Goal: Task Accomplishment & Management: Manage account settings

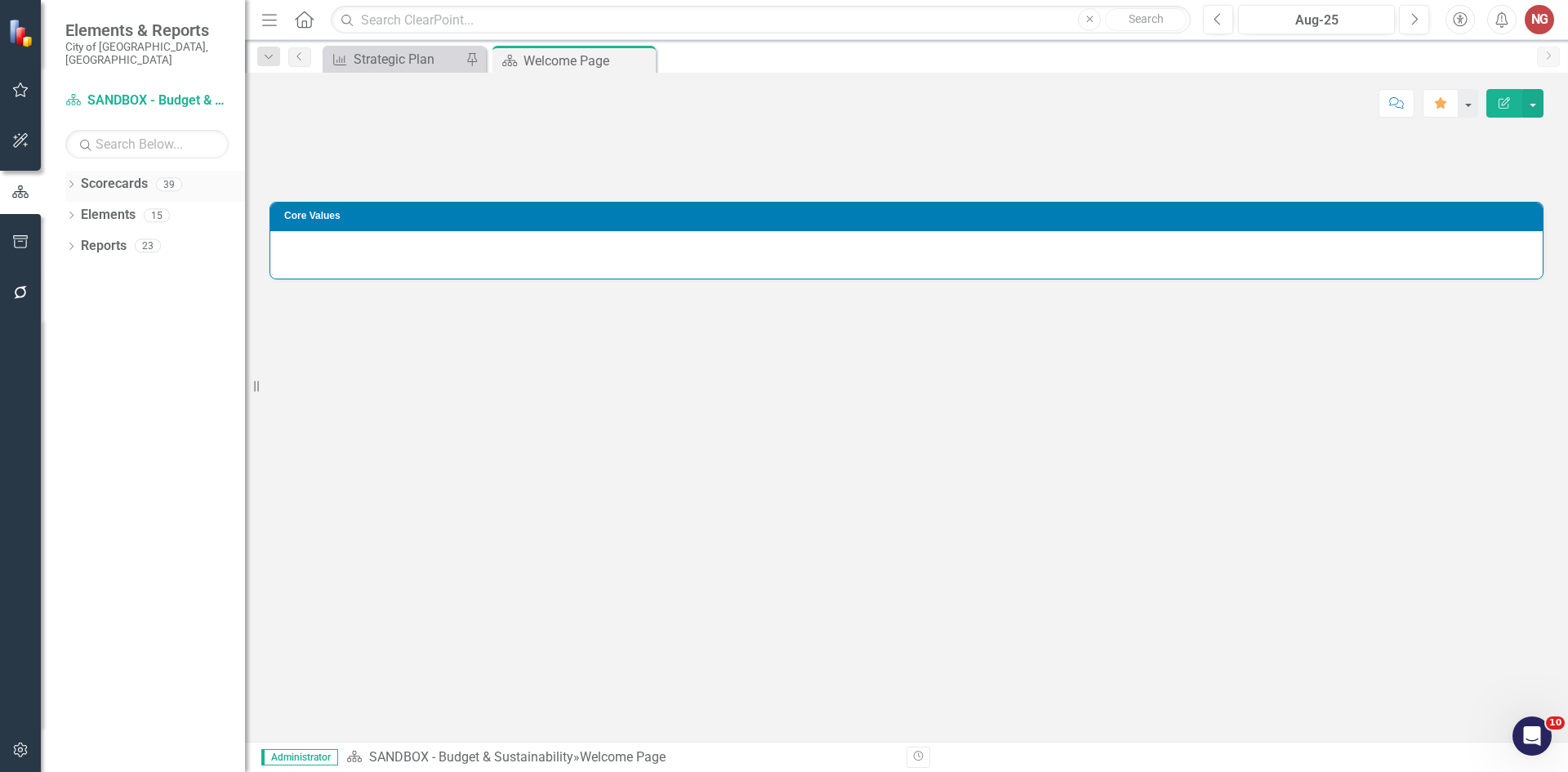
click at [65, 172] on div "Dropdown Scorecards 39 Dropdown City of [GEOGRAPHIC_DATA] Budget & Sustainabili…" at bounding box center [143, 471] width 204 height 601
click at [69, 180] on div "Dropdown" at bounding box center [70, 187] width 11 height 14
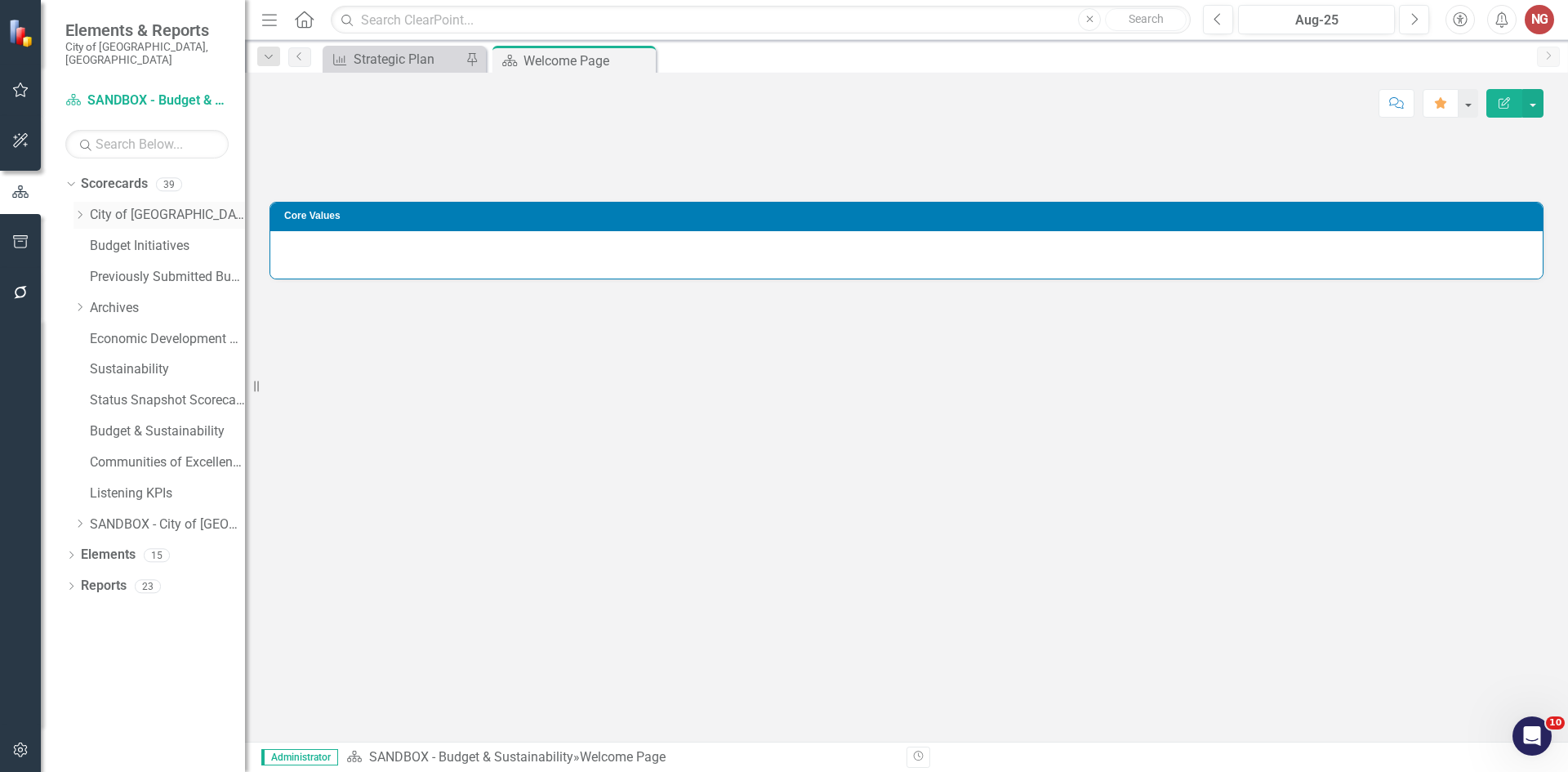
click at [79, 210] on icon "Dropdown" at bounding box center [80, 215] width 12 height 10
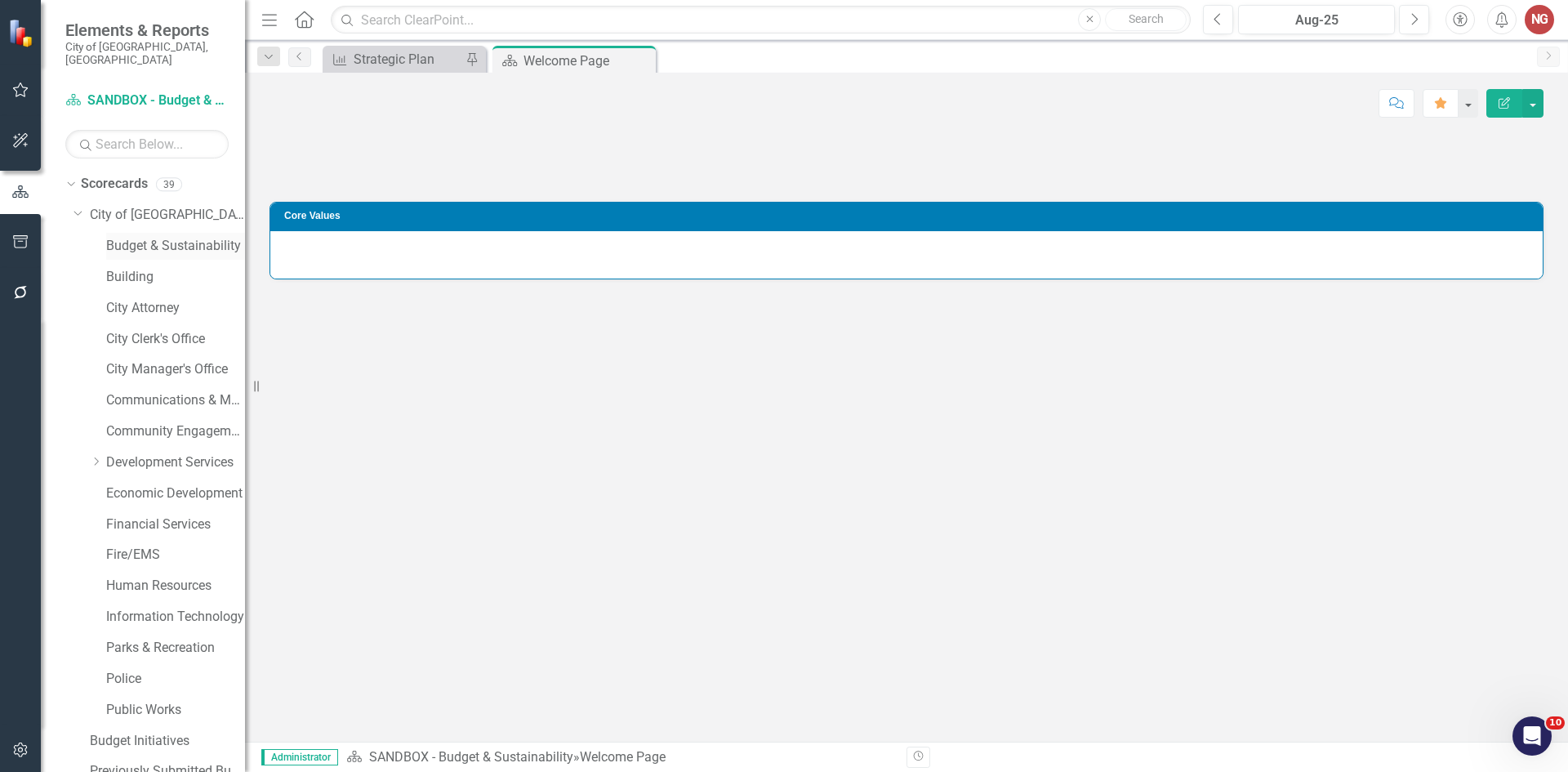
click at [139, 237] on link "Budget & Sustainability" at bounding box center [176, 246] width 139 height 19
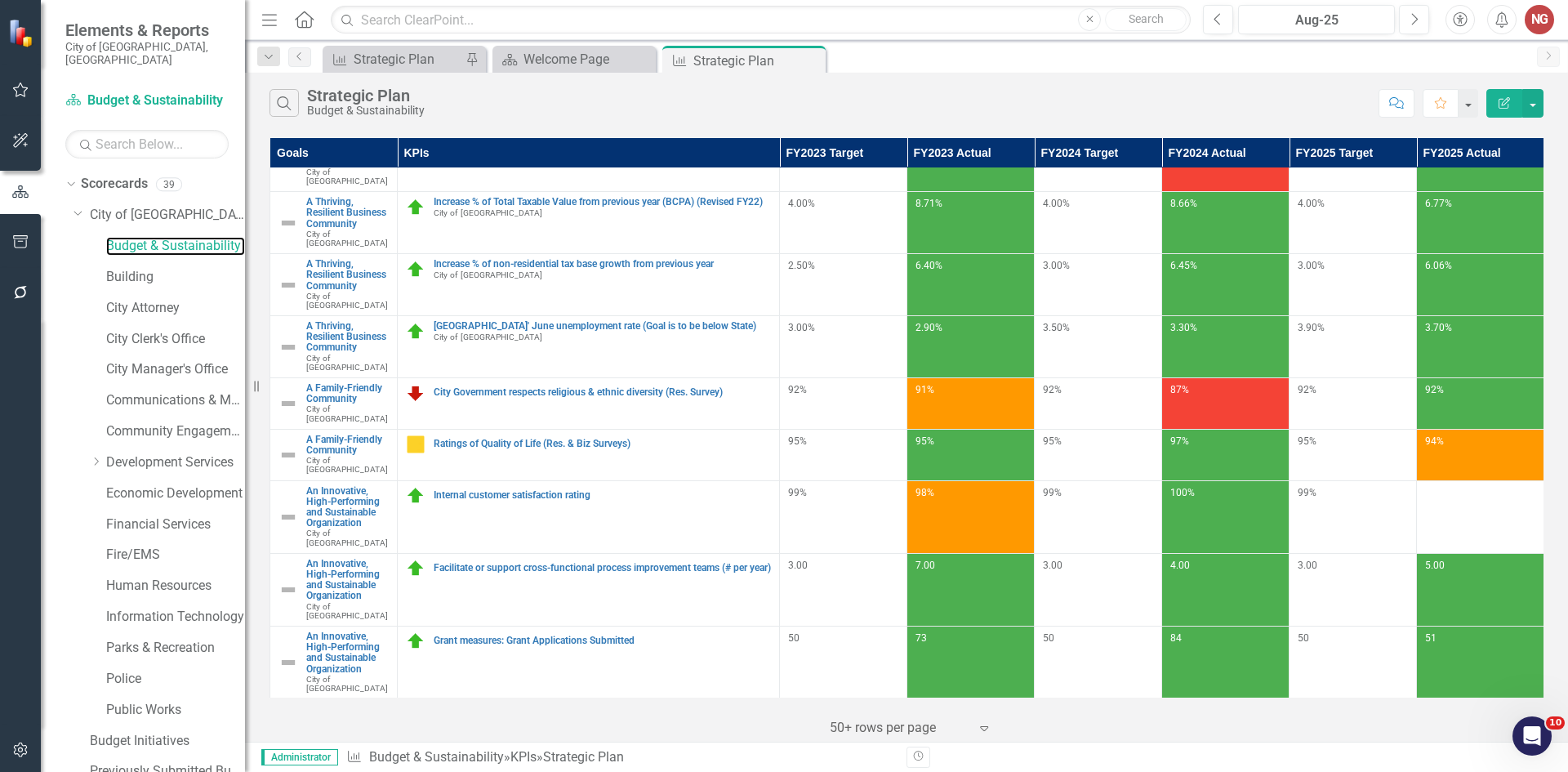
scroll to position [311, 0]
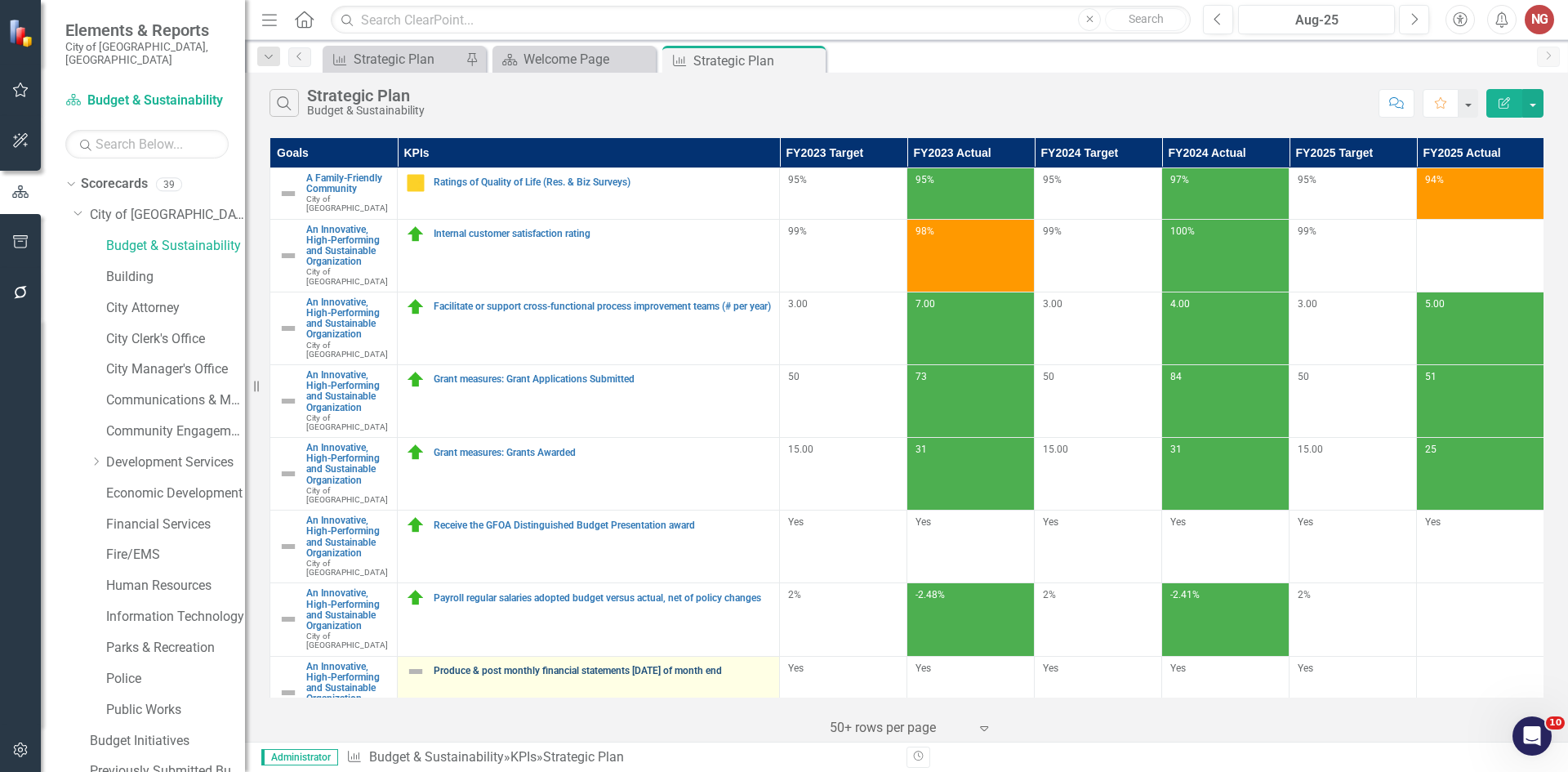
click at [579, 666] on link "Produce & post monthly financial statements [DATE] of month end" at bounding box center [602, 671] width 337 height 11
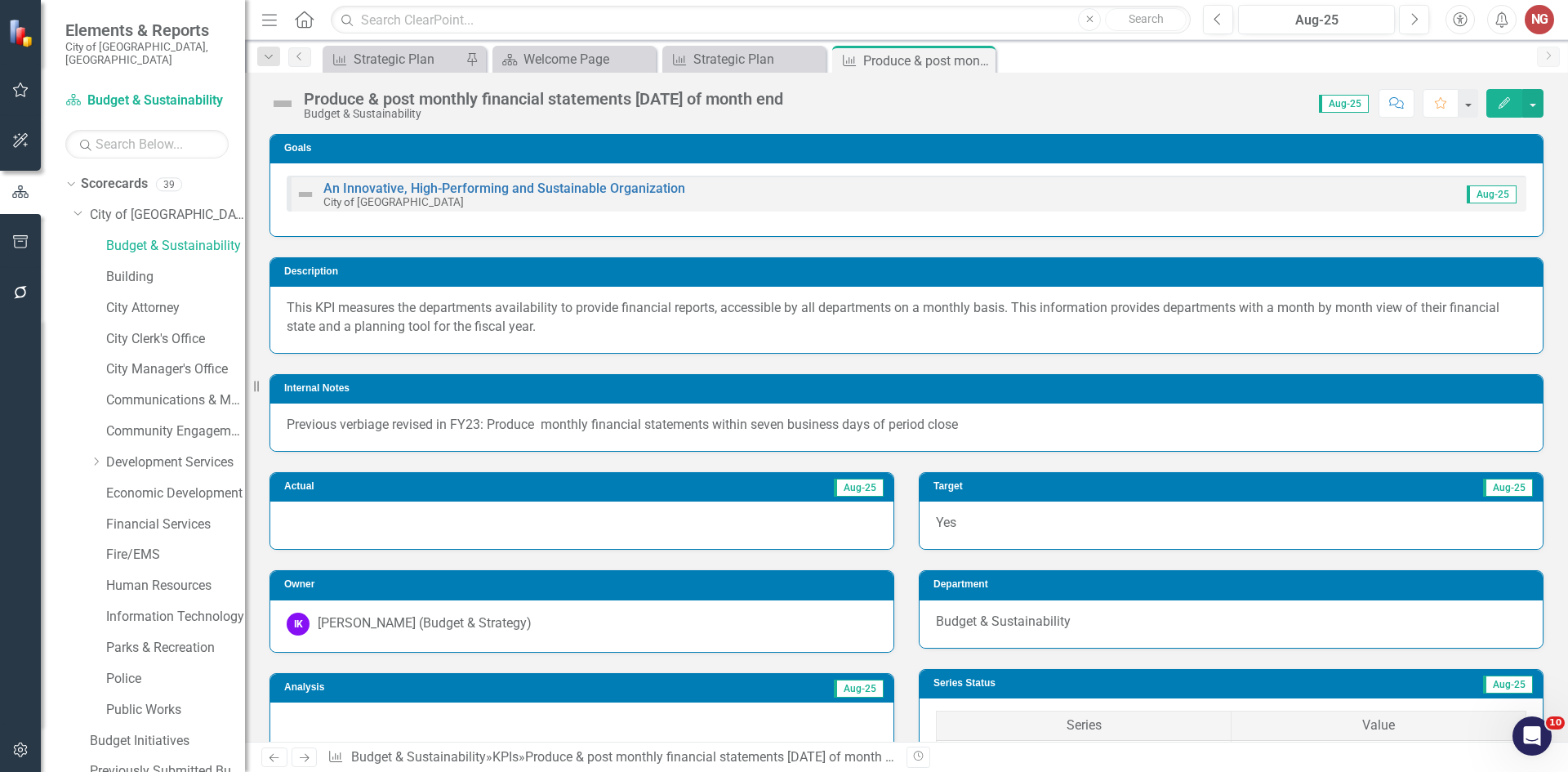
scroll to position [1556, 0]
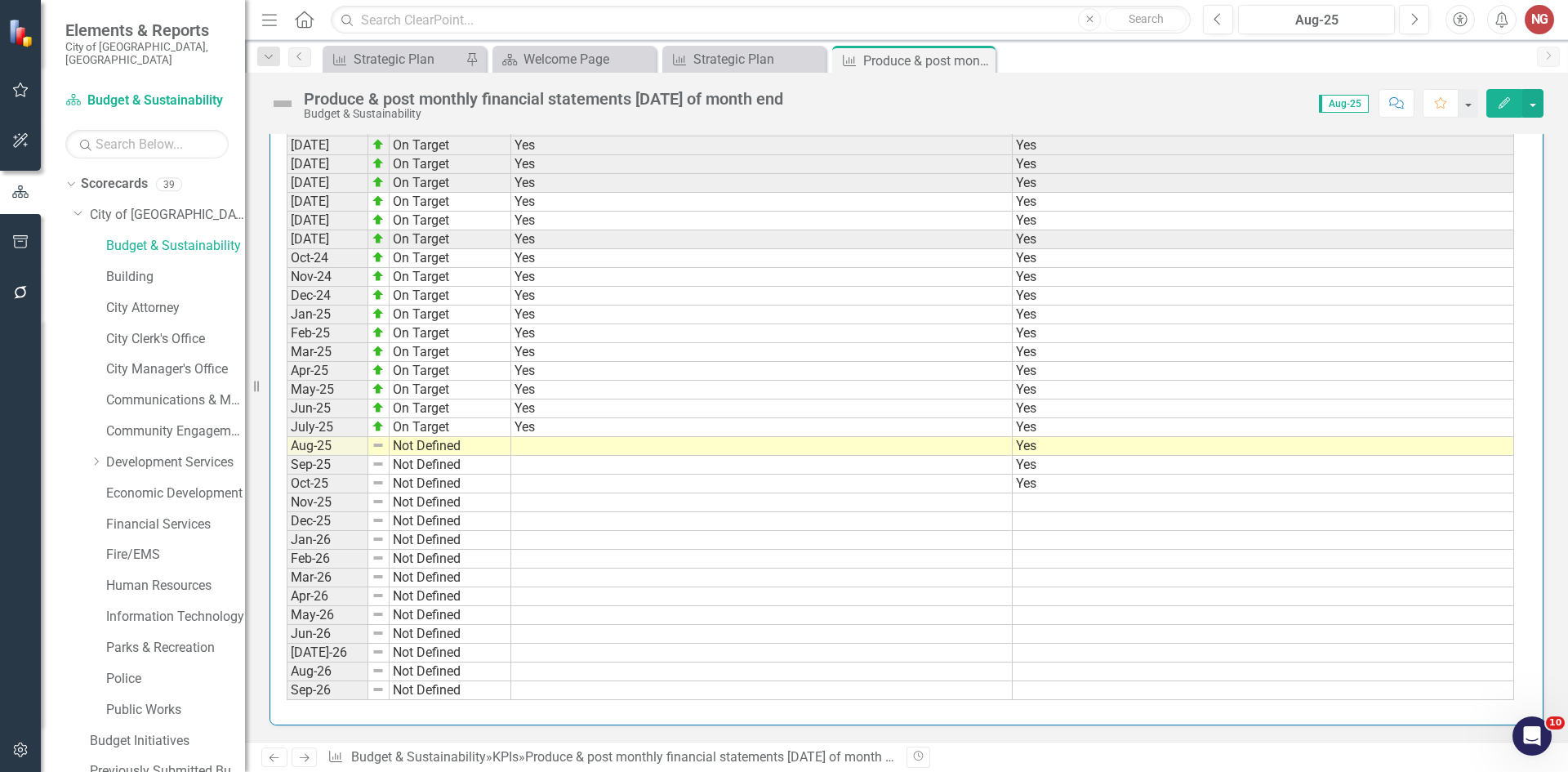
click at [557, 424] on td "Yes" at bounding box center [762, 428] width 502 height 19
drag, startPoint x: 1010, startPoint y: 437, endPoint x: 1009, endPoint y: 471, distance: 34.0
click at [287, 471] on div "Period Status FYTD Actual FYTD Target [DATE] On Target Yes Yes [DATE] On Target…" at bounding box center [287, 239] width 0 height 921
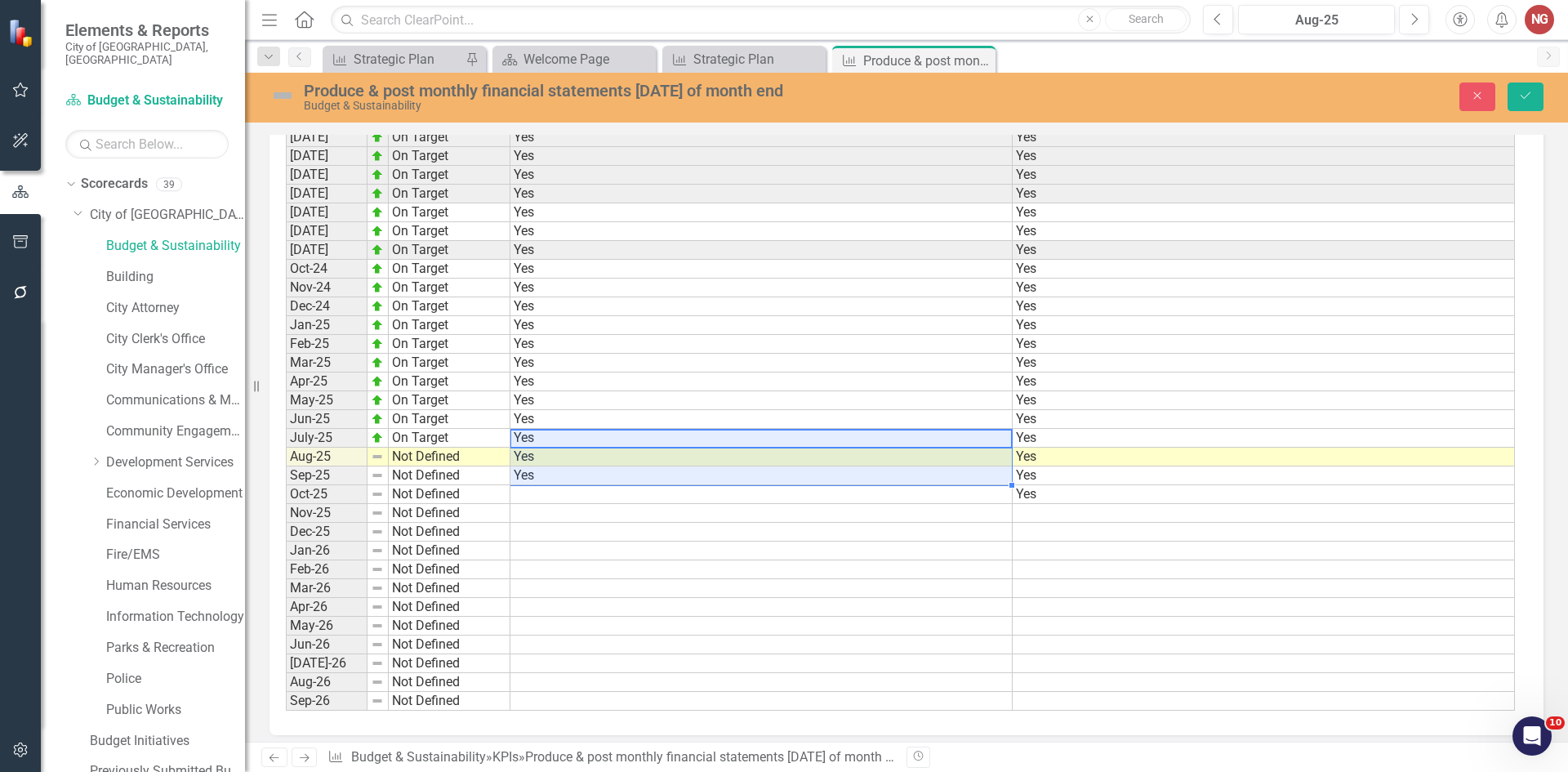
scroll to position [1565, 0]
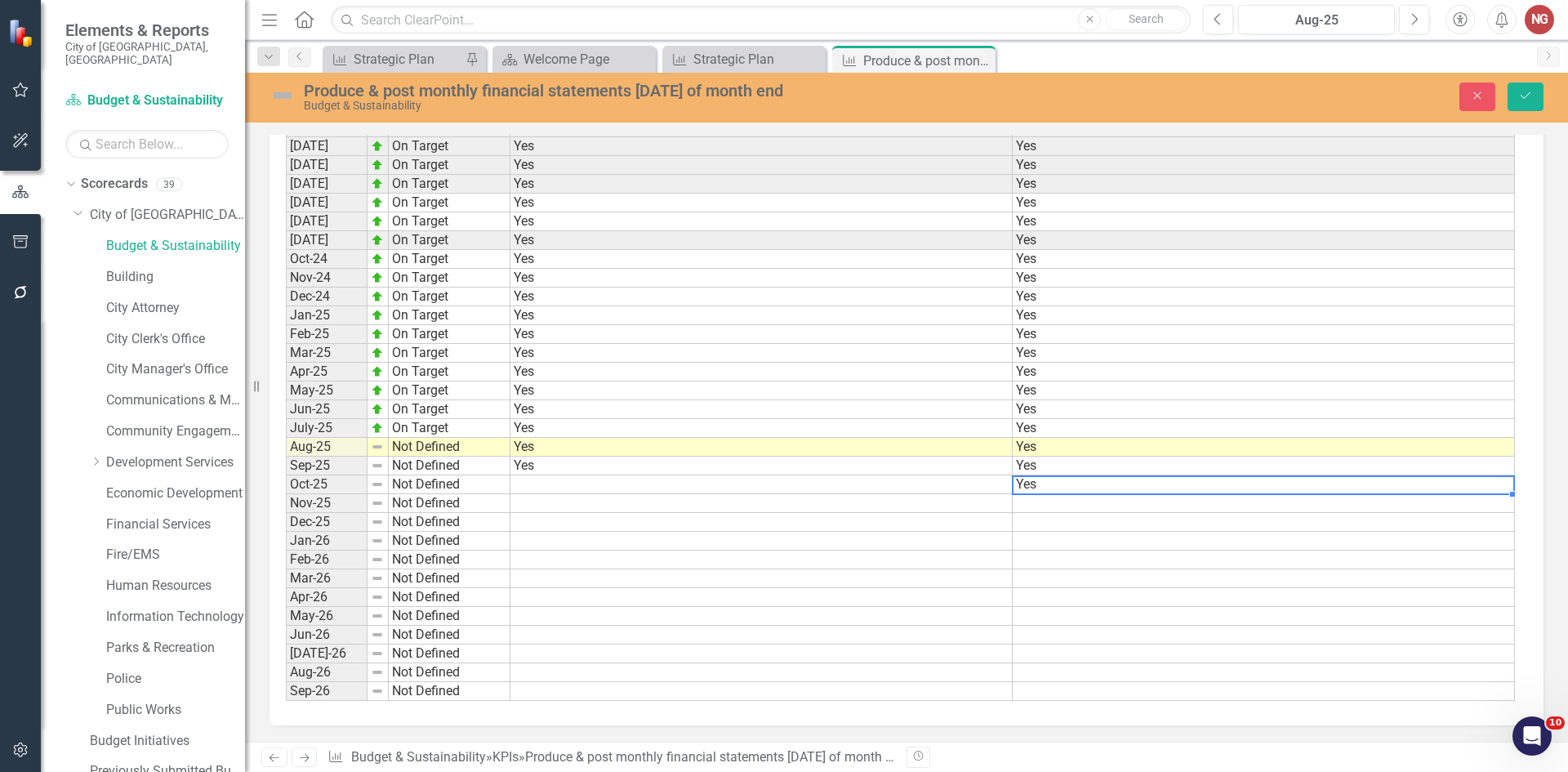
click at [286, 493] on div "Period Status FYTD Actual FYTD Target [DATE] On Target Yes Yes [DATE] On Target…" at bounding box center [286, 239] width 0 height 921
click at [1033, 462] on td "Yes" at bounding box center [1264, 466] width 503 height 19
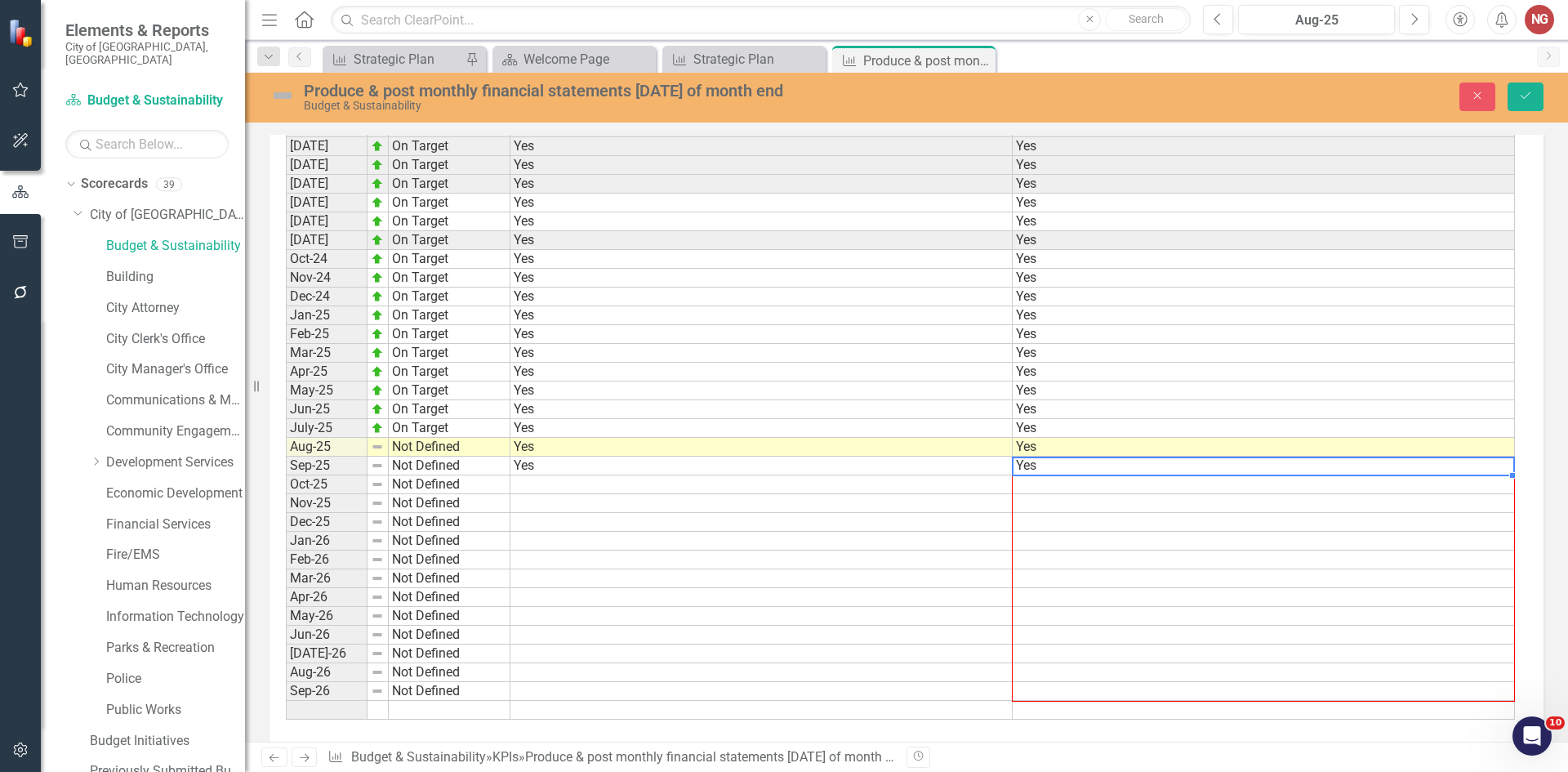
drag, startPoint x: 1514, startPoint y: 477, endPoint x: 1484, endPoint y: 701, distance: 226.0
click at [286, 720] on div at bounding box center [286, 720] width 0 height 0
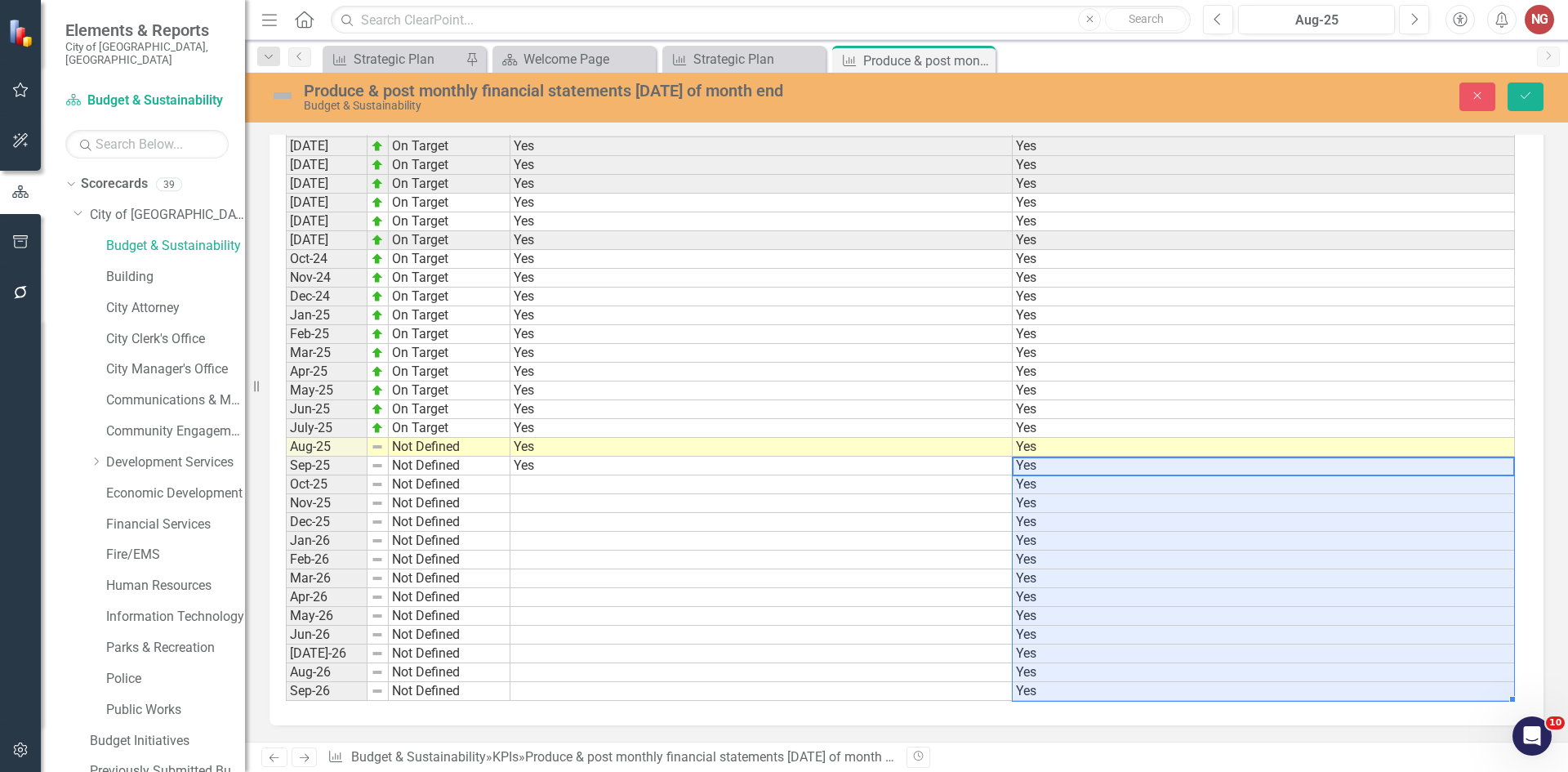
click at [279, 100] on img at bounding box center [282, 95] width 26 height 26
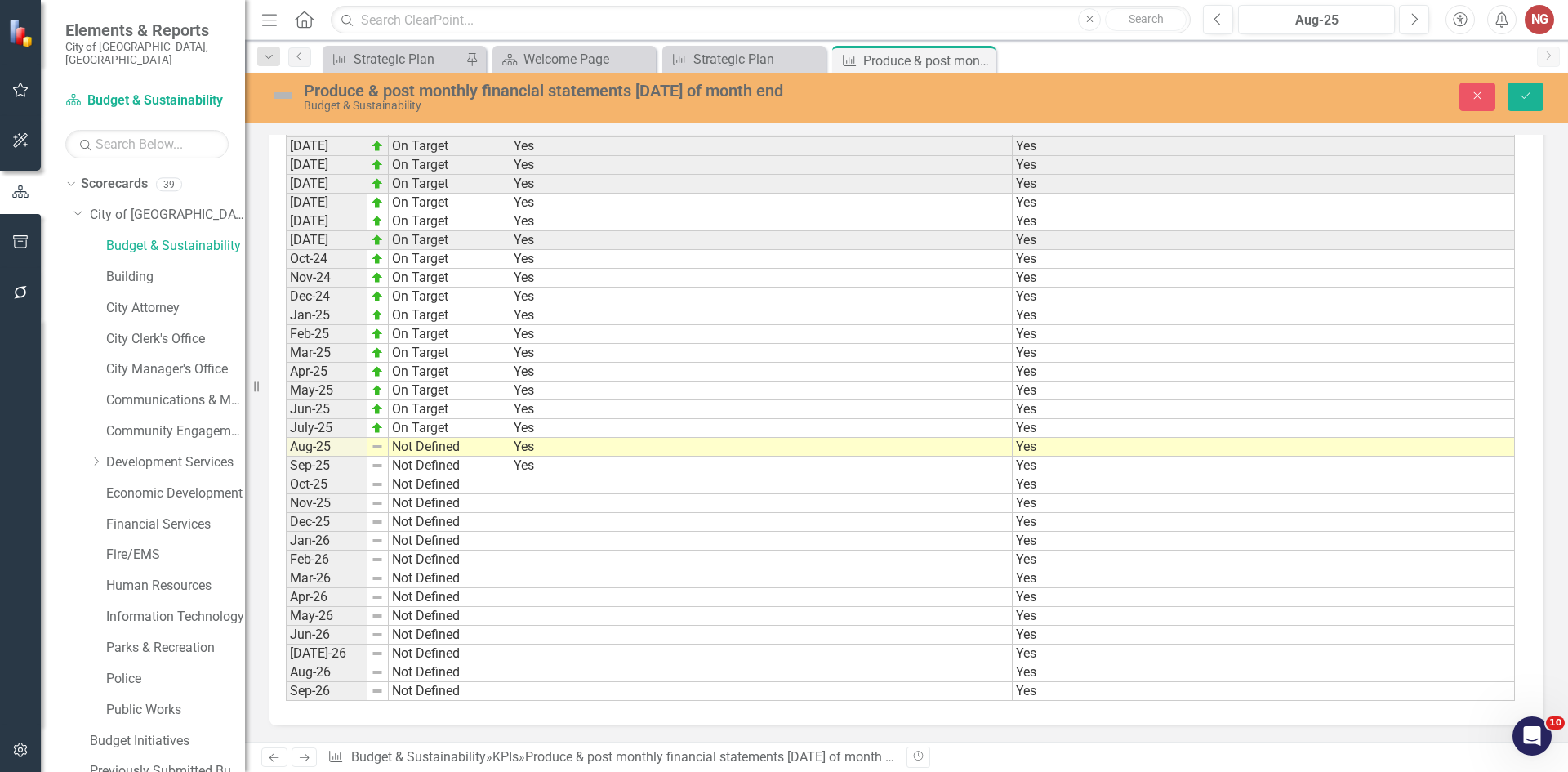
click at [279, 100] on img at bounding box center [282, 95] width 26 height 26
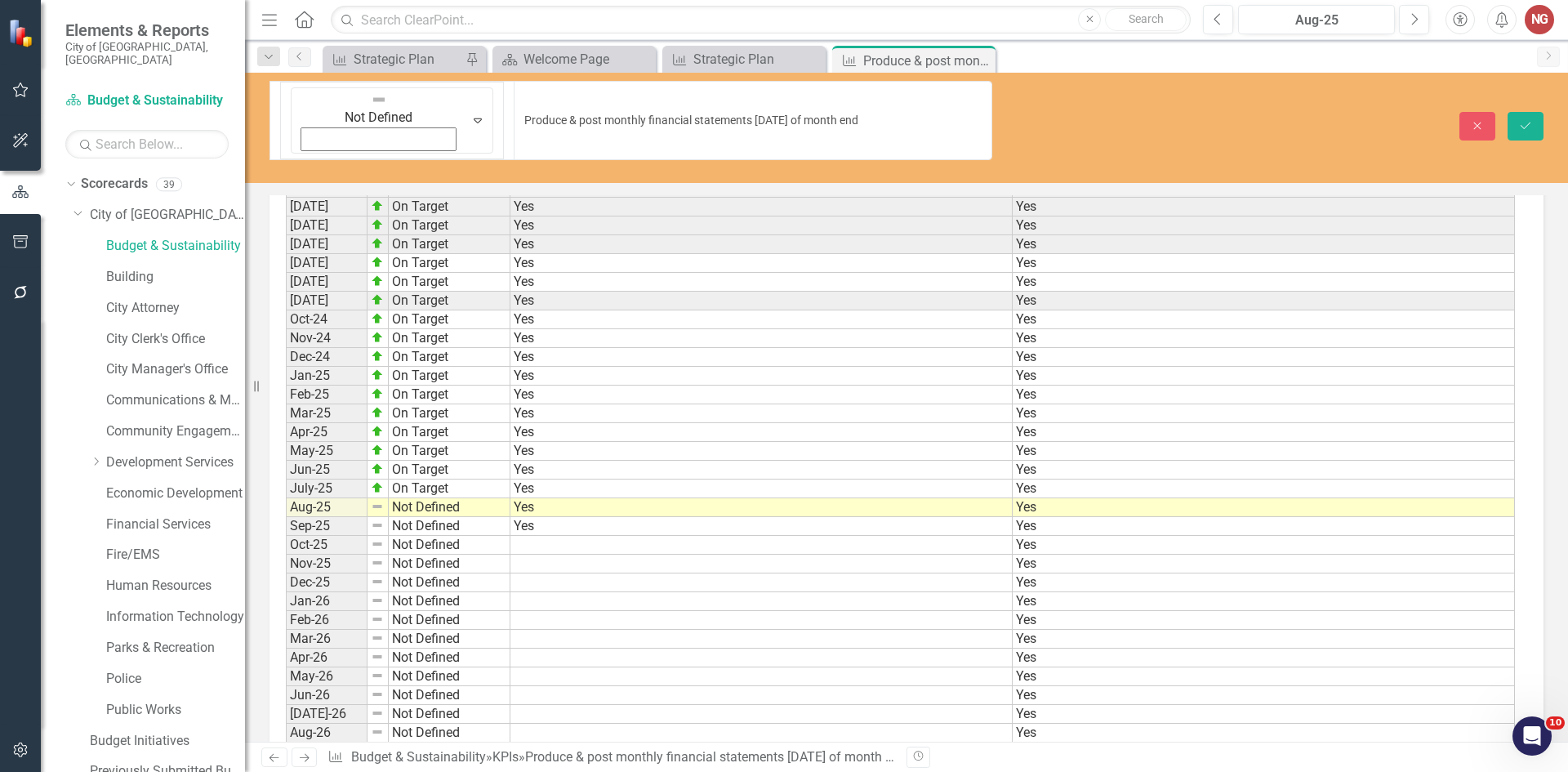
scroll to position [1564, 0]
click at [371, 99] on img at bounding box center [379, 99] width 16 height 16
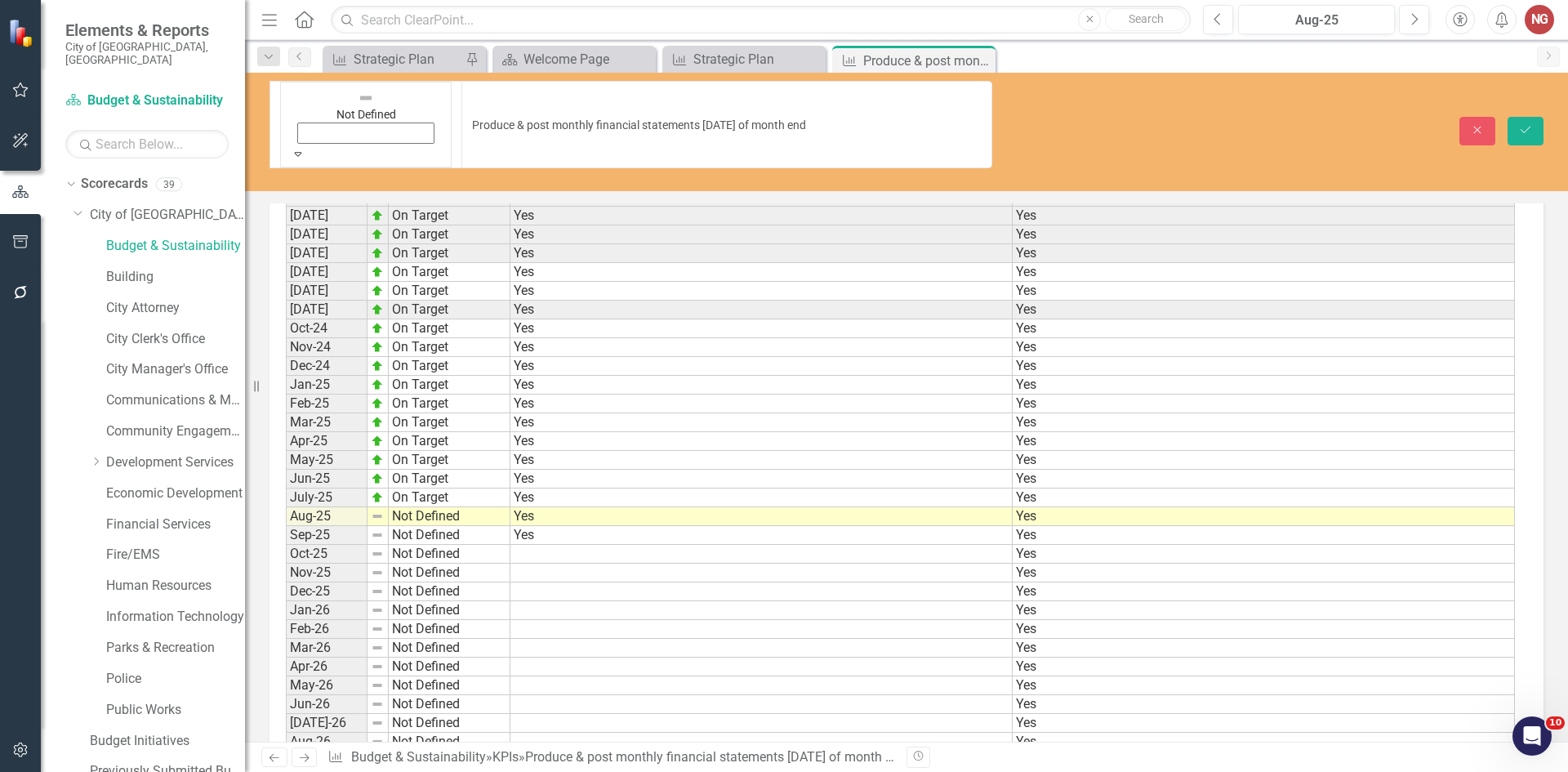
drag, startPoint x: 1527, startPoint y: 95, endPoint x: 1487, endPoint y: 87, distance: 40.8
click at [1525, 124] on icon "Save" at bounding box center [1525, 129] width 14 height 11
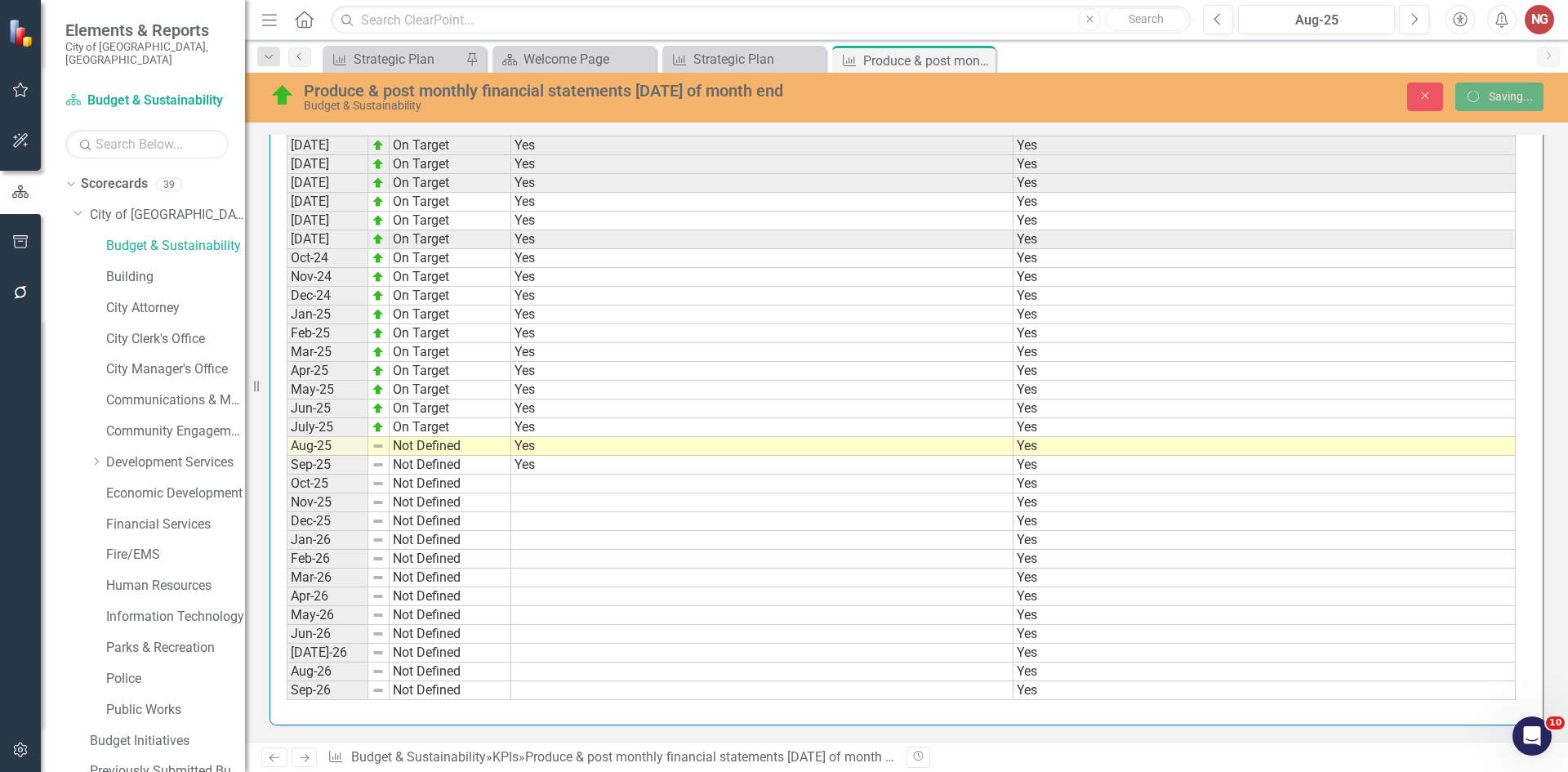
scroll to position [1556, 0]
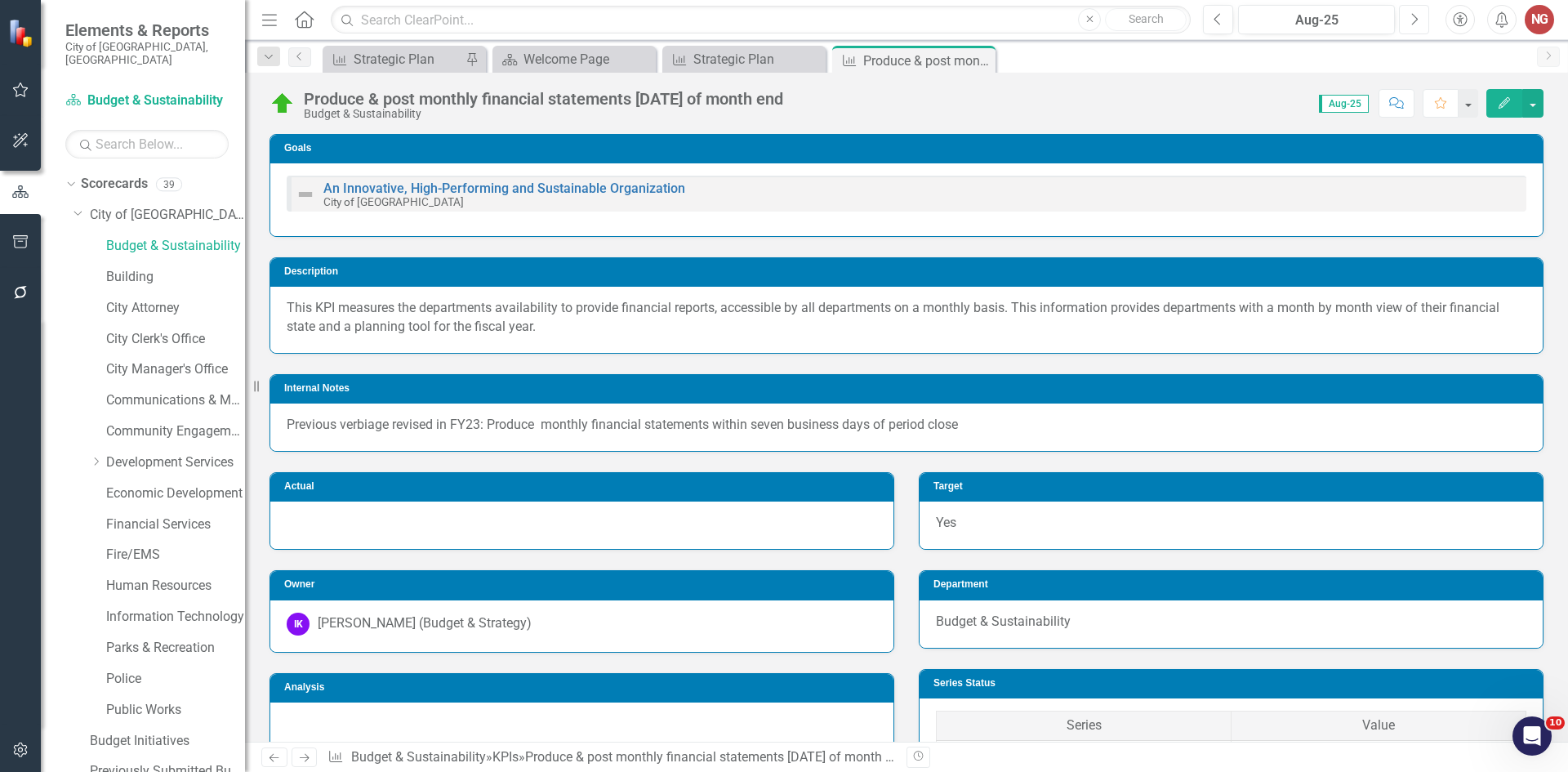
click at [1417, 23] on icon "Next" at bounding box center [1413, 19] width 9 height 14
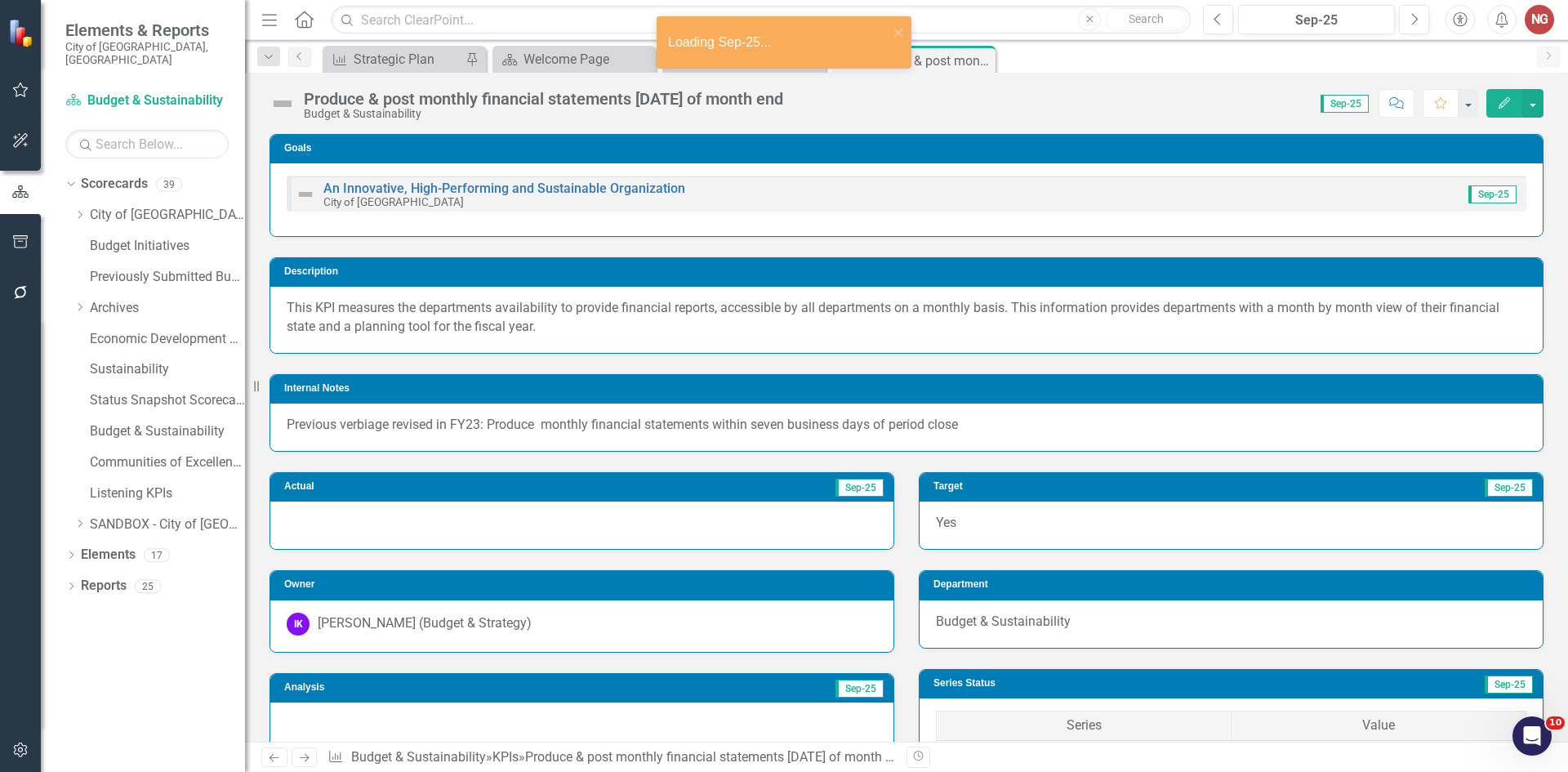
click at [282, 96] on img at bounding box center [282, 104] width 26 height 26
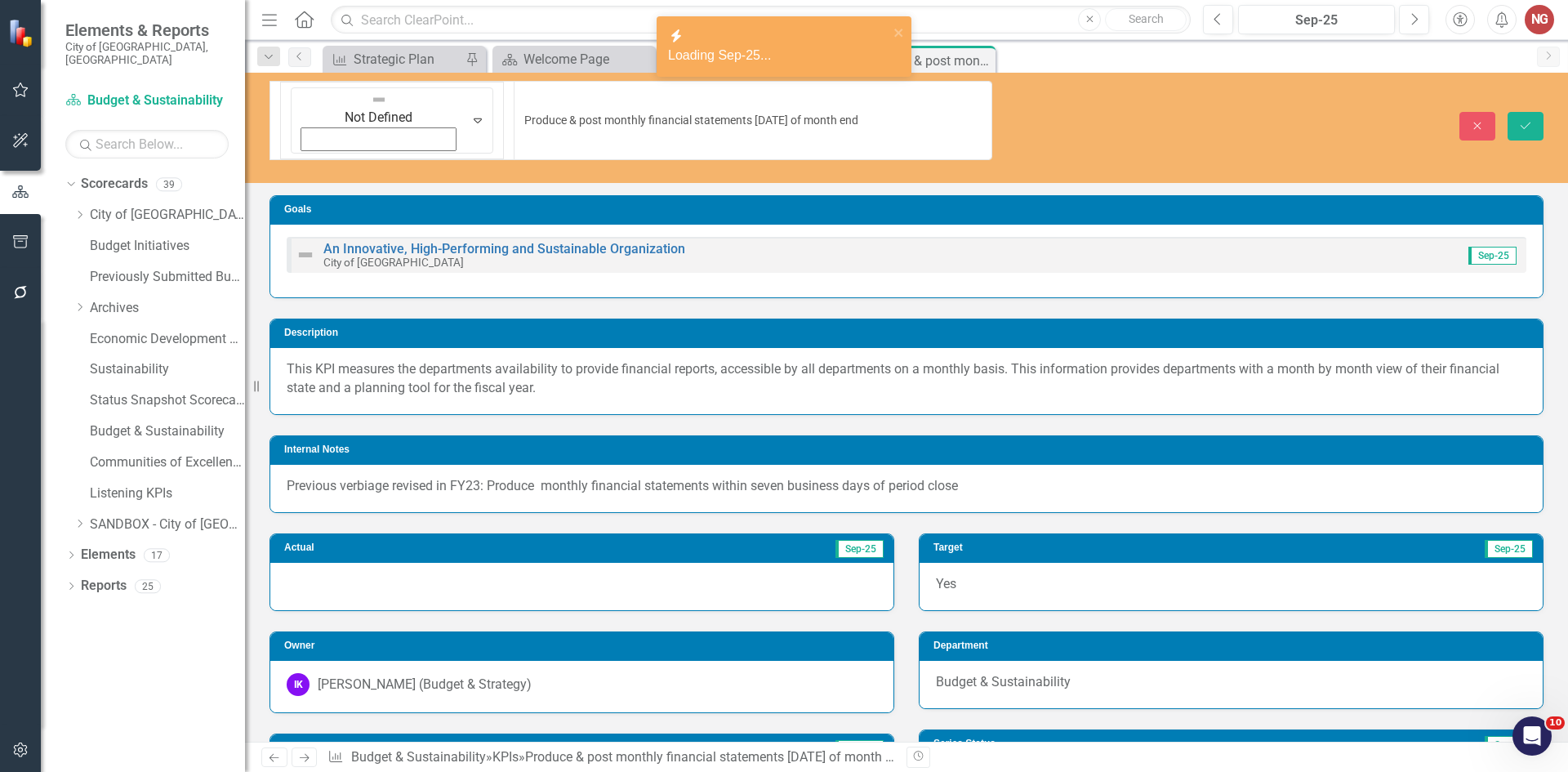
click at [371, 104] on img at bounding box center [379, 99] width 16 height 16
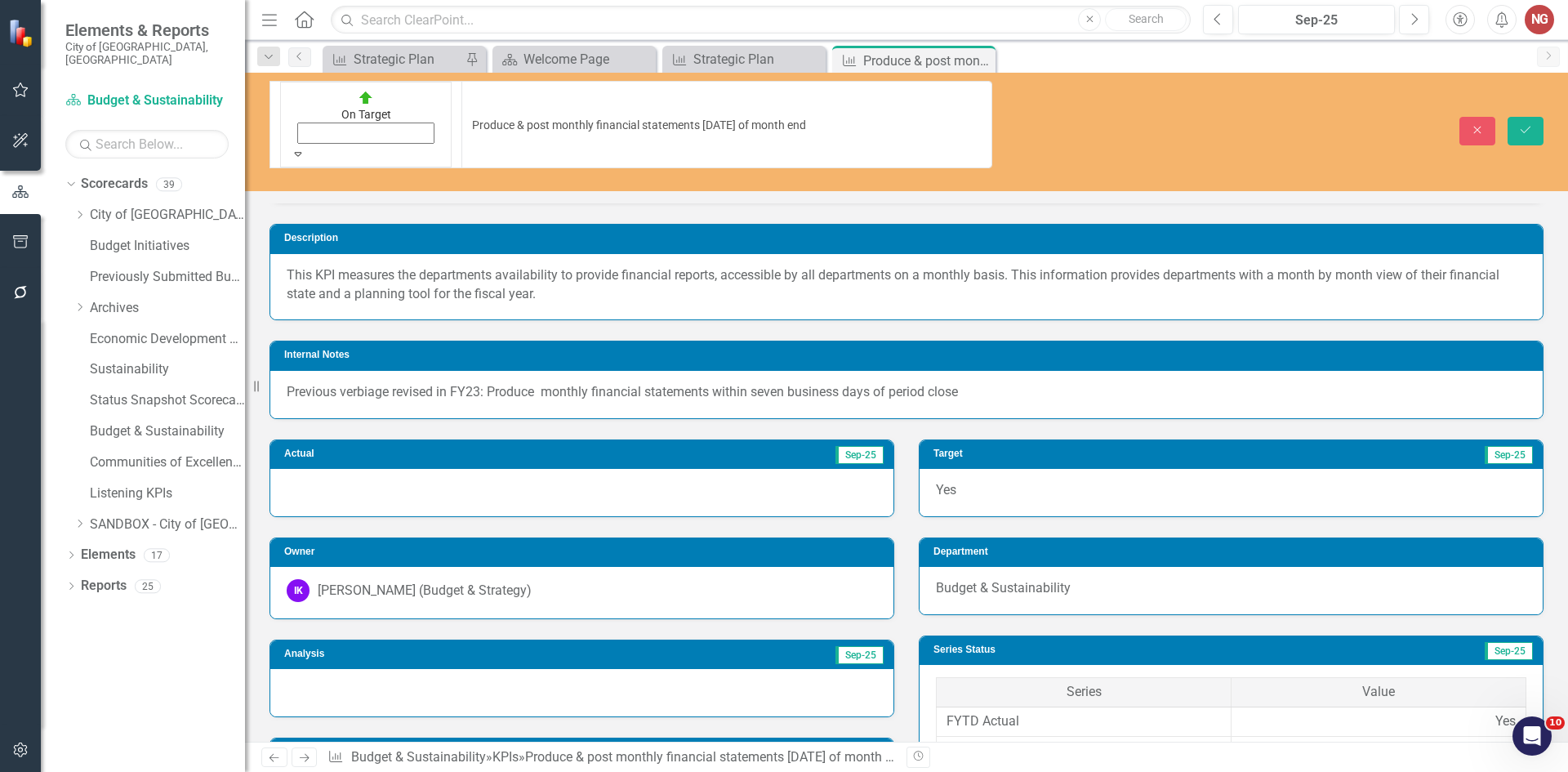
scroll to position [245, 0]
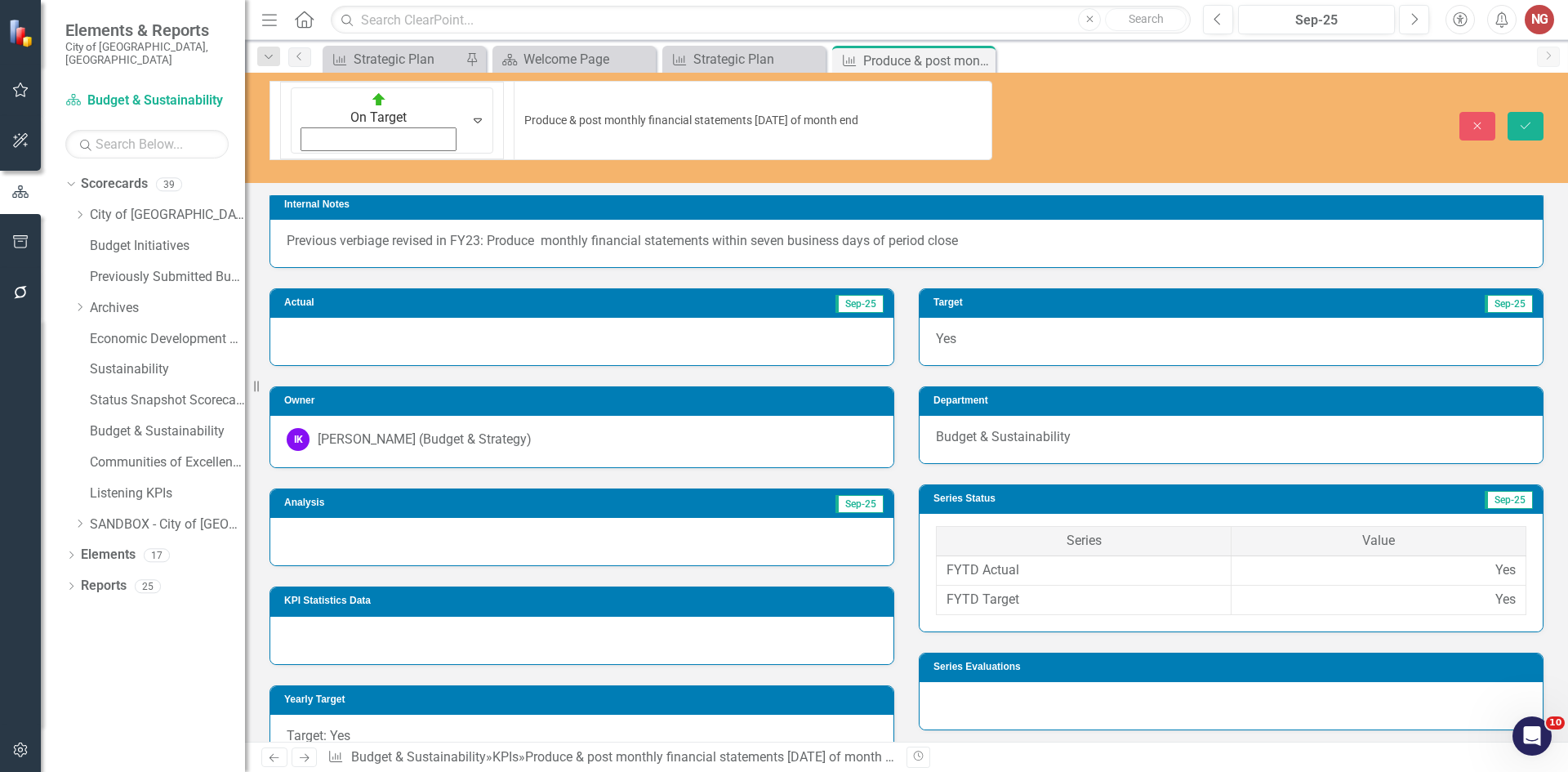
click at [329, 518] on div at bounding box center [582, 542] width 623 height 48
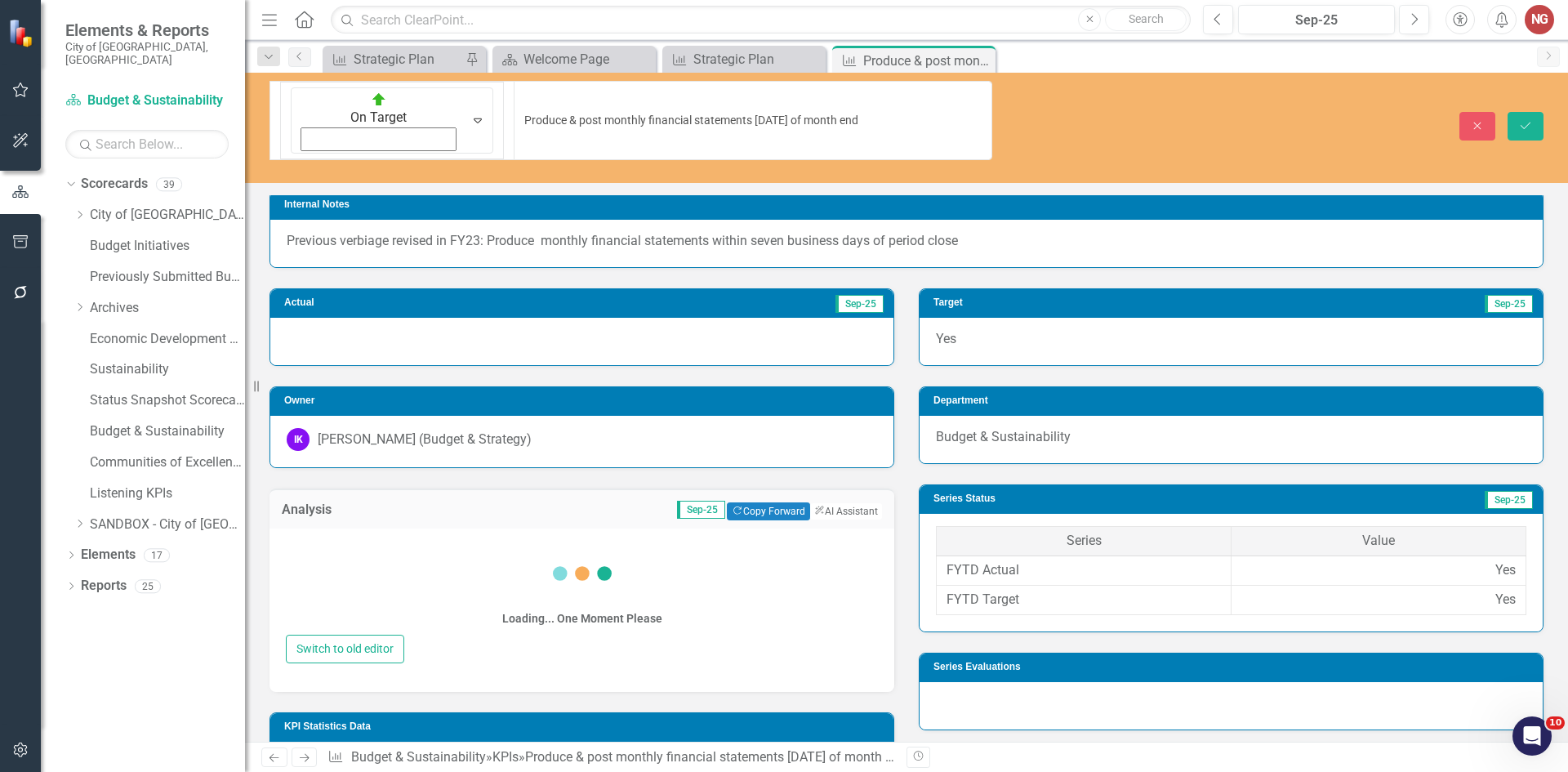
click at [322, 541] on div "Loading... One Moment Please" at bounding box center [582, 588] width 592 height 94
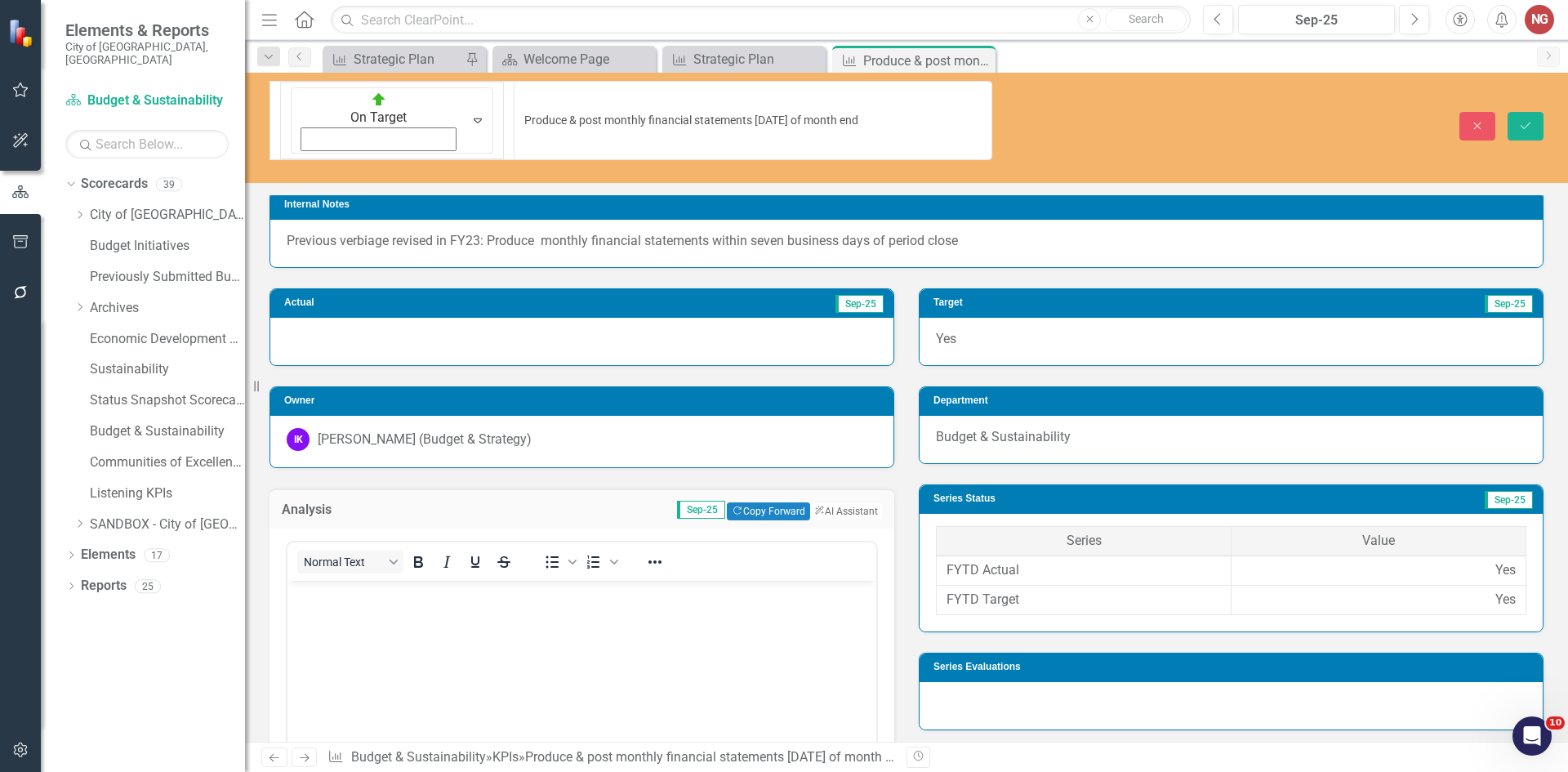
scroll to position [0, 0]
click at [320, 613] on body "Rich Text Area. Press ALT-0 for help." at bounding box center [582, 702] width 589 height 245
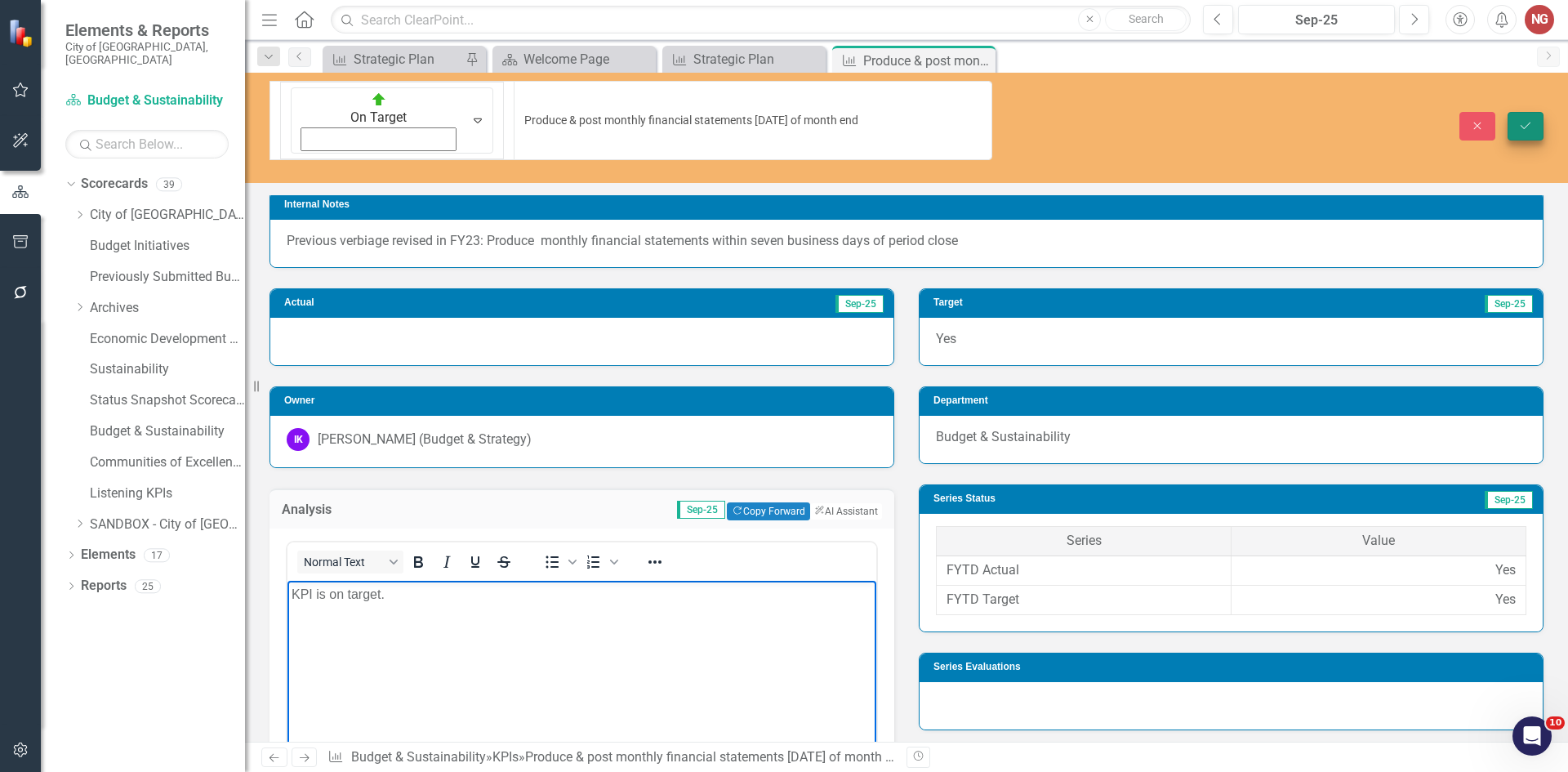
click at [1530, 120] on icon "Save" at bounding box center [1525, 125] width 14 height 11
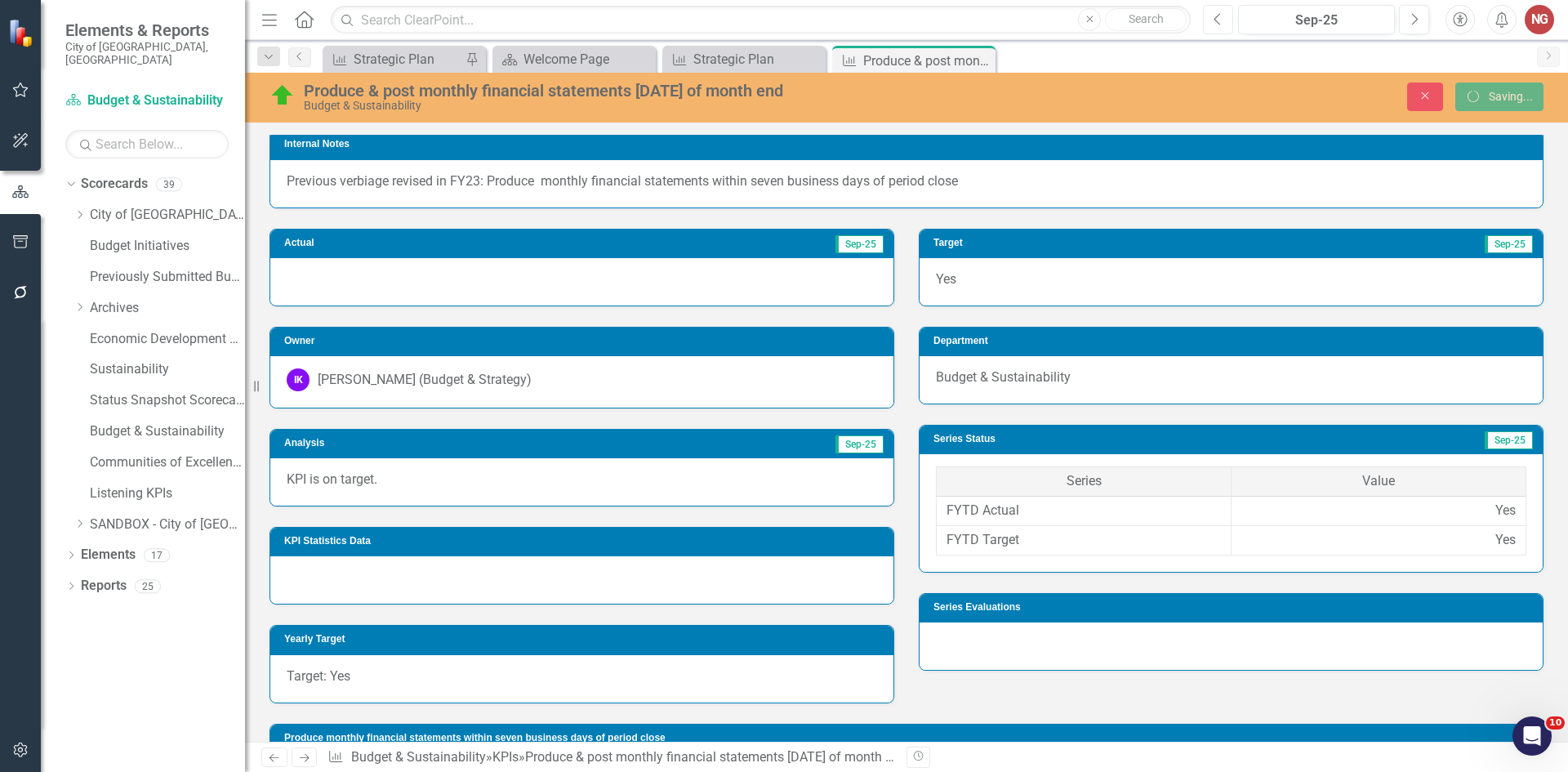
click at [1211, 24] on button "Previous" at bounding box center [1218, 20] width 31 height 30
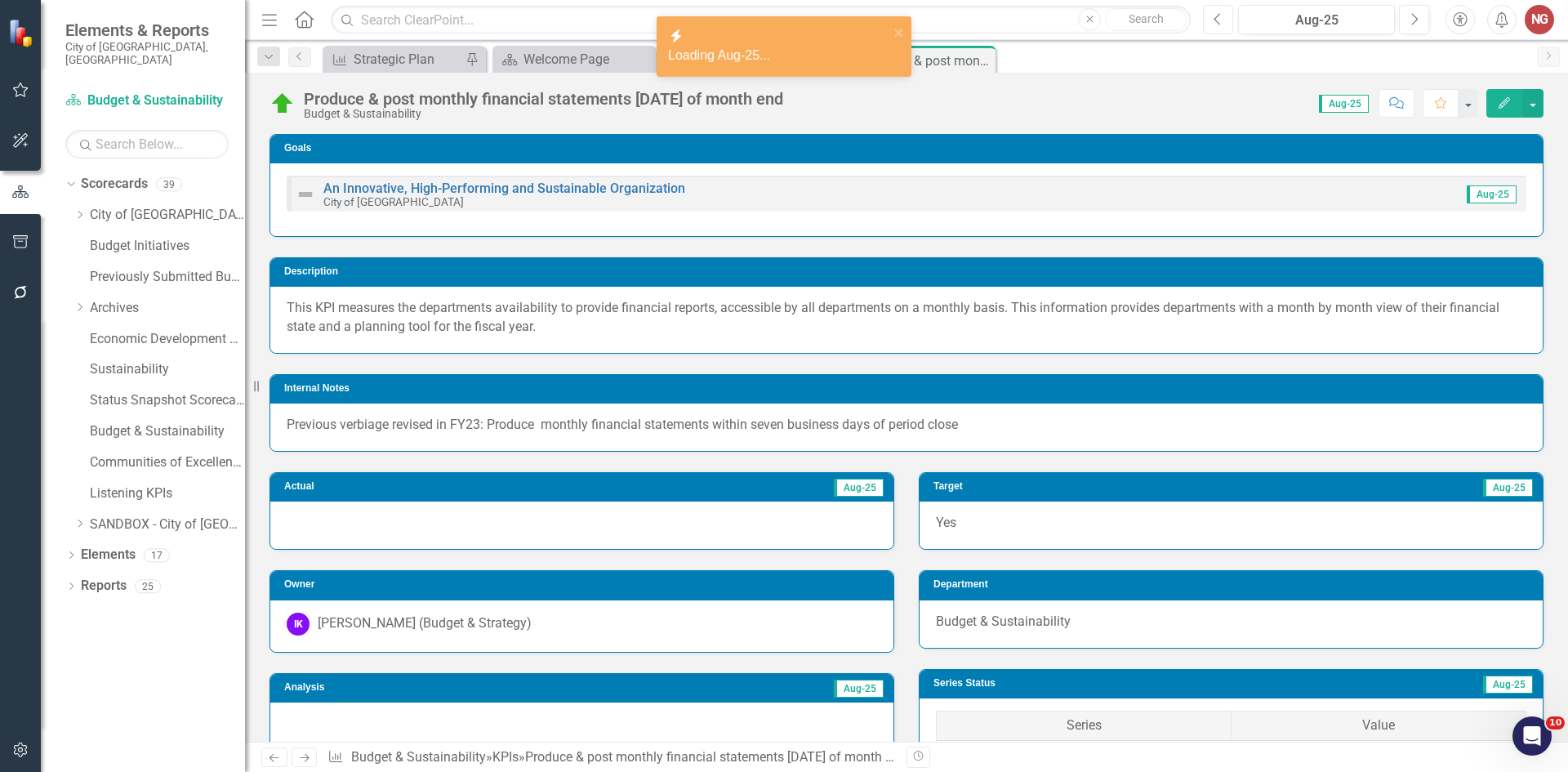
scroll to position [327, 0]
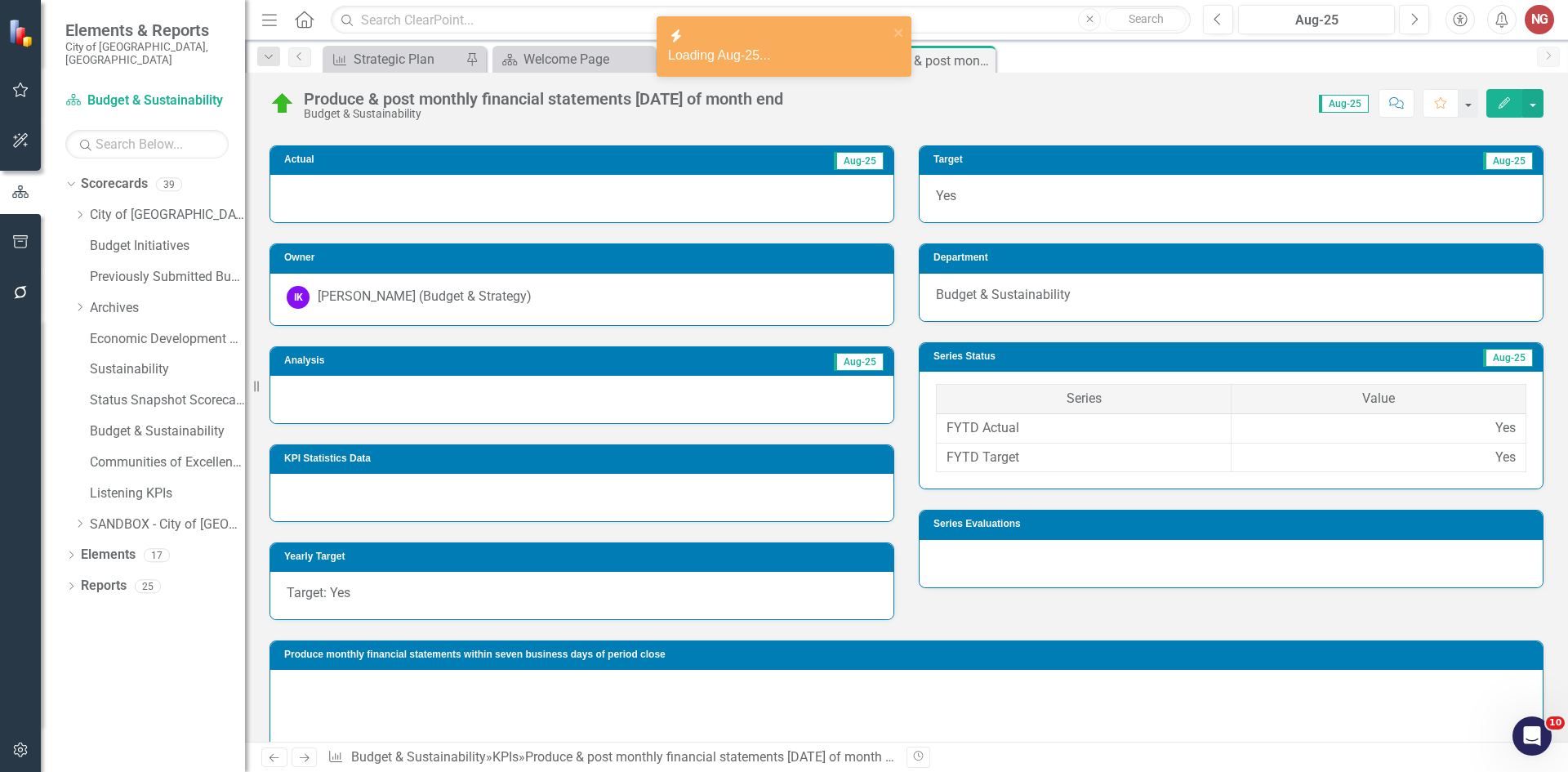
click at [290, 507] on div at bounding box center [582, 498] width 623 height 48
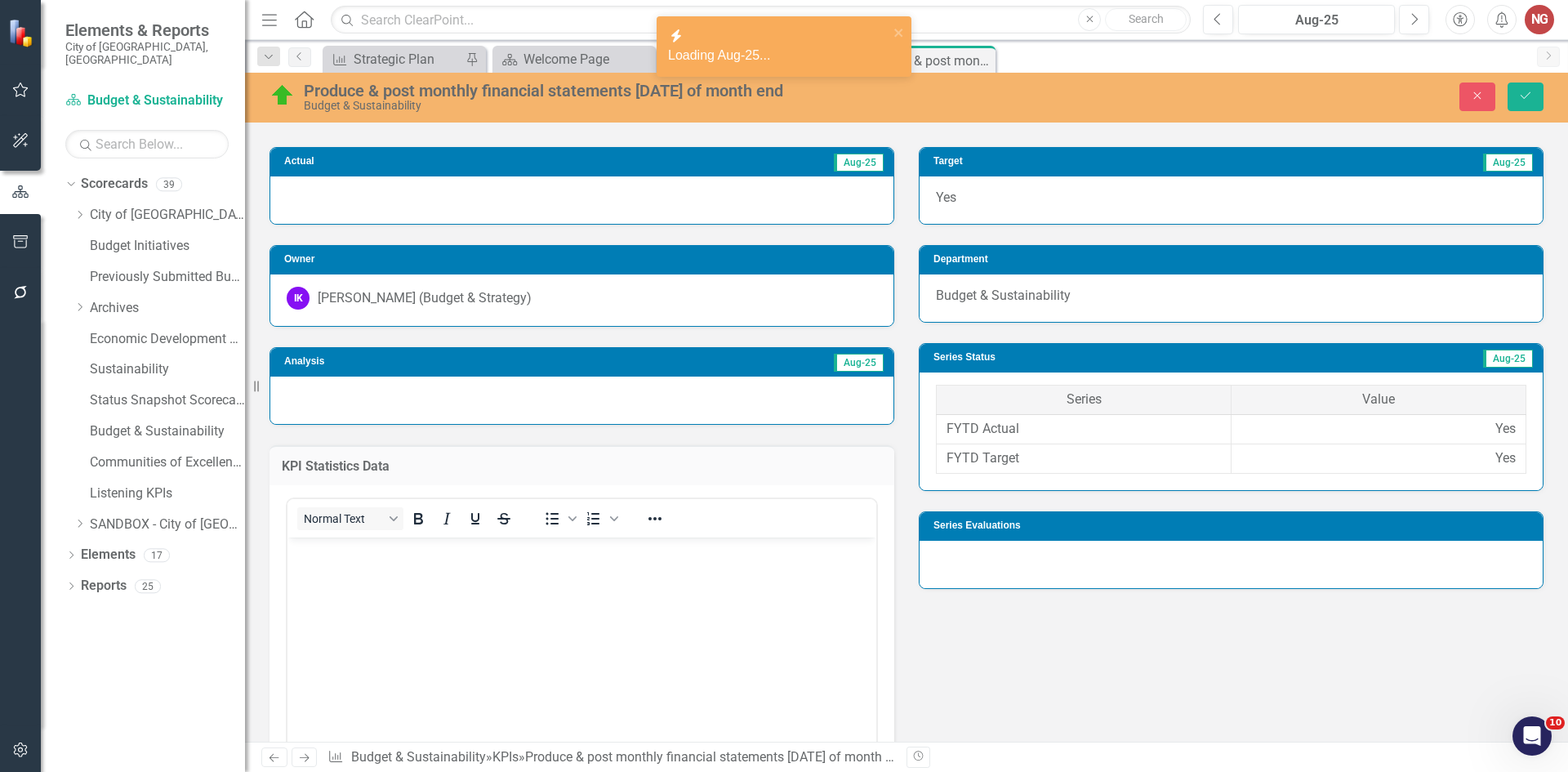
scroll to position [0, 0]
click at [309, 395] on div at bounding box center [582, 400] width 623 height 48
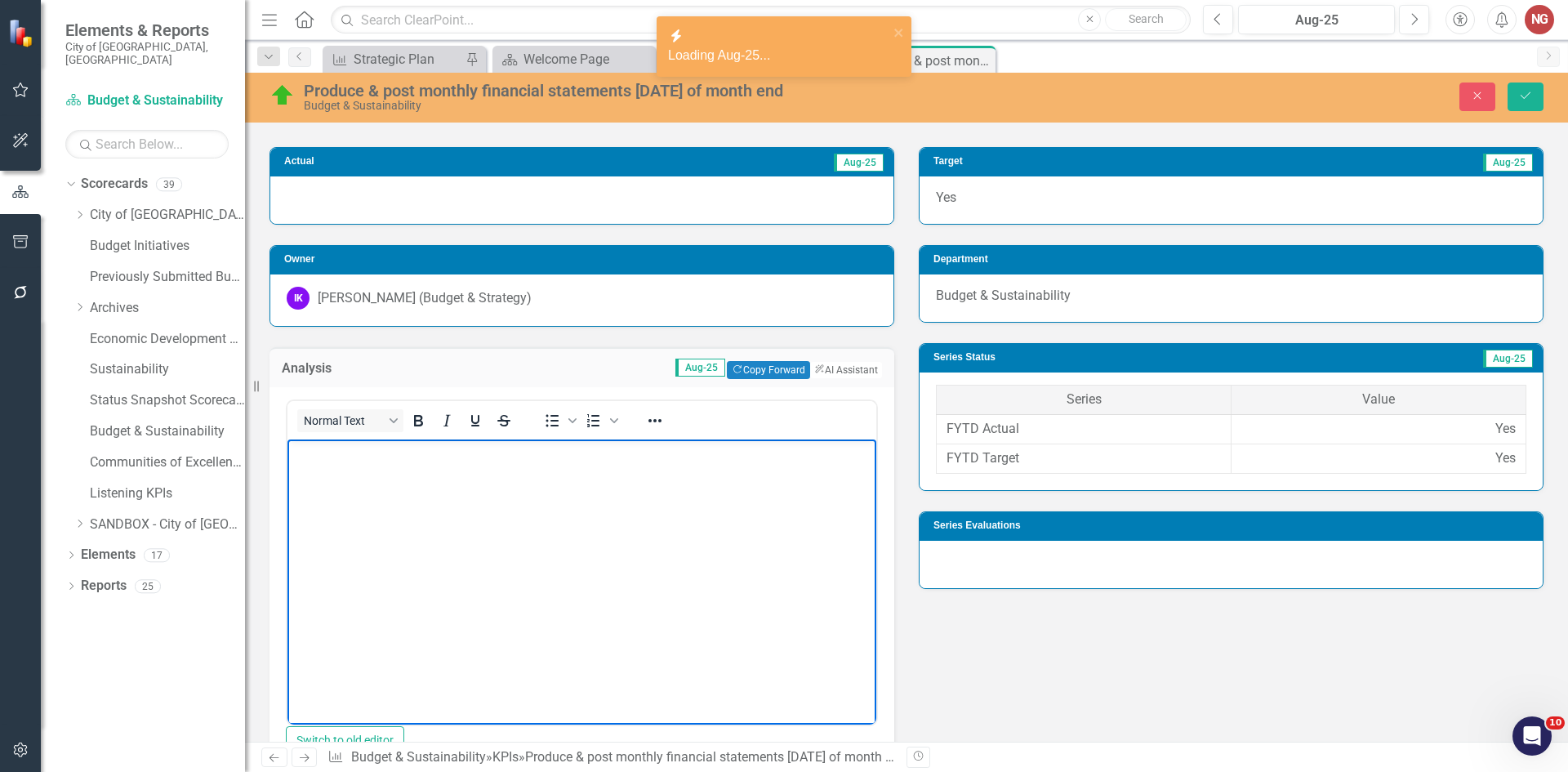
click at [312, 466] on body "Rich Text Area. Press ALT-0 for help." at bounding box center [582, 561] width 589 height 245
click at [1519, 88] on button "Save" at bounding box center [1526, 97] width 36 height 29
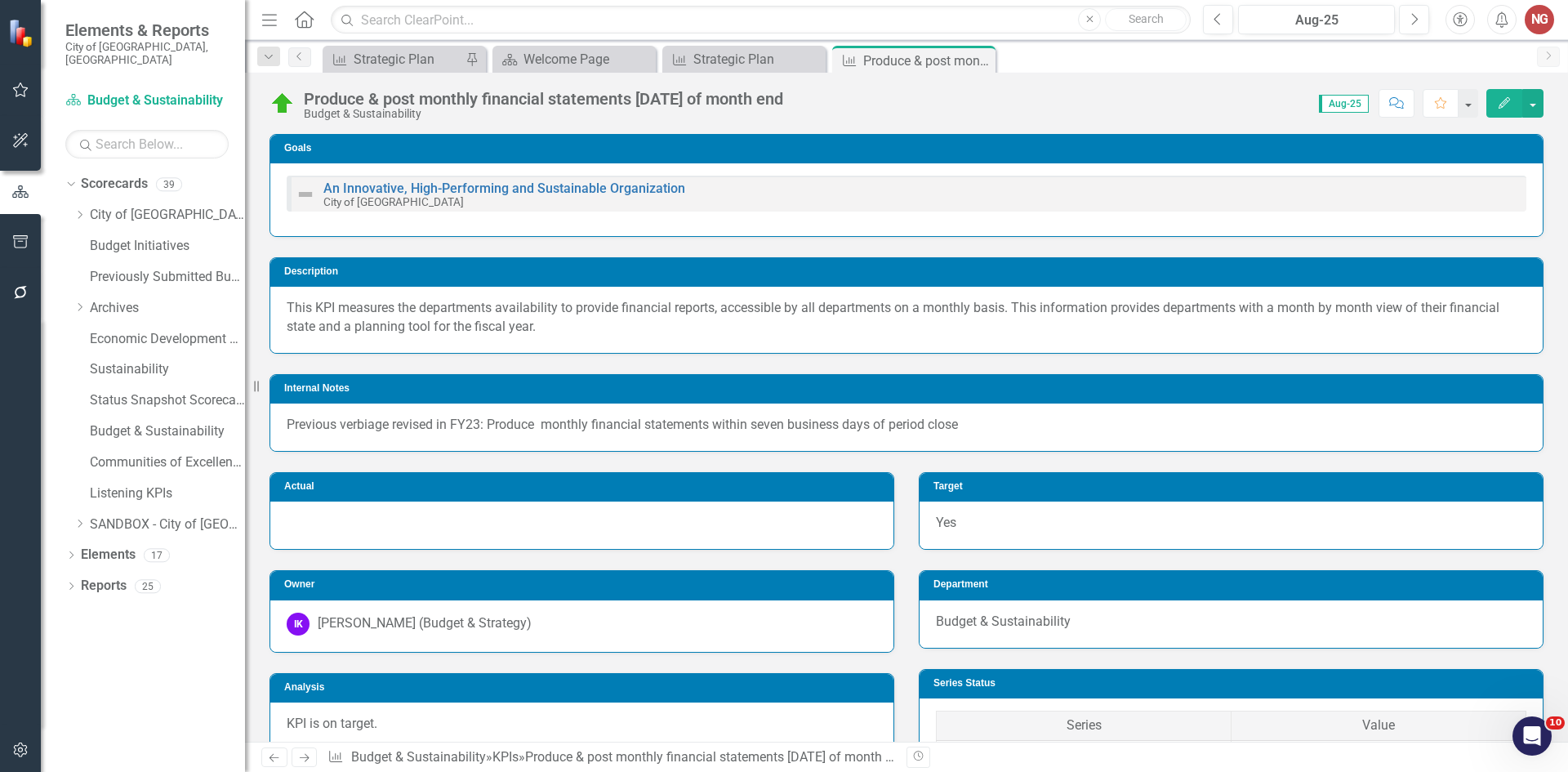
click at [0, 0] on icon "Close" at bounding box center [0, 0] width 0 height 0
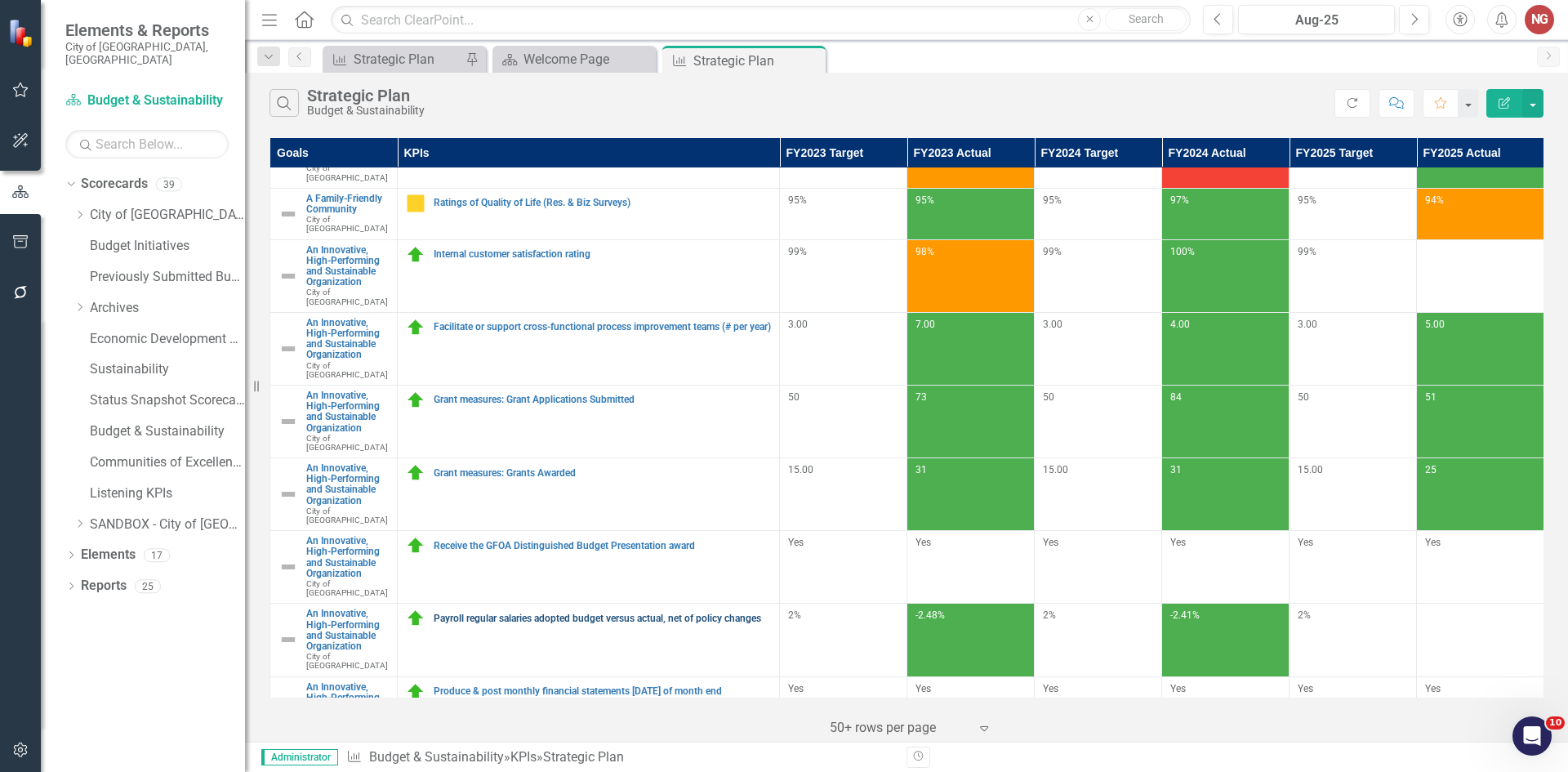
scroll to position [311, 0]
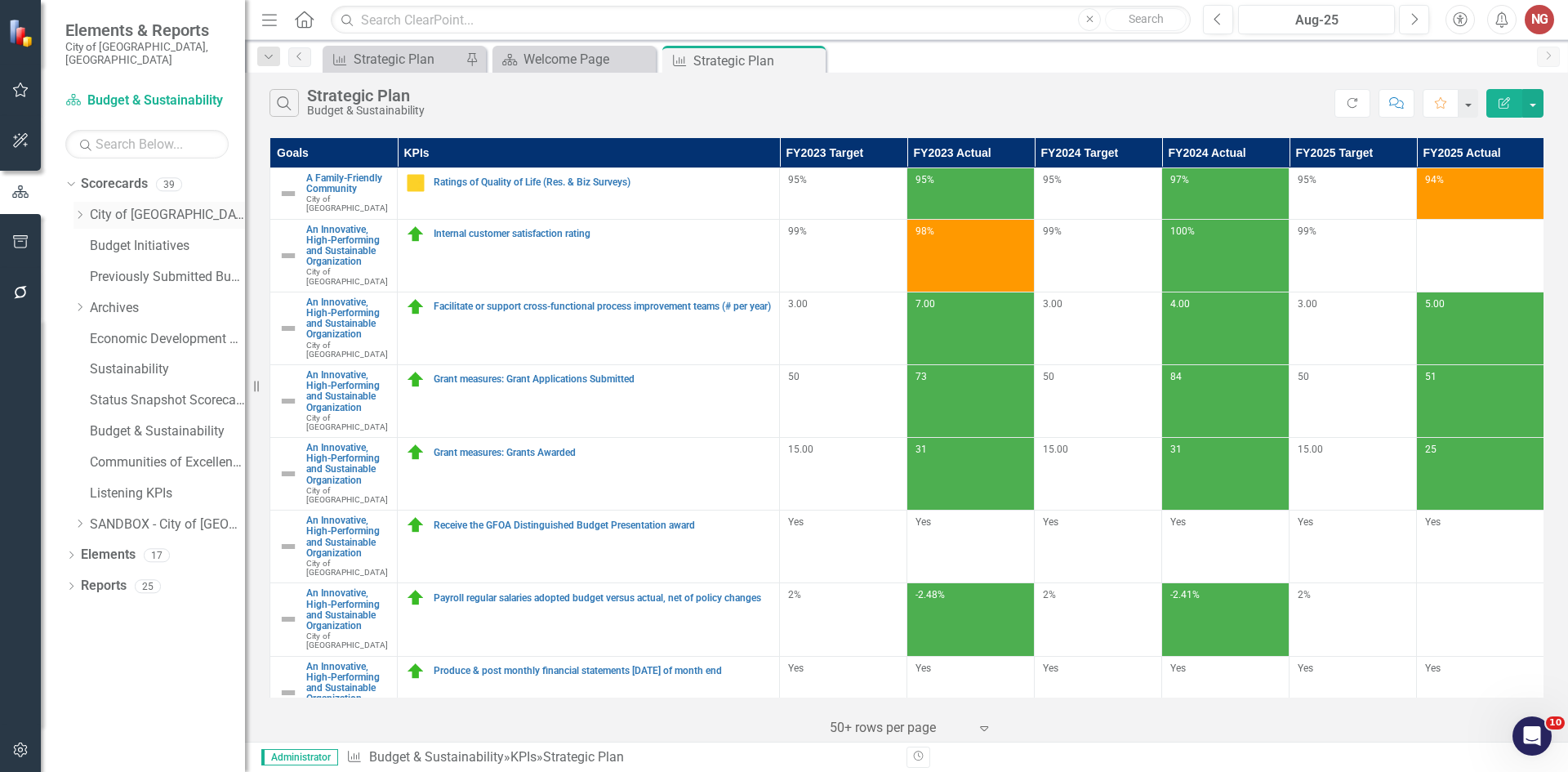
click at [75, 210] on icon "Dropdown" at bounding box center [80, 215] width 12 height 10
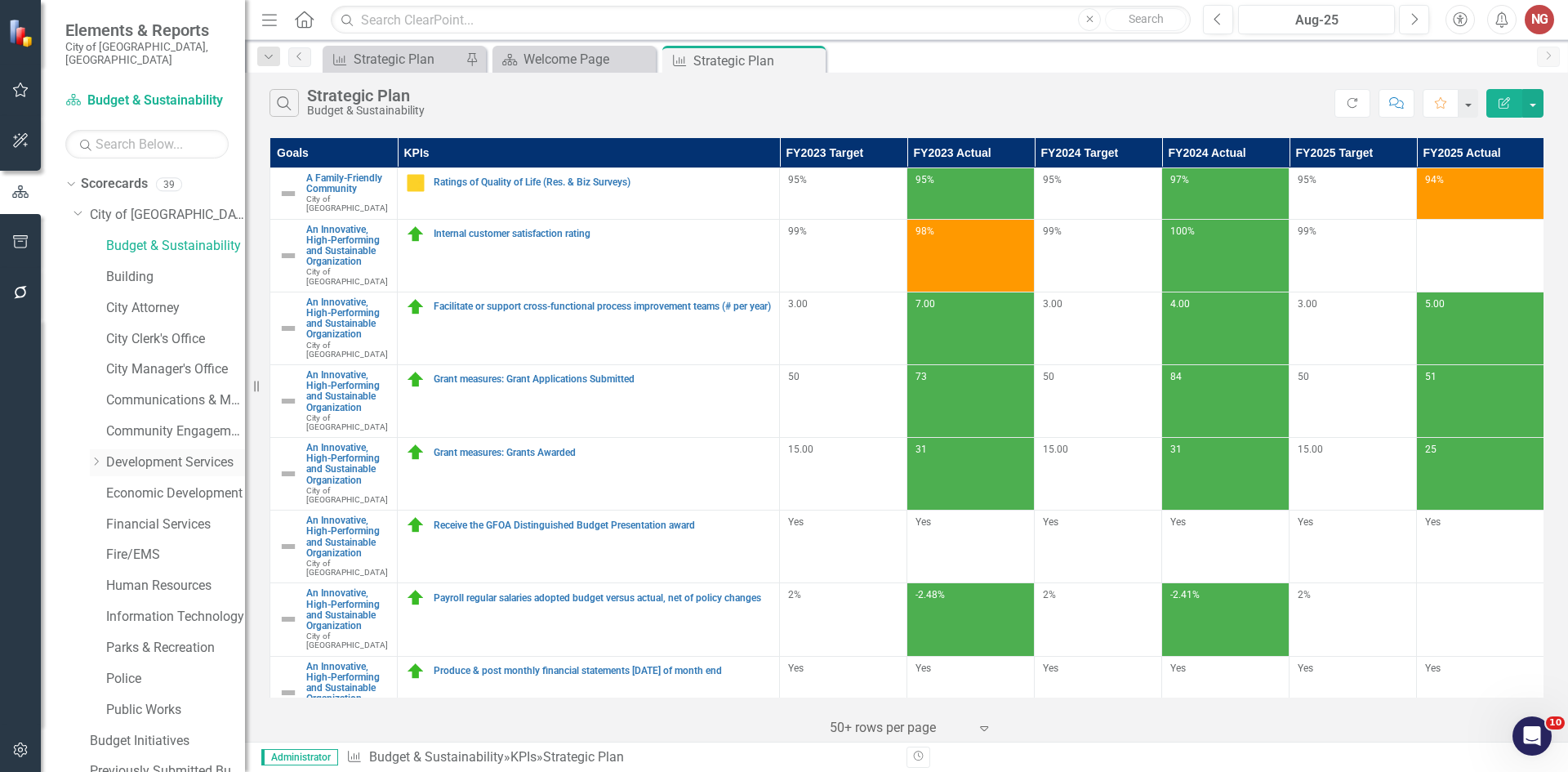
click at [127, 454] on link "Development Services" at bounding box center [176, 463] width 139 height 19
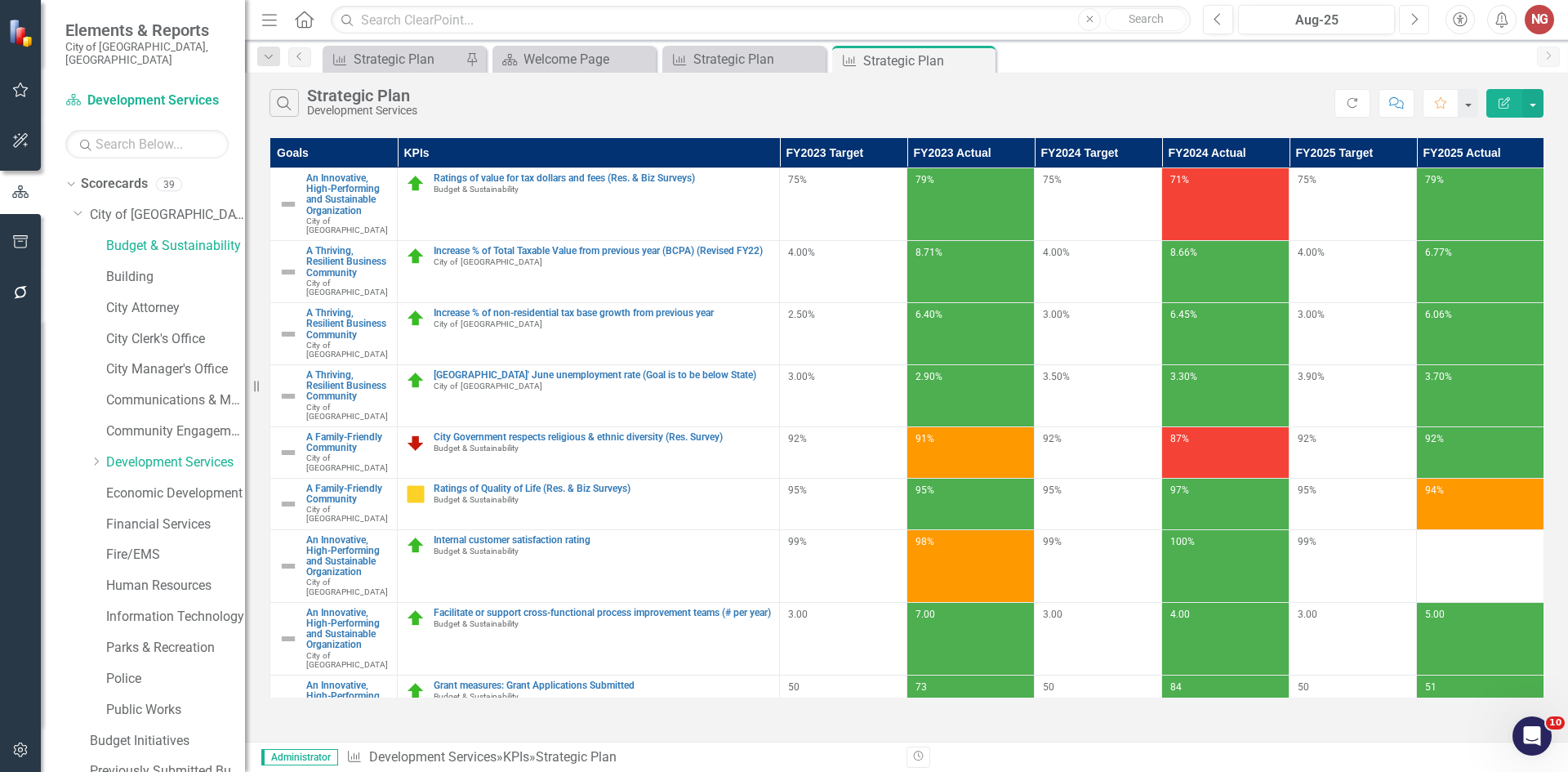
click at [1424, 10] on button "Next" at bounding box center [1414, 20] width 31 height 30
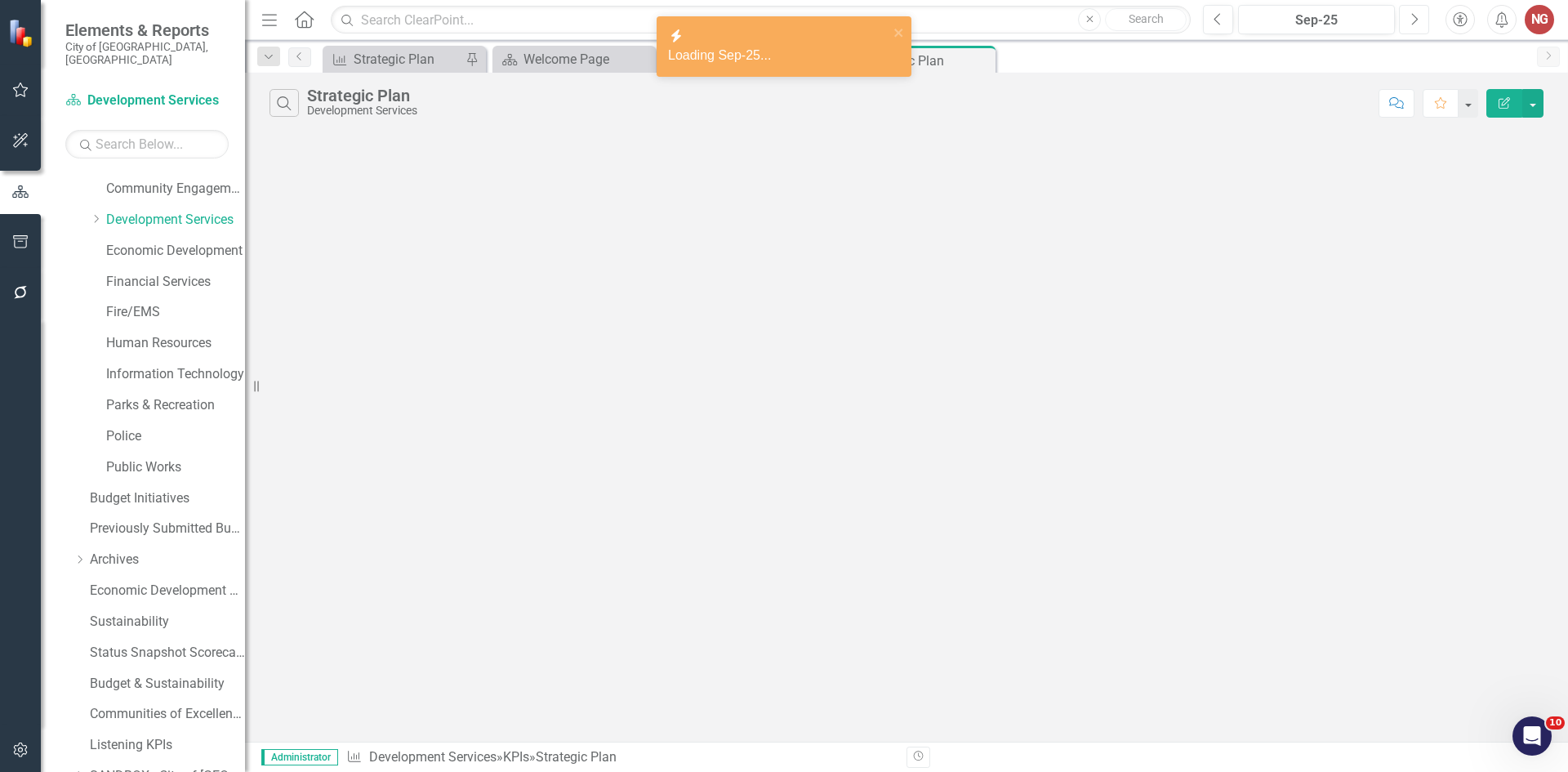
scroll to position [313, 0]
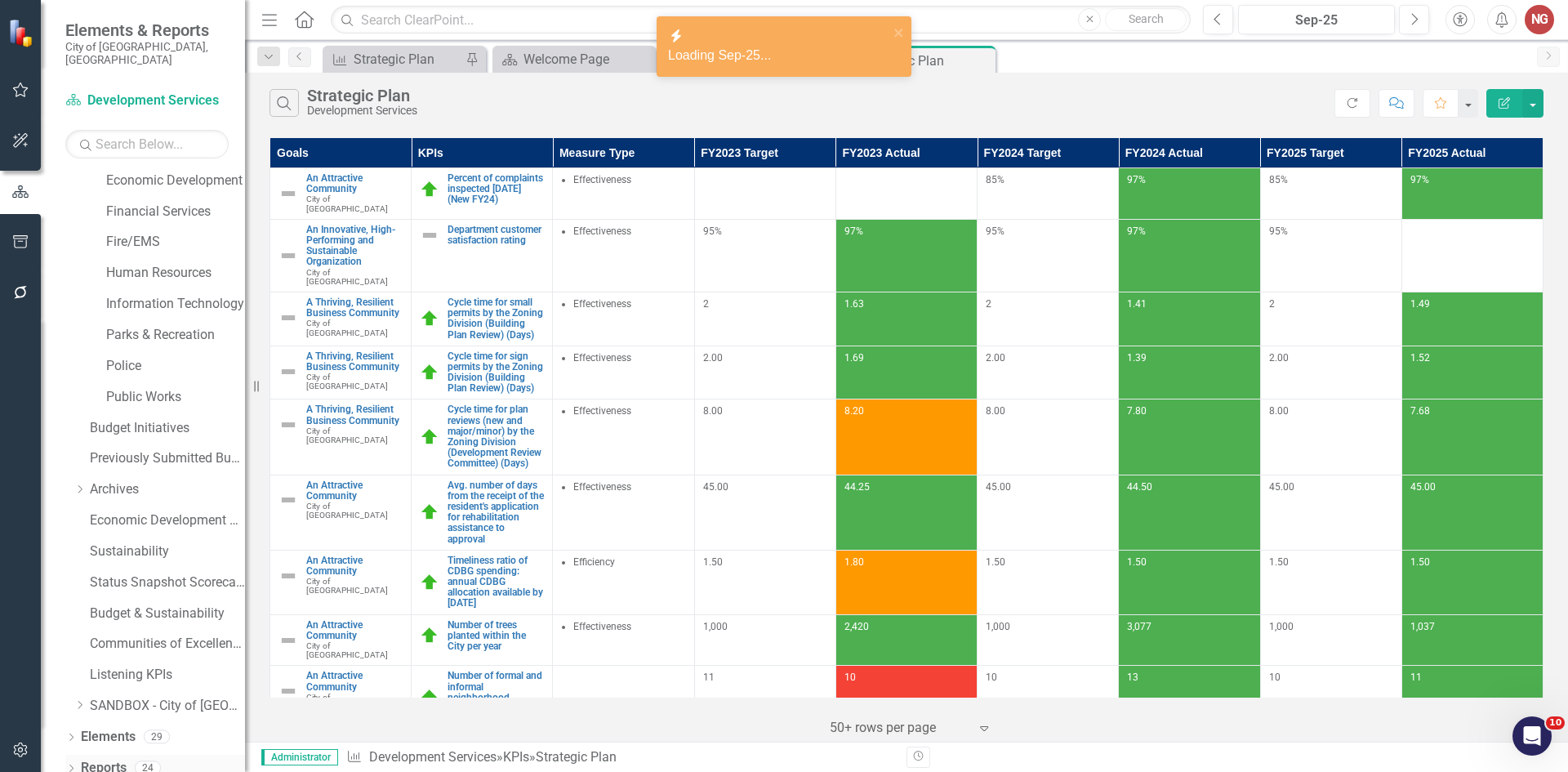
click at [67, 765] on icon "Dropdown" at bounding box center [70, 769] width 11 height 9
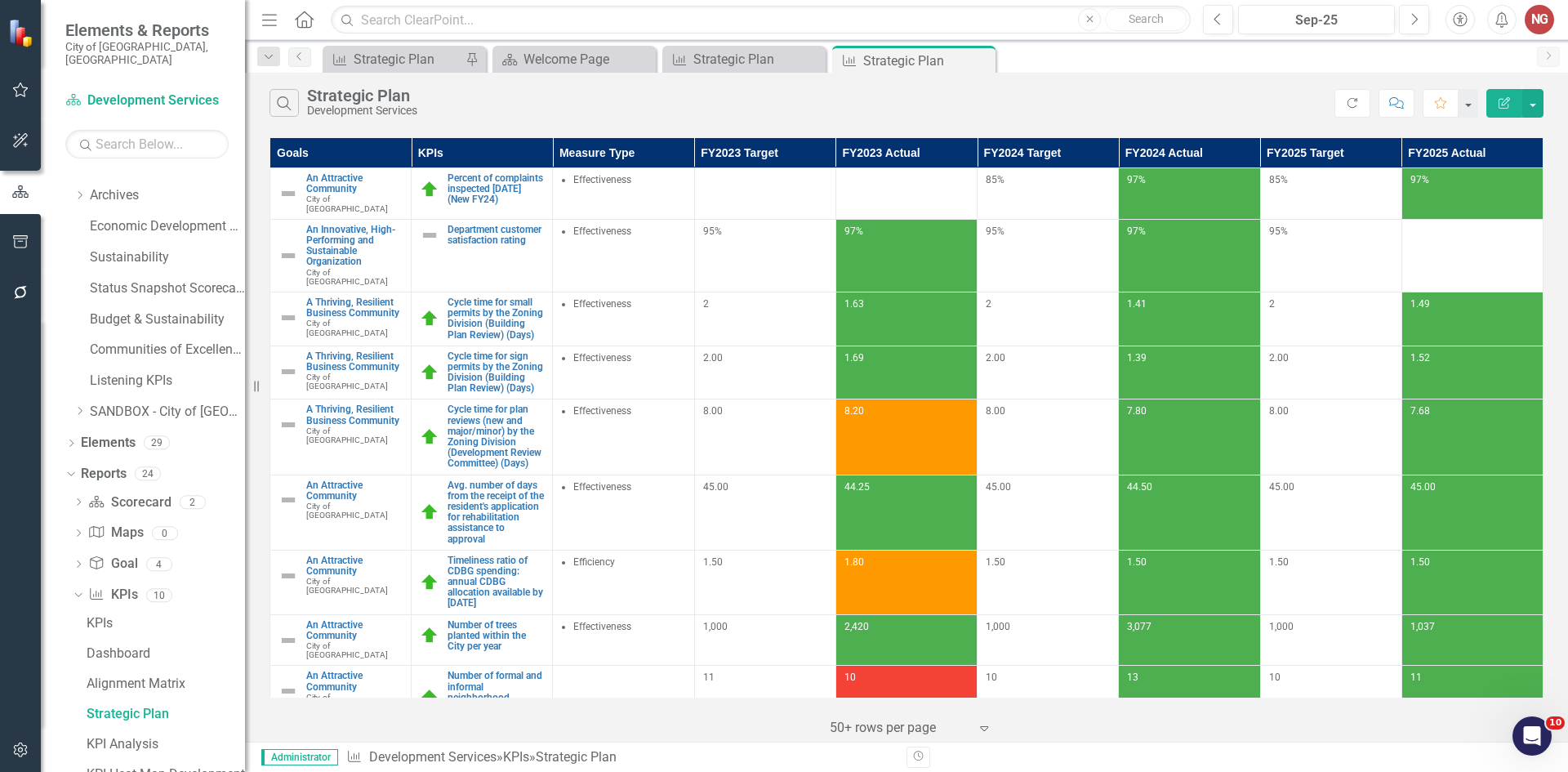
scroll to position [820, 0]
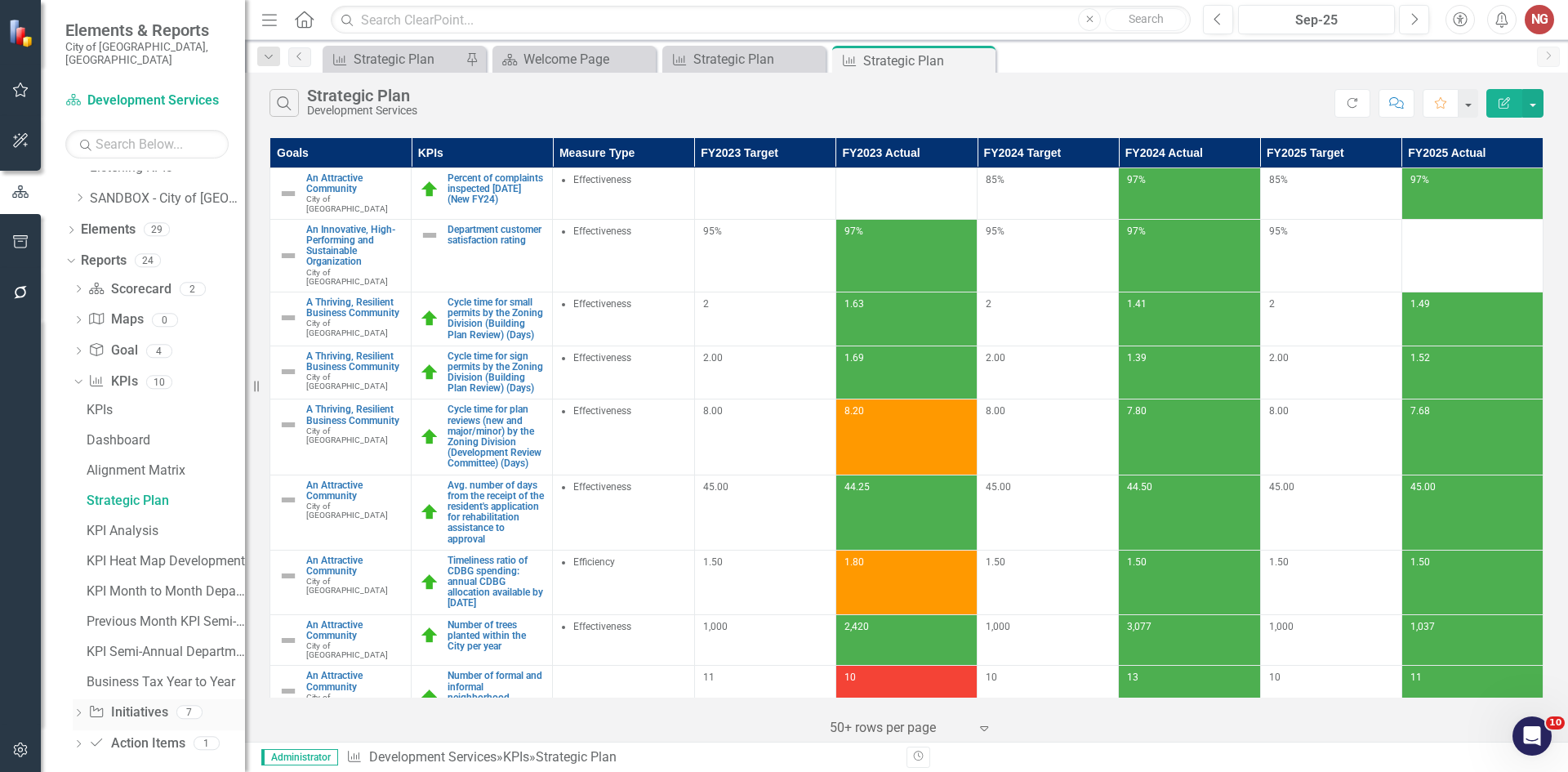
click at [81, 699] on div "Dropdown Initiative Initiatives 7" at bounding box center [159, 714] width 172 height 31
click at [75, 710] on icon "Dropdown" at bounding box center [78, 714] width 11 height 9
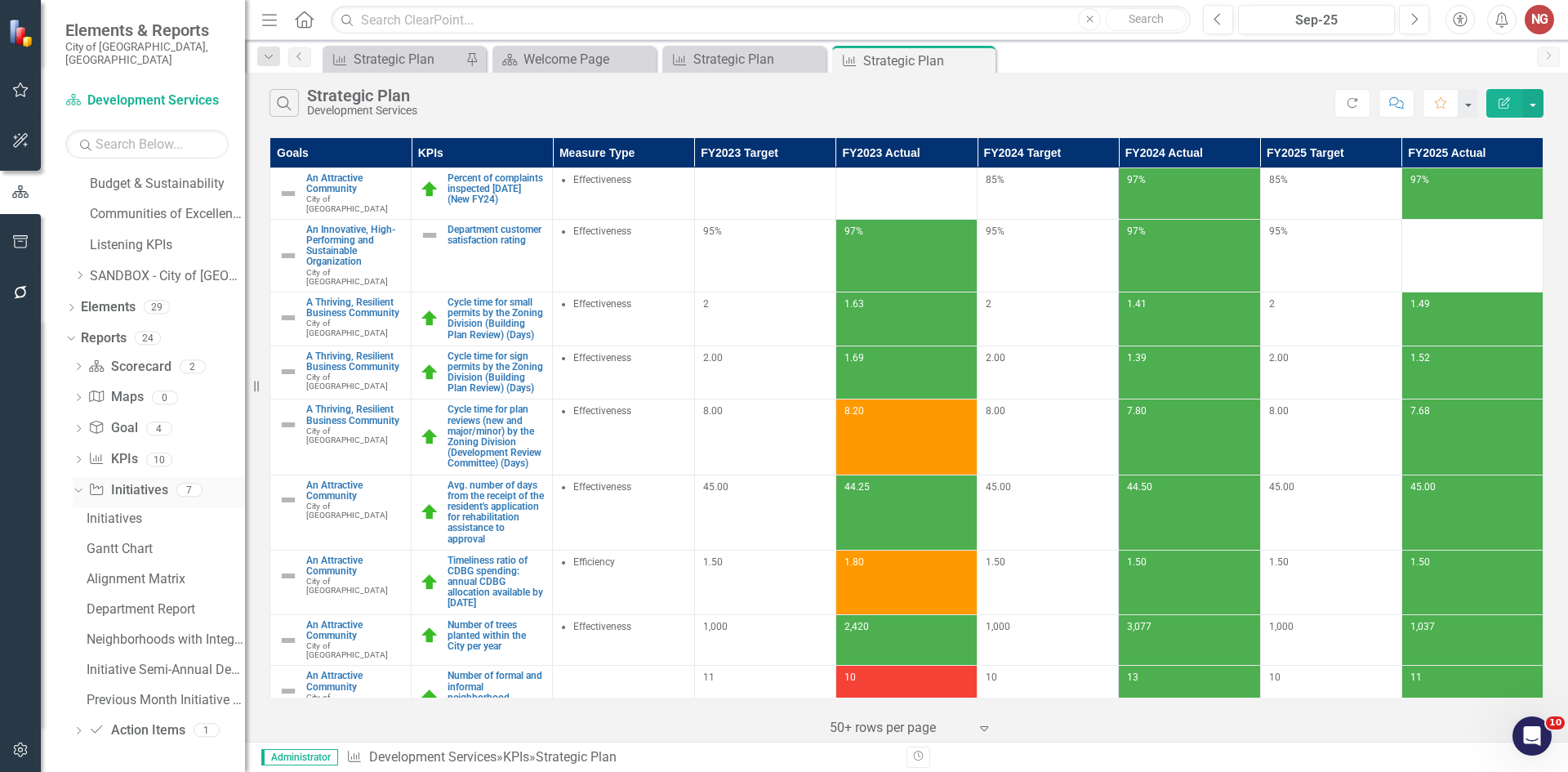
scroll to position [730, 0]
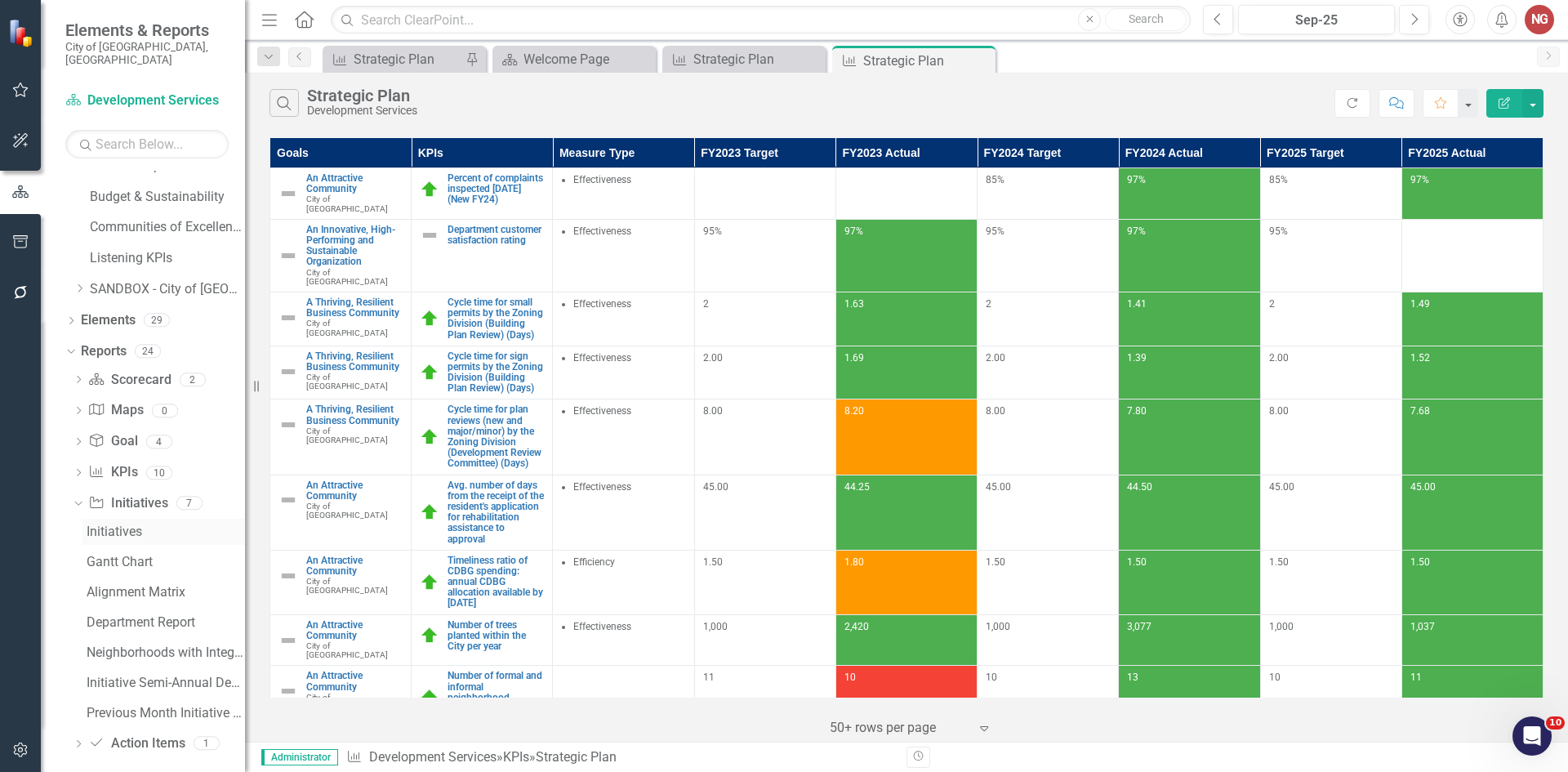
click at [118, 525] on div "Initiatives" at bounding box center [166, 532] width 159 height 14
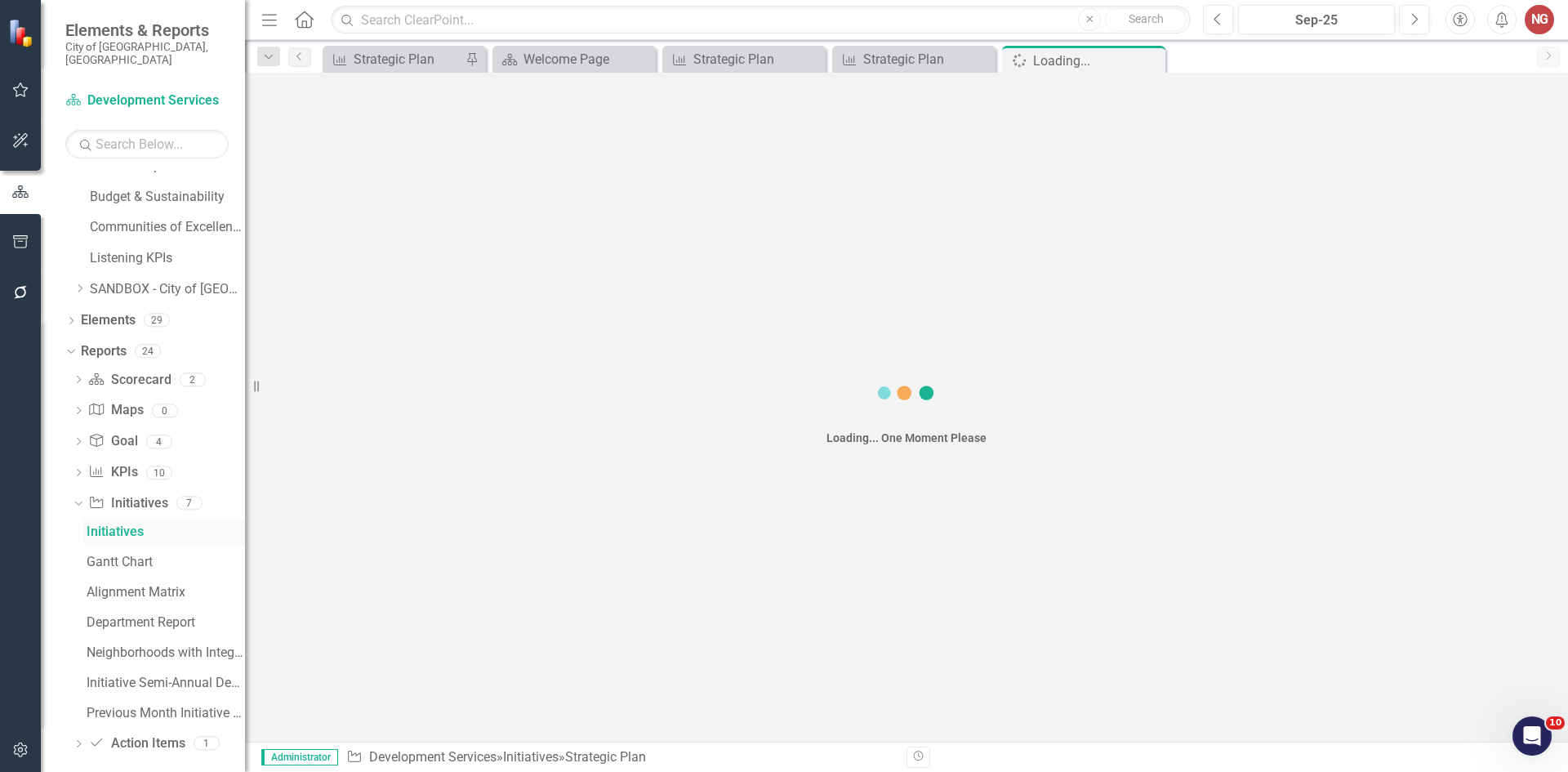
click at [118, 510] on div "Dropdown Scorecard Scorecard 2 Department Measures Department Dashboard Dropdow…" at bounding box center [155, 564] width 180 height 395
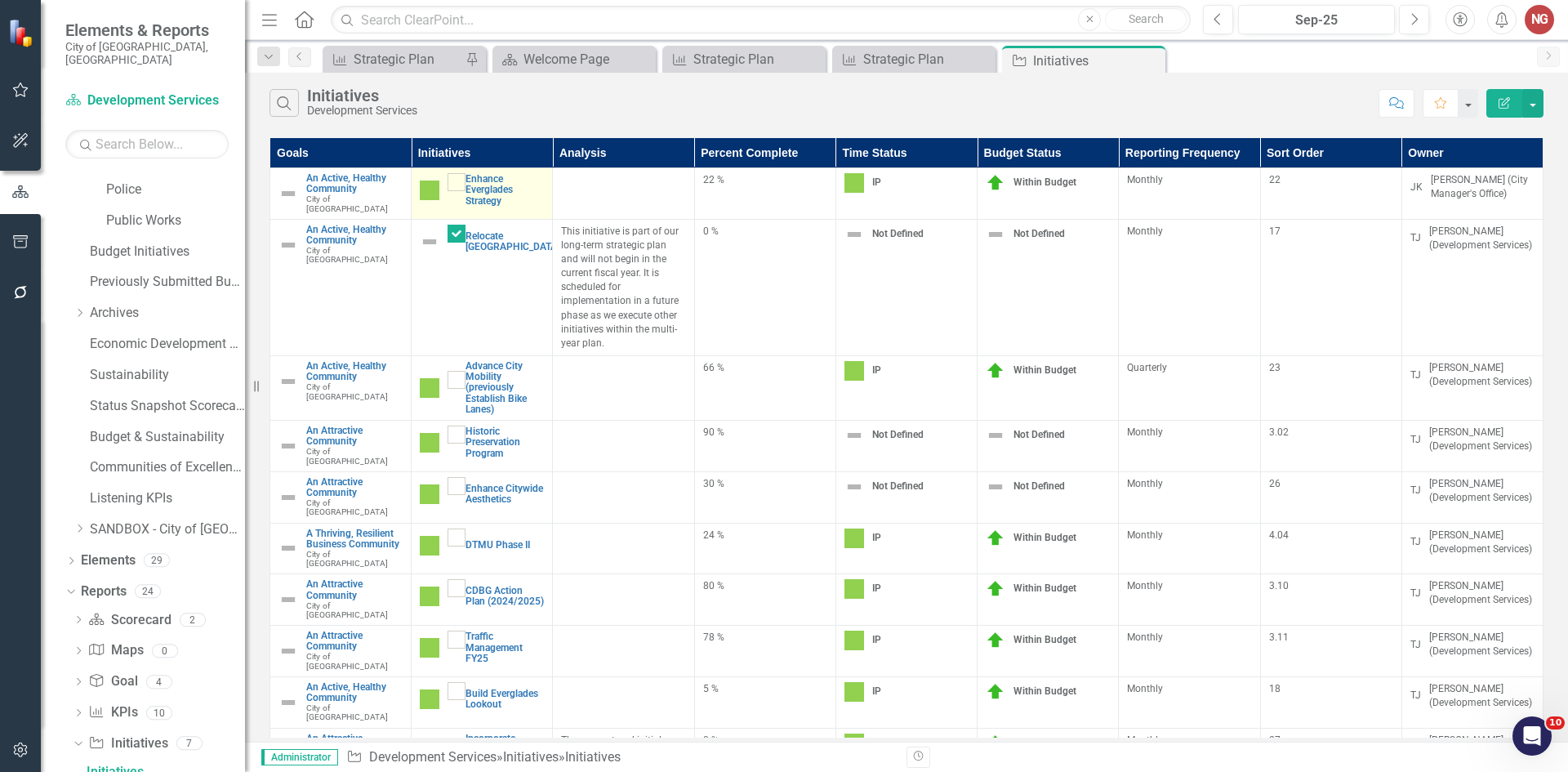
click at [0, 0] on link "Edit Edit Initiative" at bounding box center [0, 0] width 0 height 0
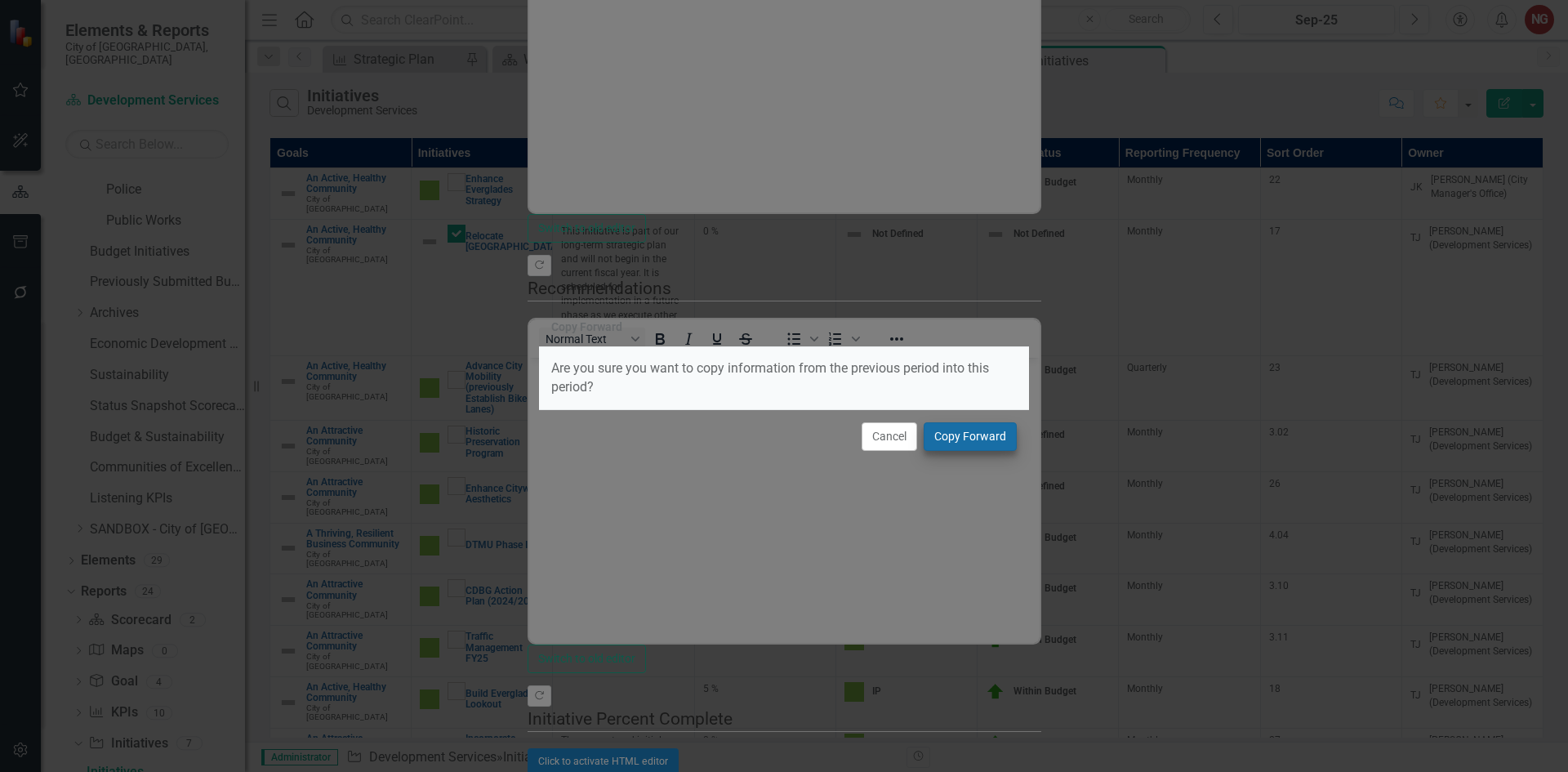
click at [988, 426] on div "Copy Forward Are you sure you want to copy information from the previous period…" at bounding box center [784, 386] width 1568 height 772
click at [967, 434] on button "Copy Forward" at bounding box center [970, 437] width 93 height 29
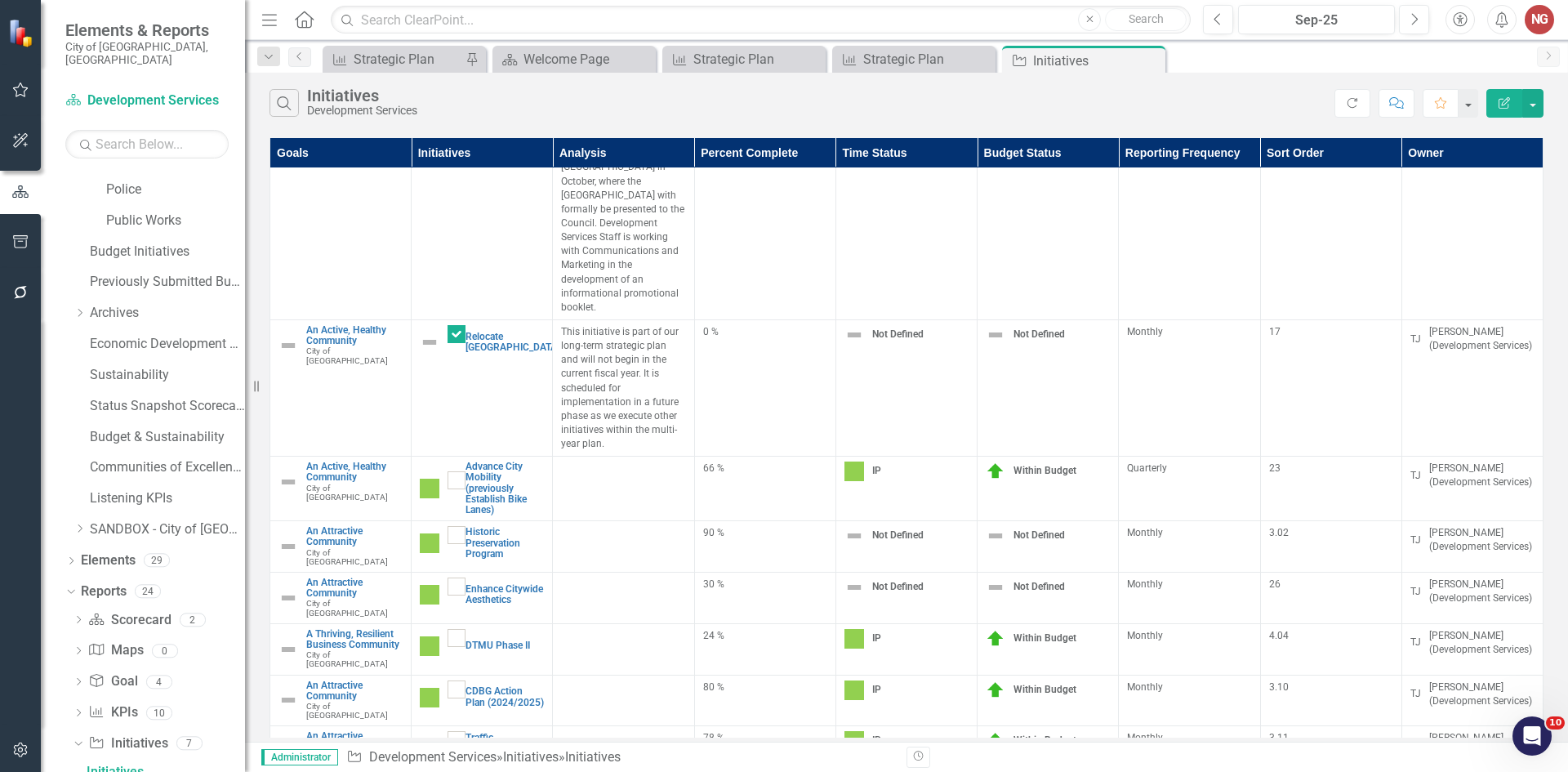
scroll to position [82, 0]
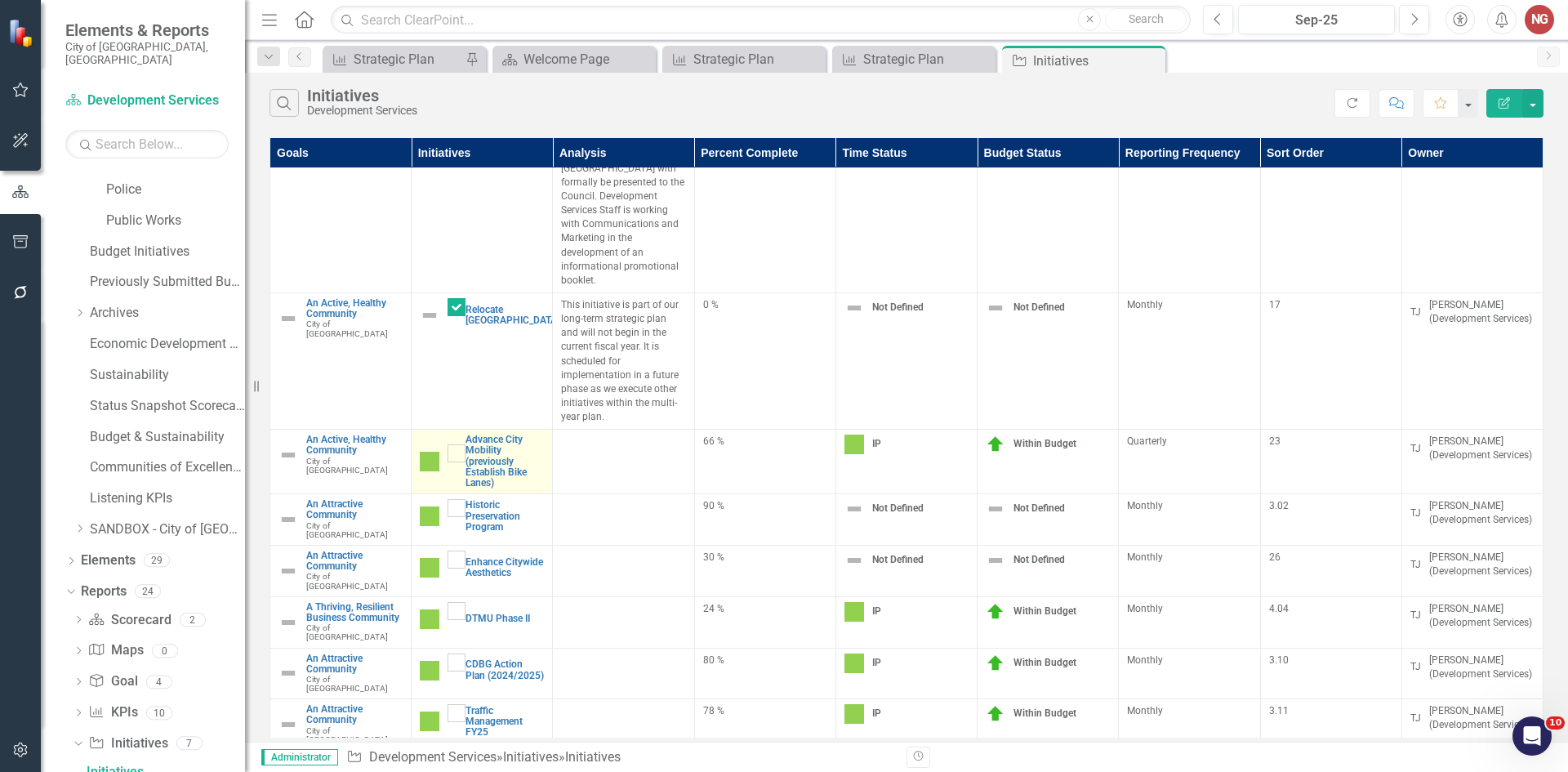
click at [0, 0] on link "Edit Edit Initiative" at bounding box center [0, 0] width 0 height 0
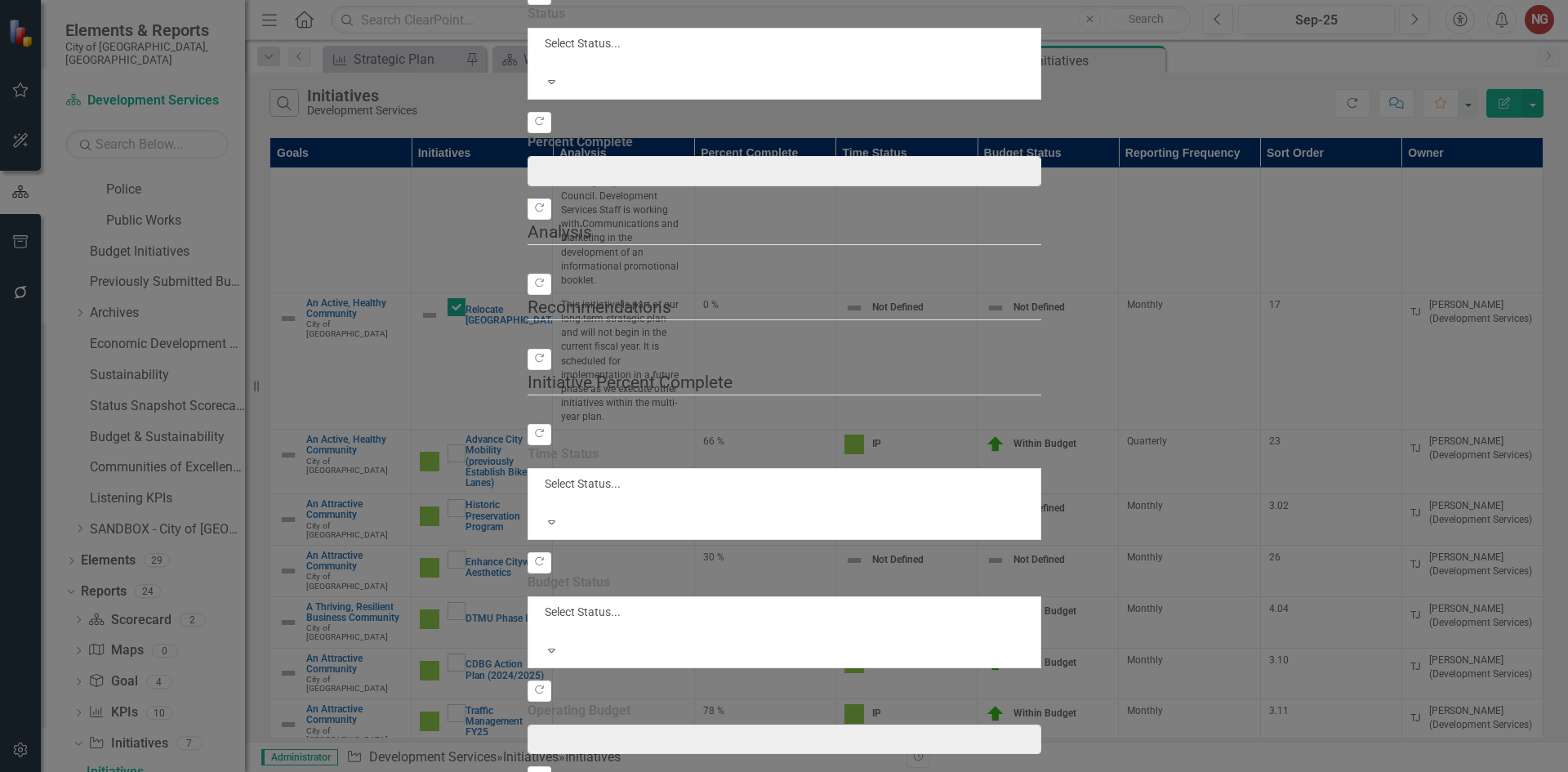
type input "66"
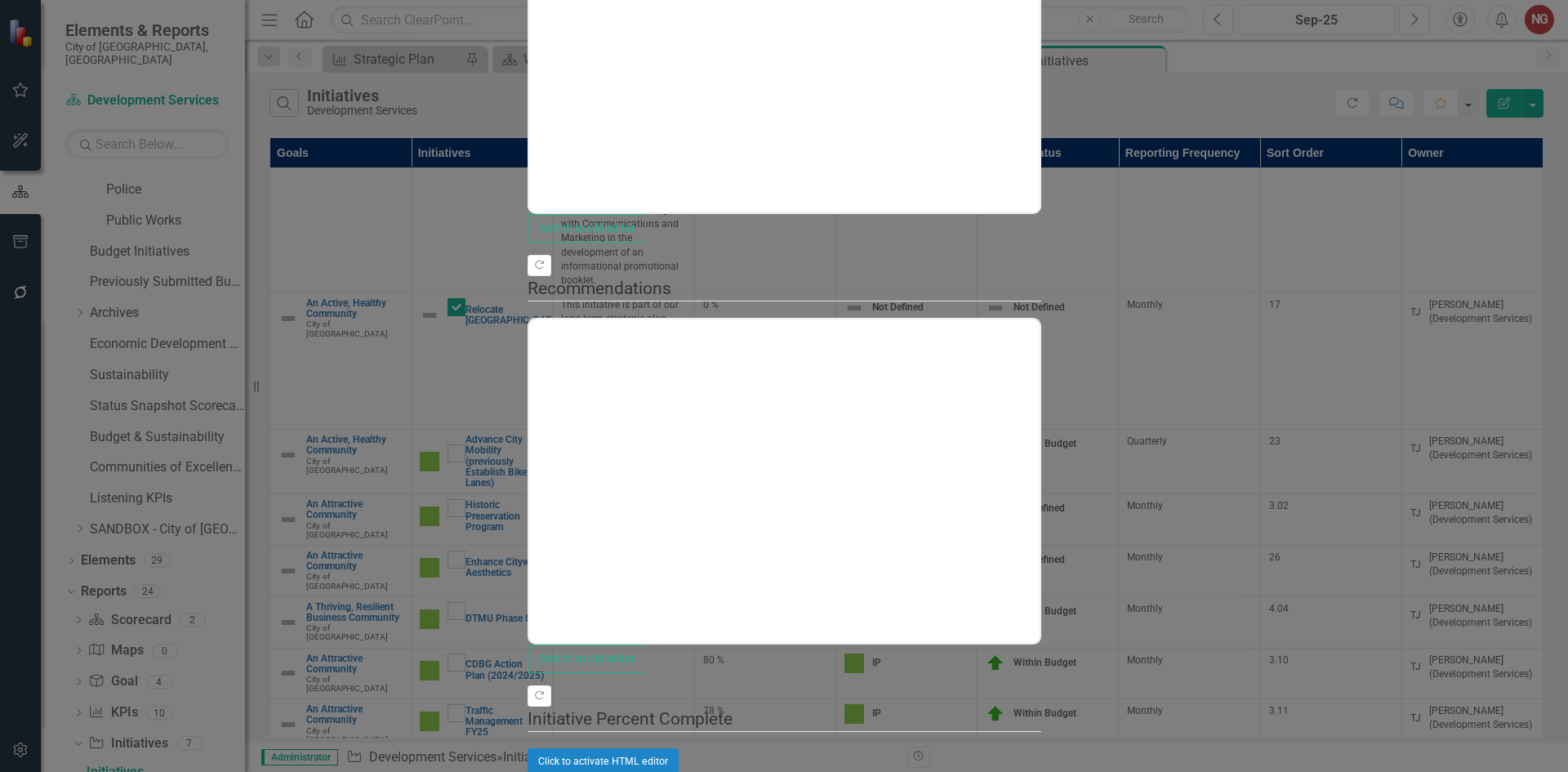
scroll to position [0, 0]
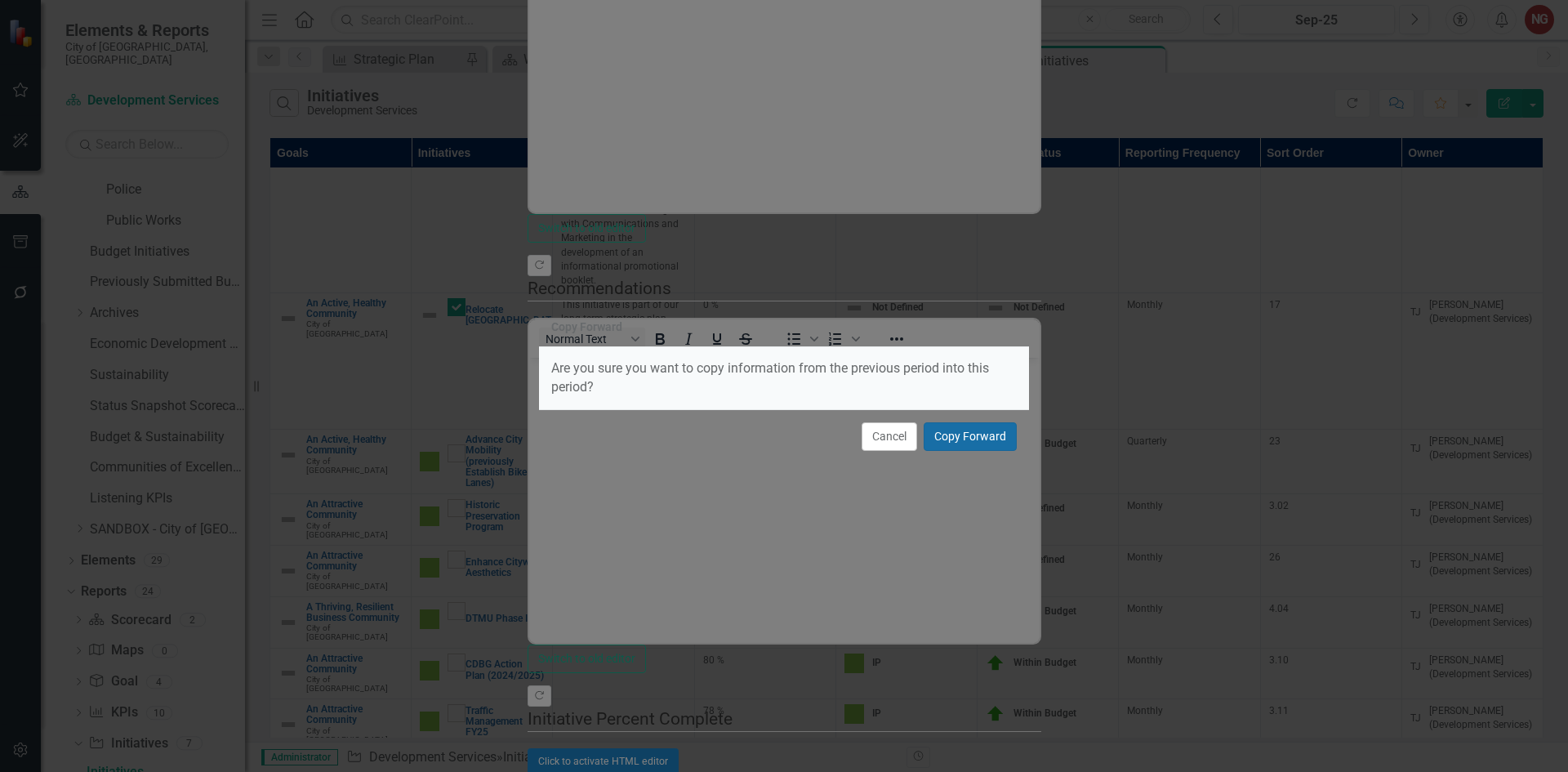
click at [980, 429] on button "Copy Forward" at bounding box center [970, 437] width 93 height 29
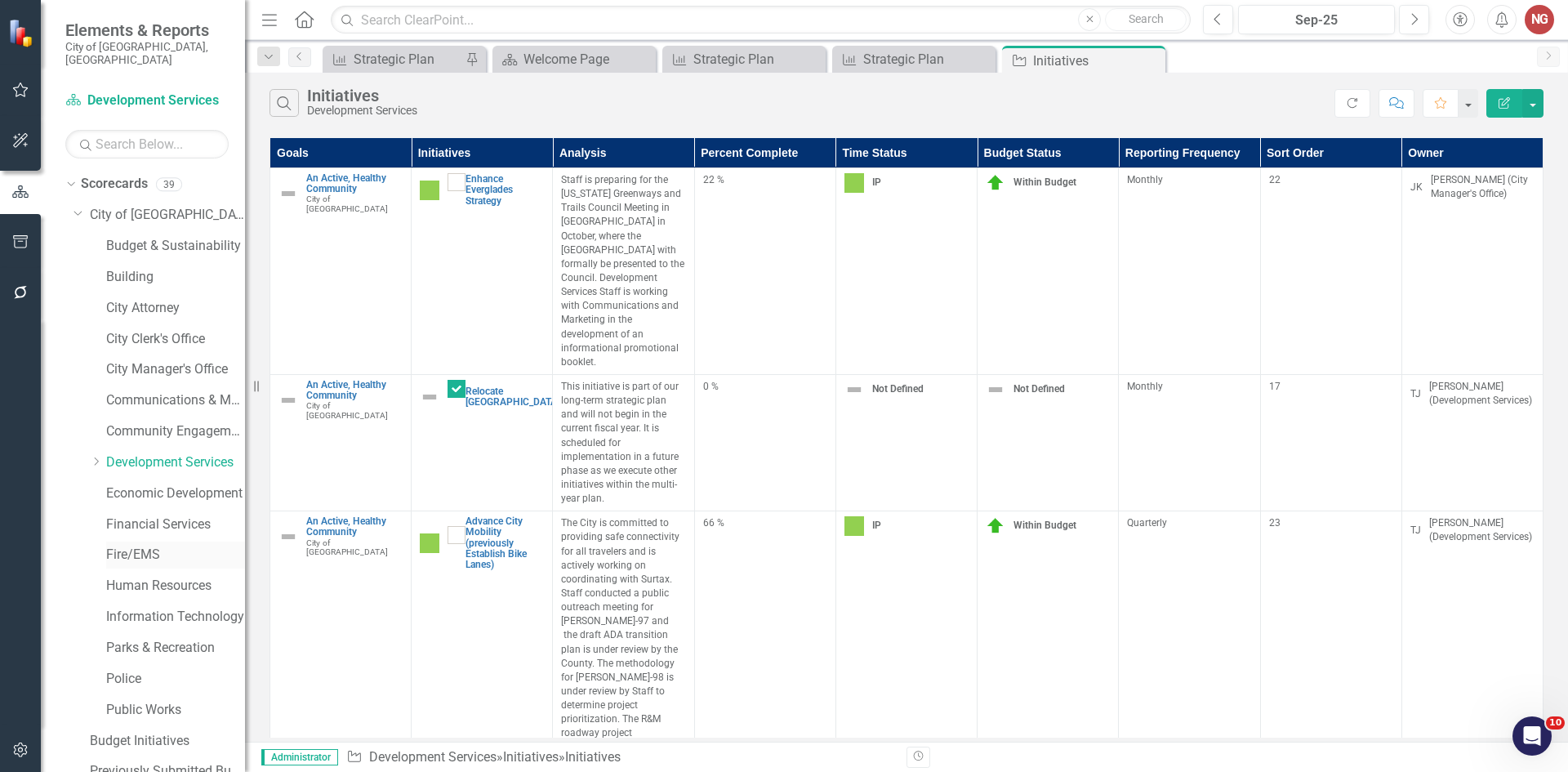
click at [141, 546] on link "Fire/EMS" at bounding box center [176, 555] width 139 height 19
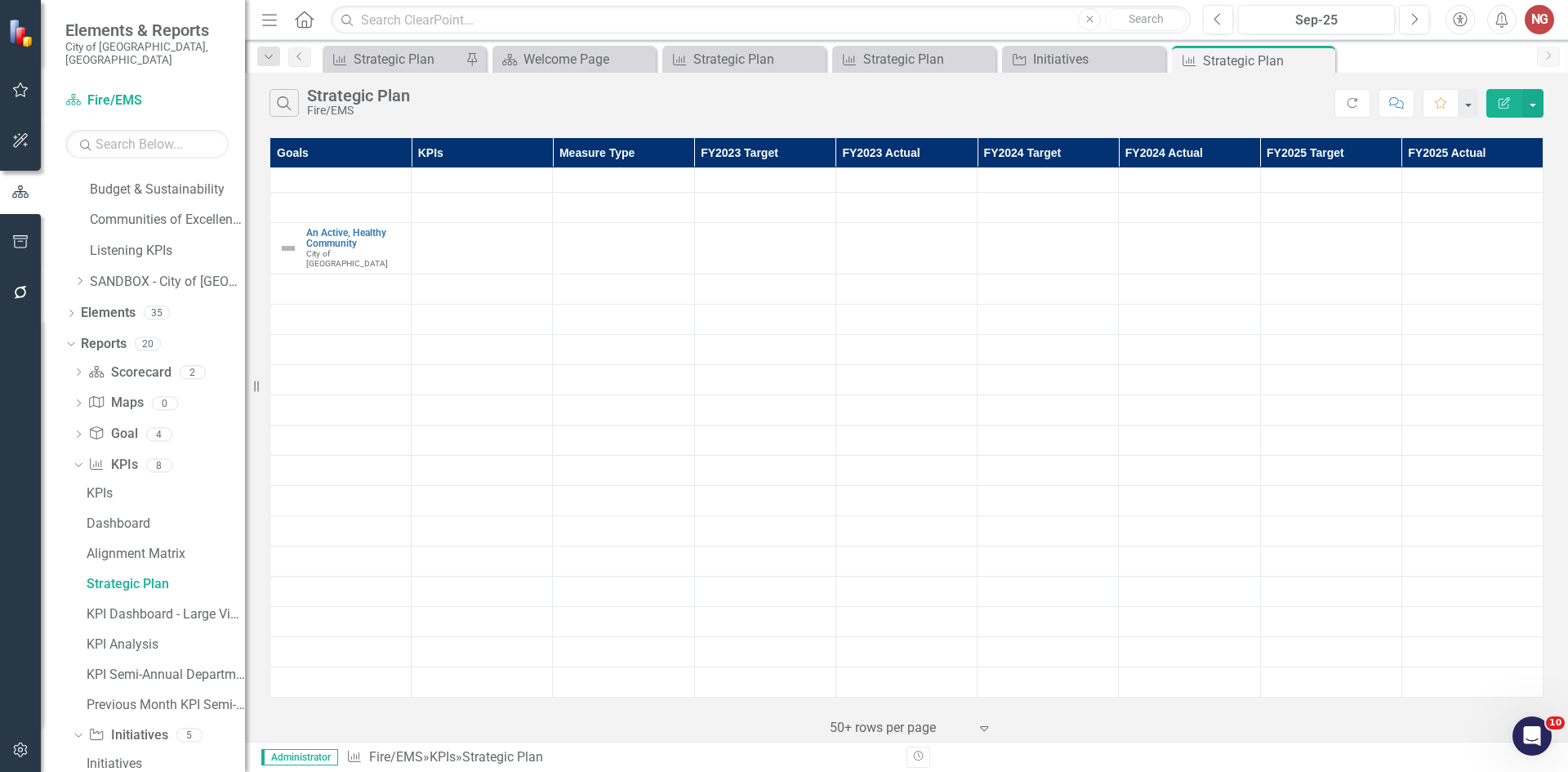
scroll to position [909, 0]
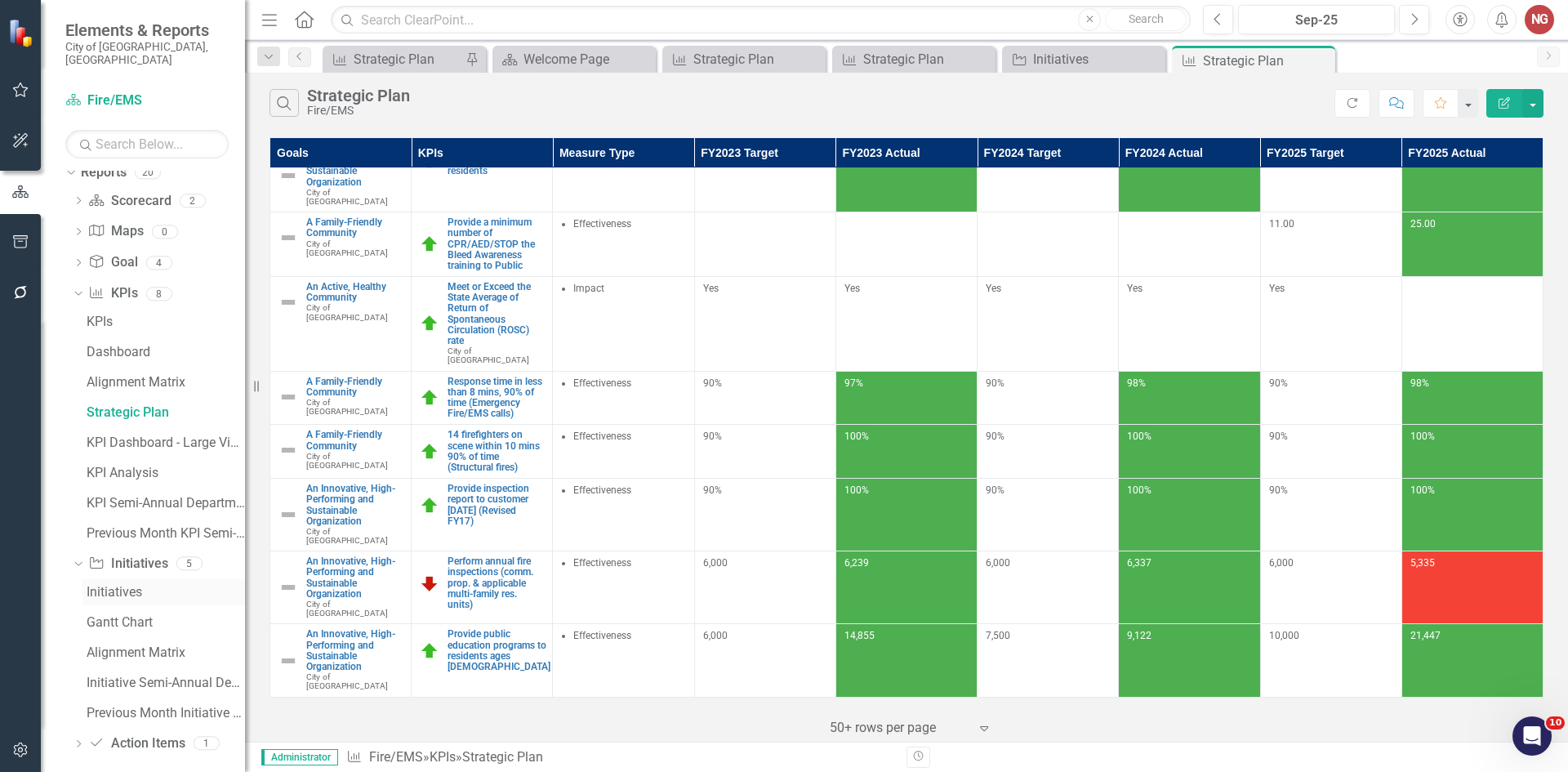
click at [108, 585] on div "Initiatives" at bounding box center [166, 592] width 159 height 14
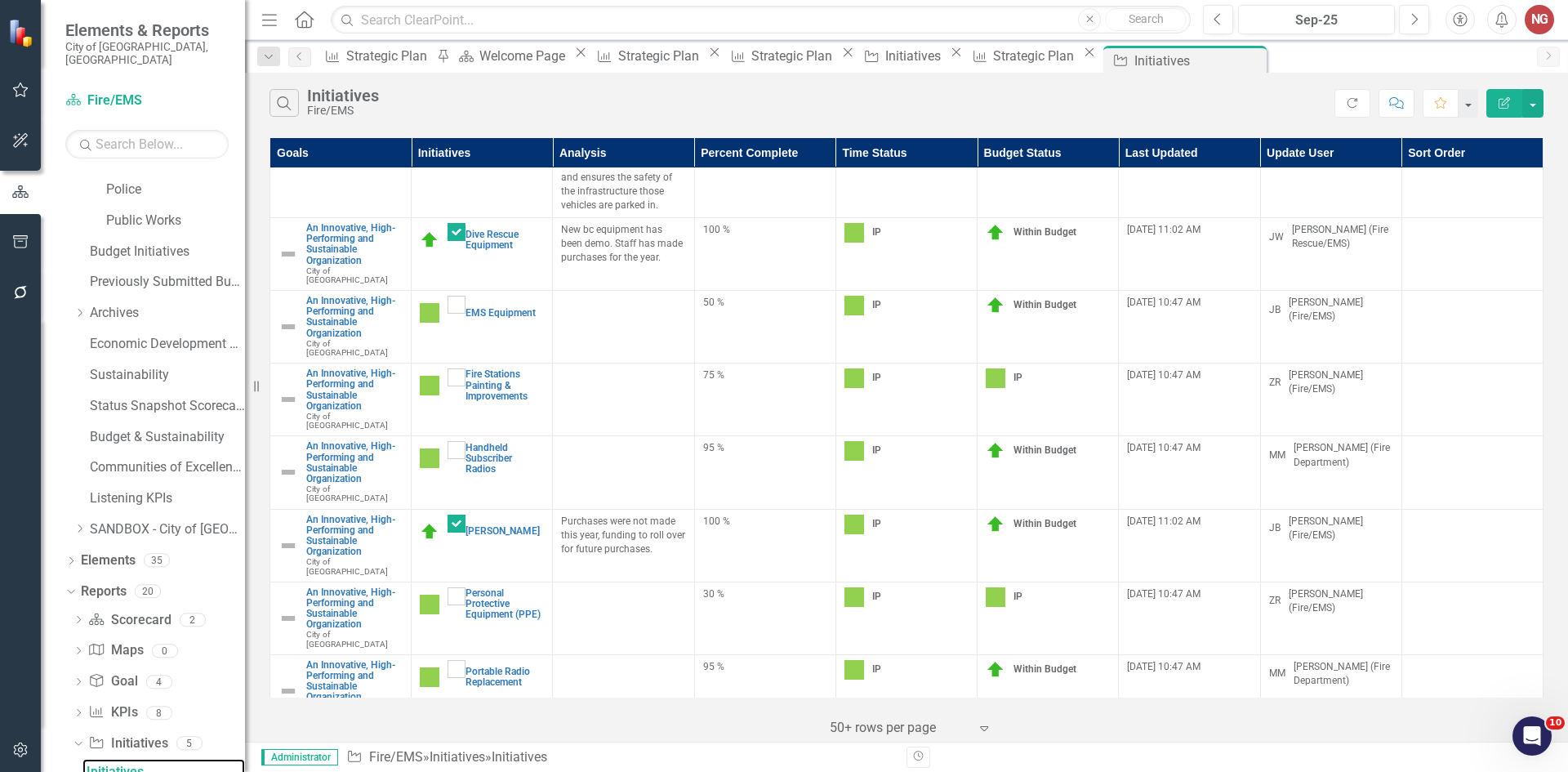
scroll to position [817, 0]
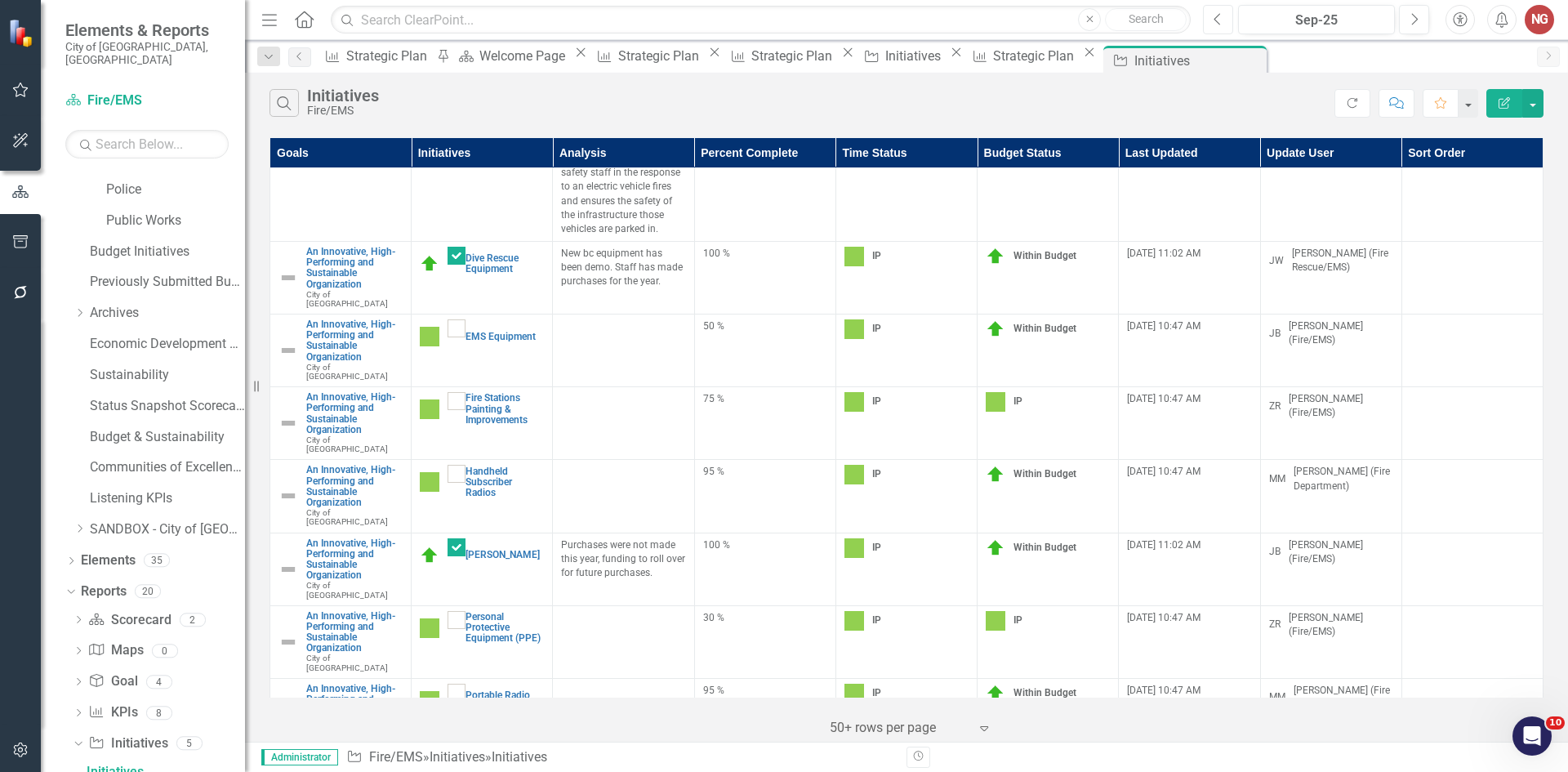
click at [1226, 20] on button "Previous" at bounding box center [1218, 20] width 31 height 30
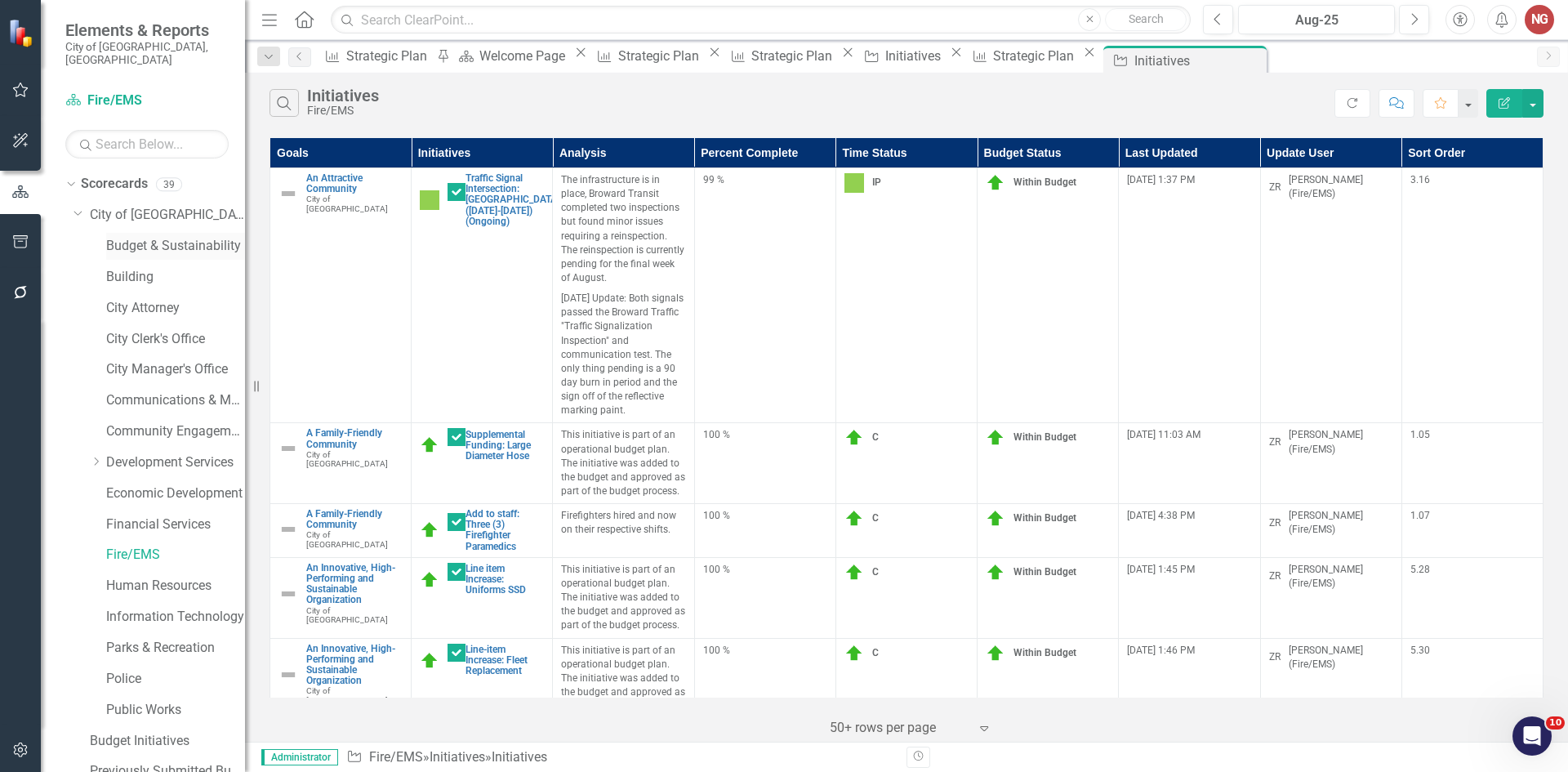
click at [156, 237] on link "Budget & Sustainability" at bounding box center [176, 246] width 139 height 19
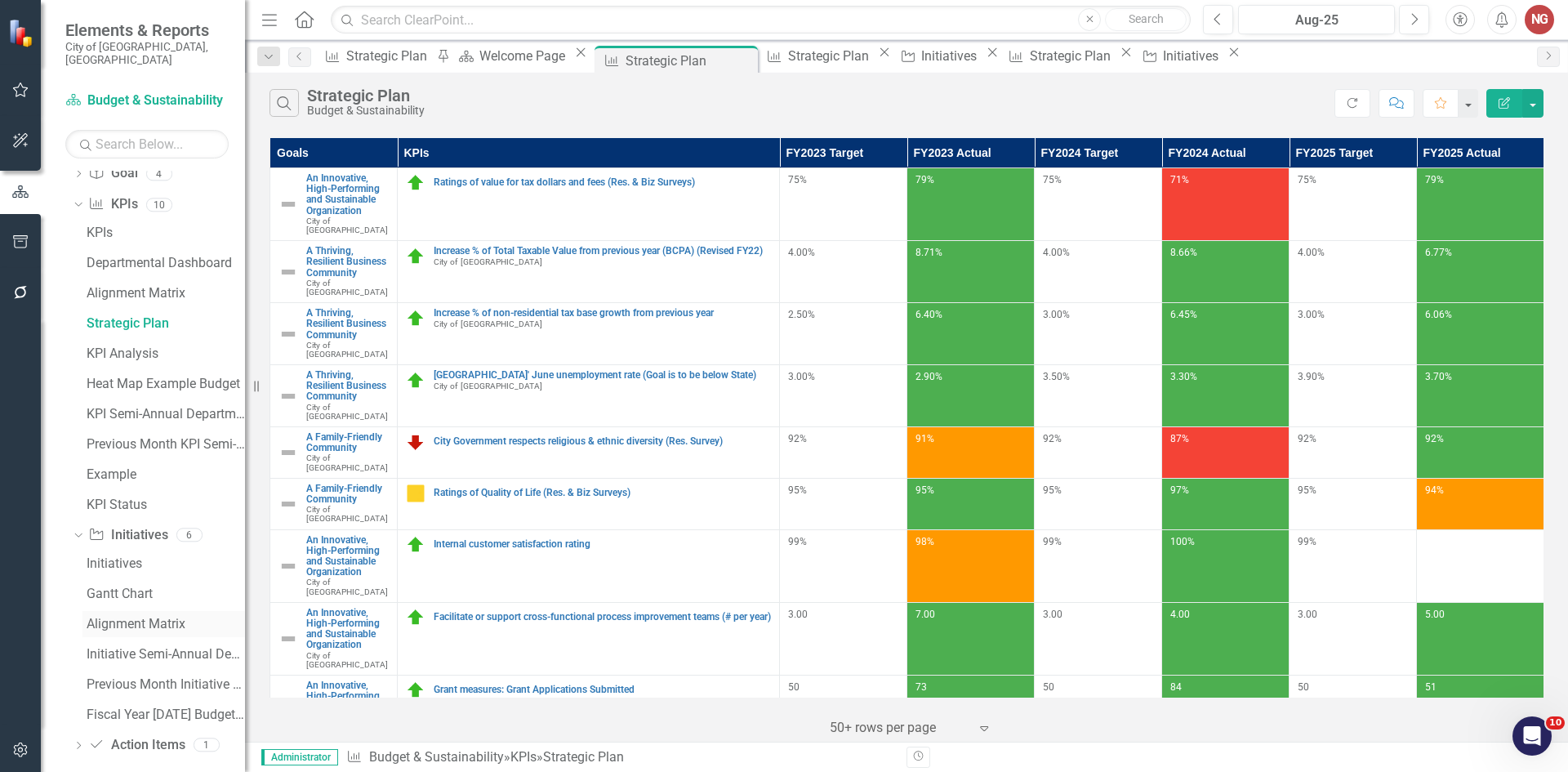
scroll to position [1000, 0]
click at [109, 555] on div "Initiatives" at bounding box center [166, 561] width 159 height 14
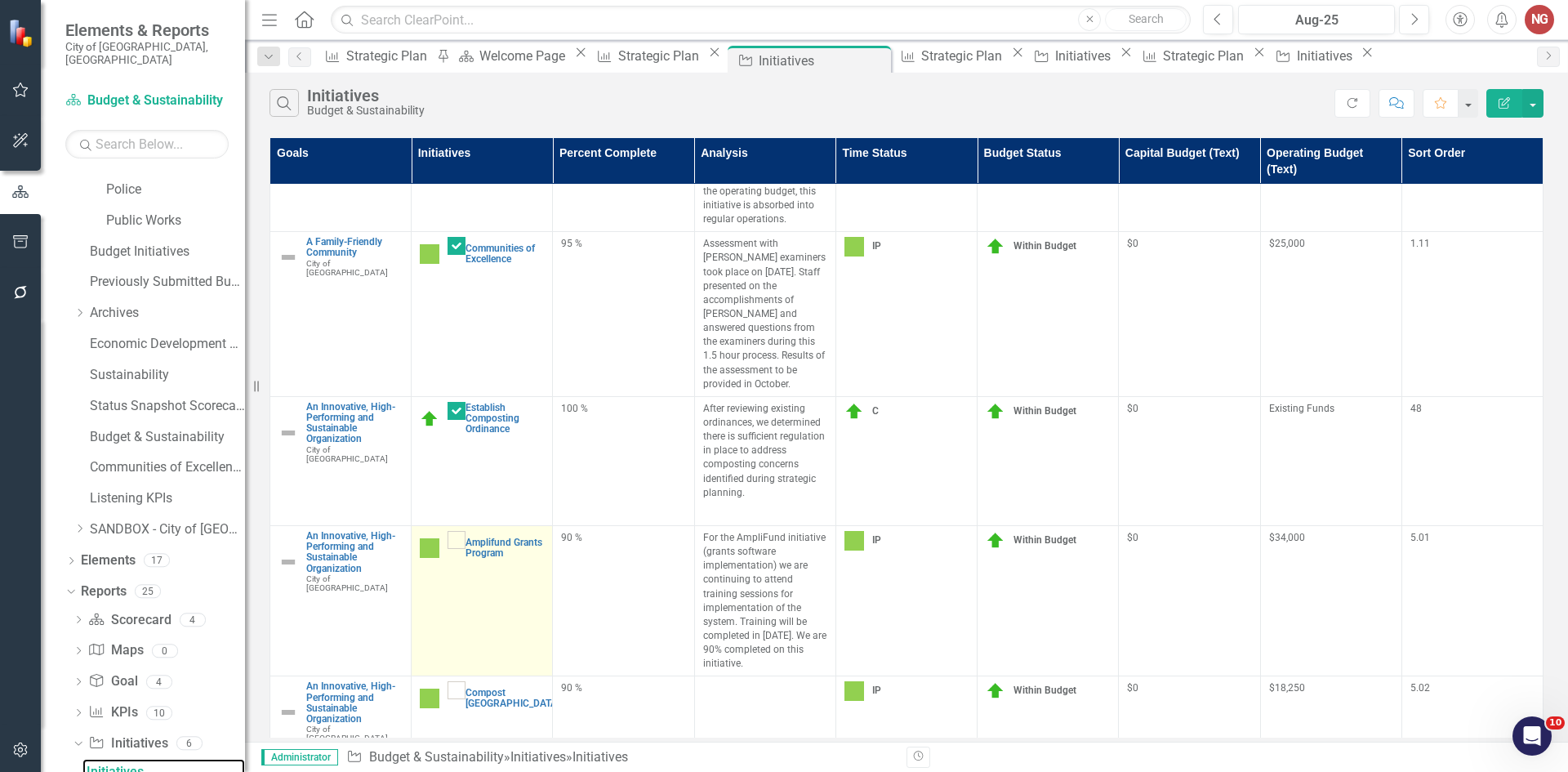
scroll to position [91, 0]
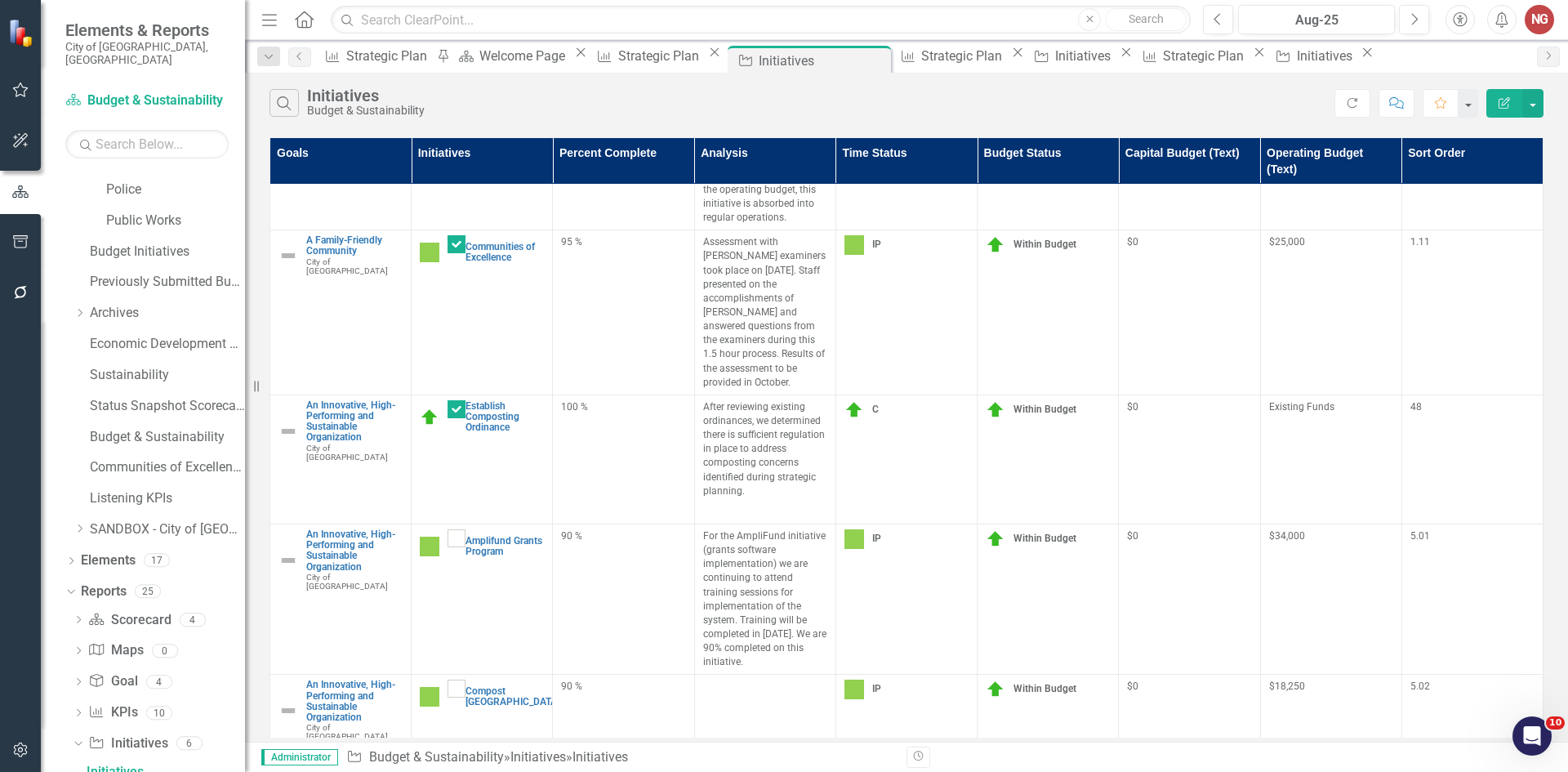
click at [788, 702] on td at bounding box center [765, 712] width 141 height 73
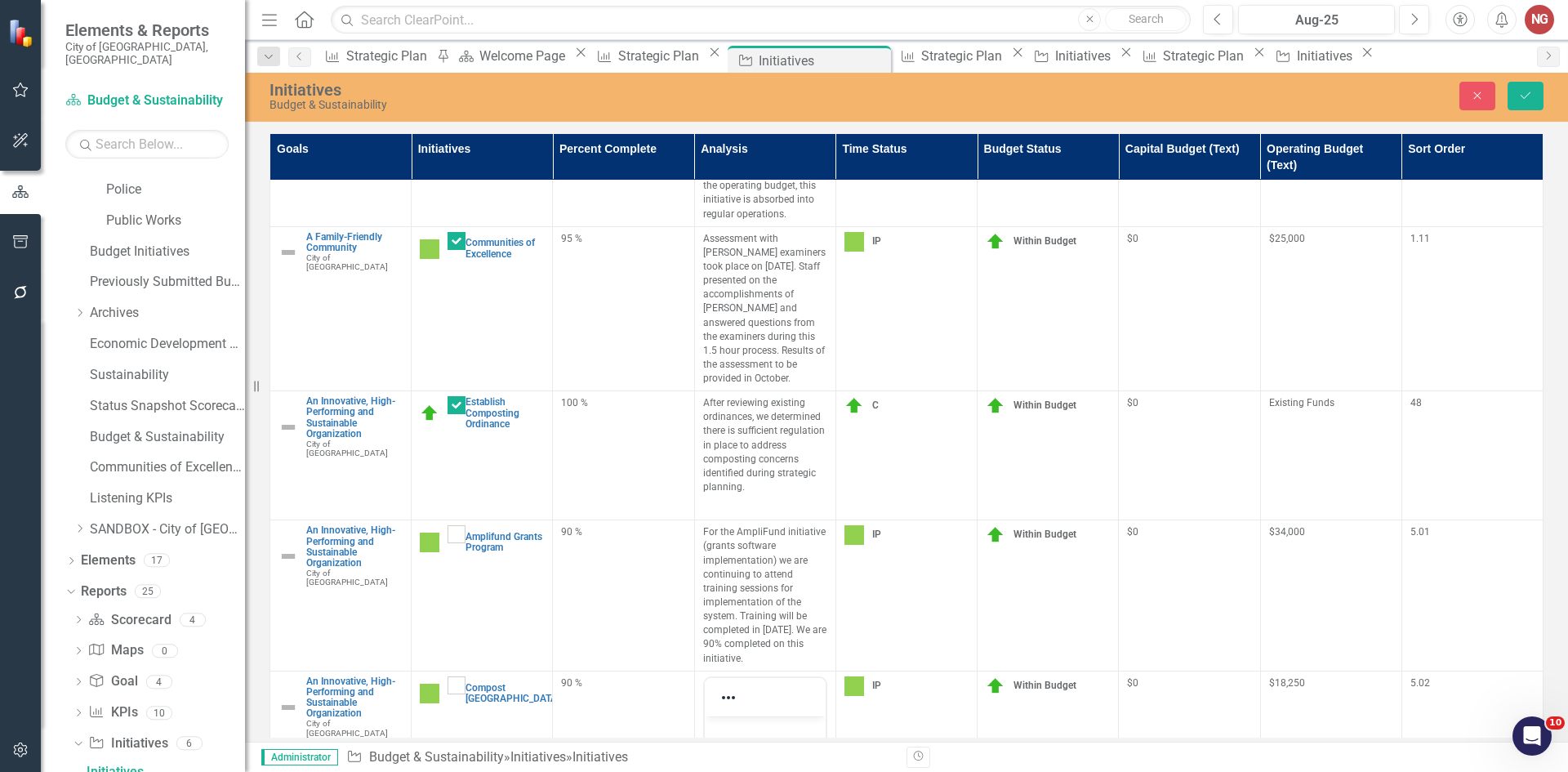
scroll to position [412, 0]
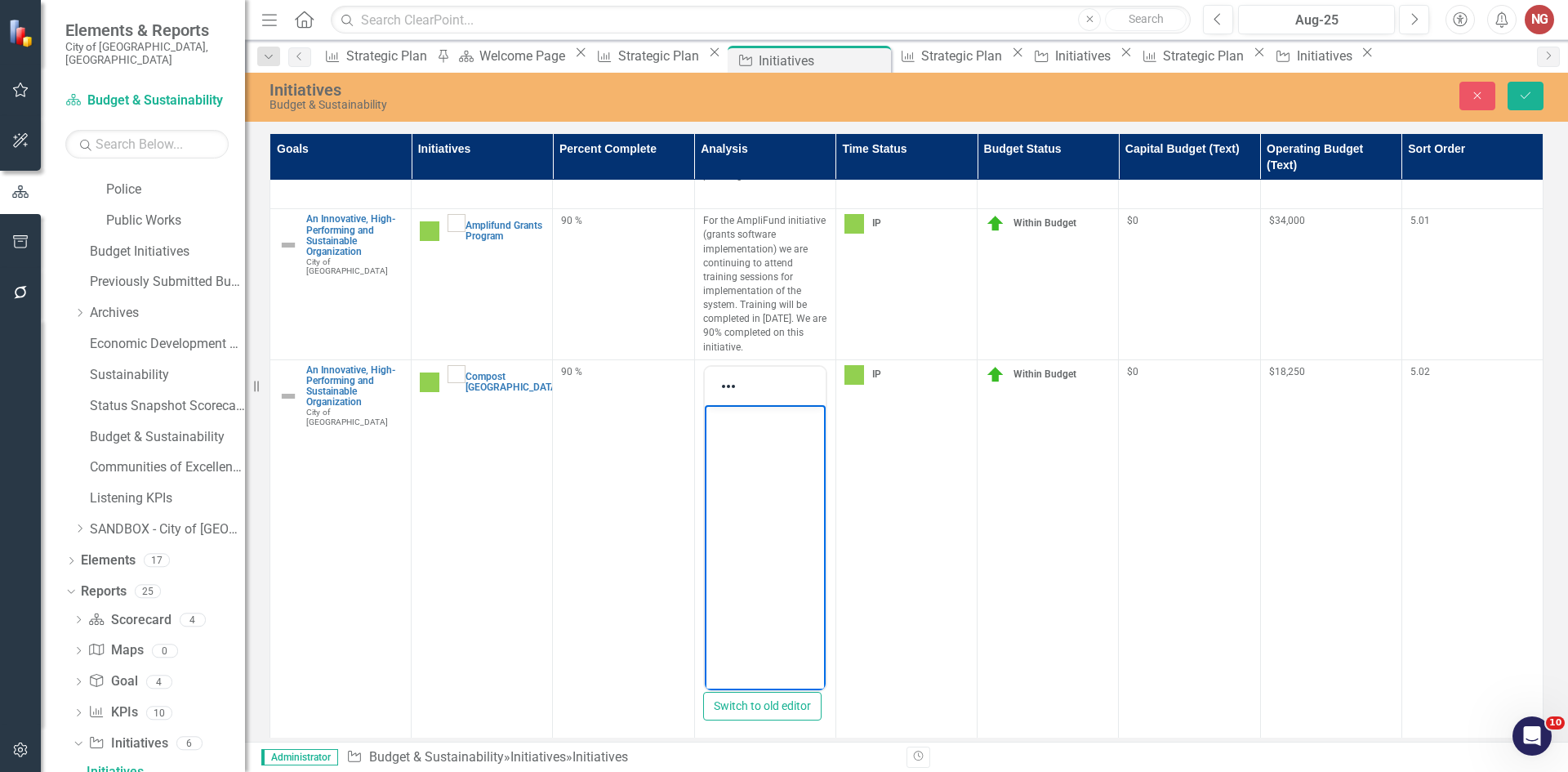
click at [743, 418] on p "Rich Text Area. Press ALT-0 for help." at bounding box center [764, 418] width 113 height 20
paste body "Rich Text Area. Press ALT-0 for help."
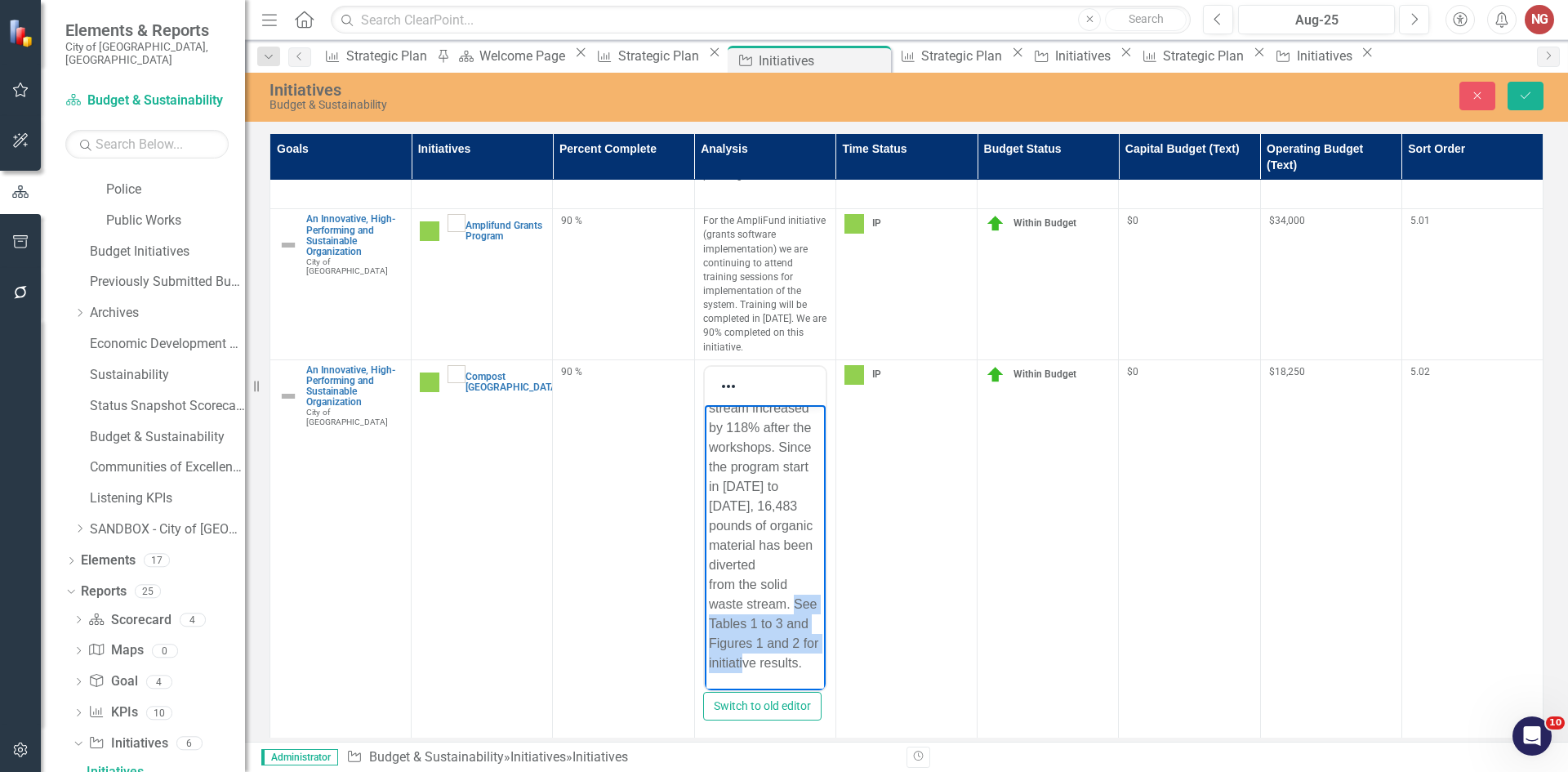
scroll to position [363, 0]
drag, startPoint x: 711, startPoint y: 626, endPoint x: 784, endPoint y: 654, distance: 78.2
click at [820, 662] on html "The initiative was successfully completed 56% under budget. Average monthly hou…" at bounding box center [764, 414] width 121 height 550
click at [795, 662] on p "The initiative was successfully completed 56% under budget. Average monthly hou…" at bounding box center [764, 437] width 113 height 471
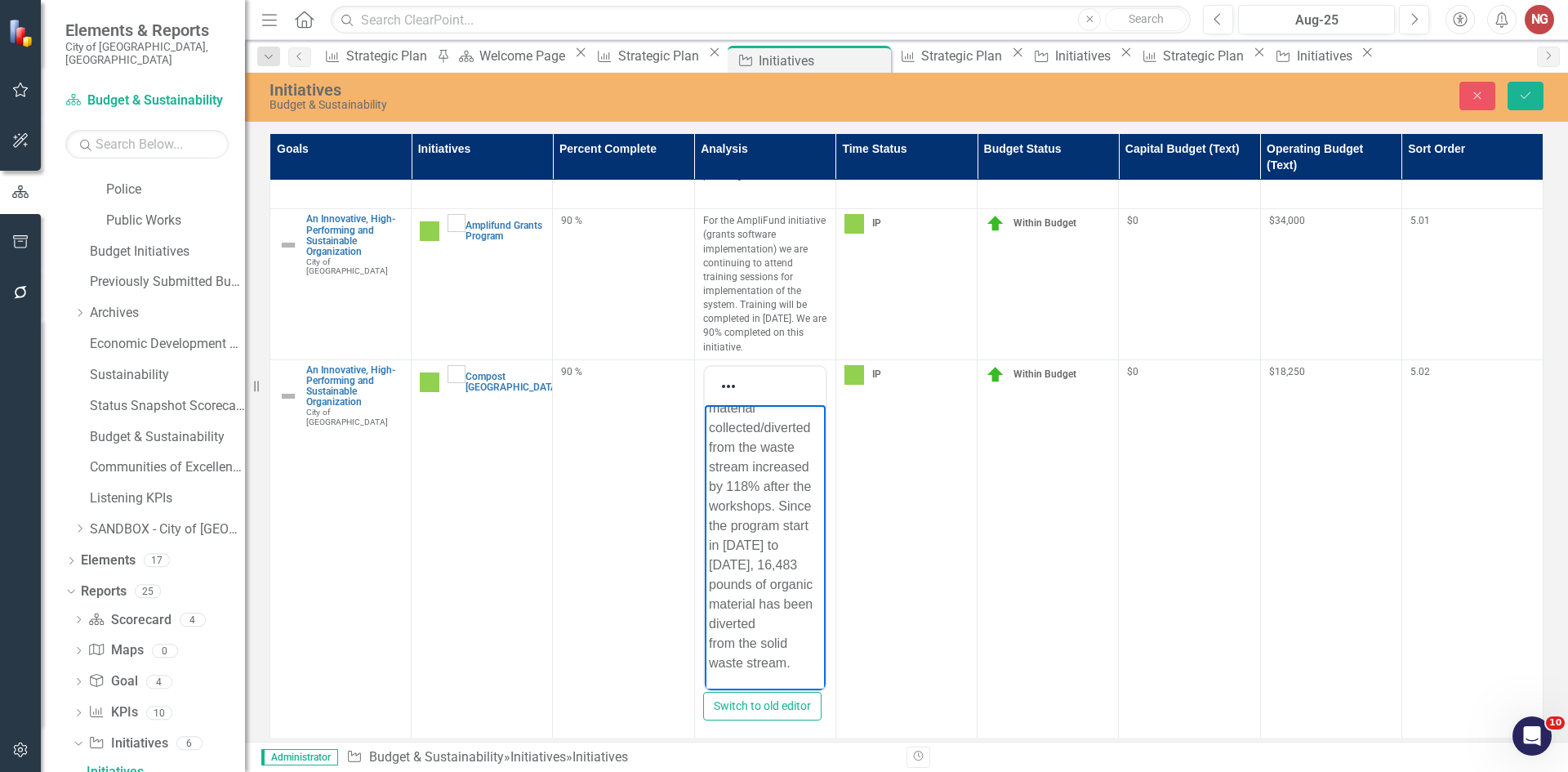
scroll to position [601, 0]
click at [858, 365] on img at bounding box center [854, 375] width 20 height 20
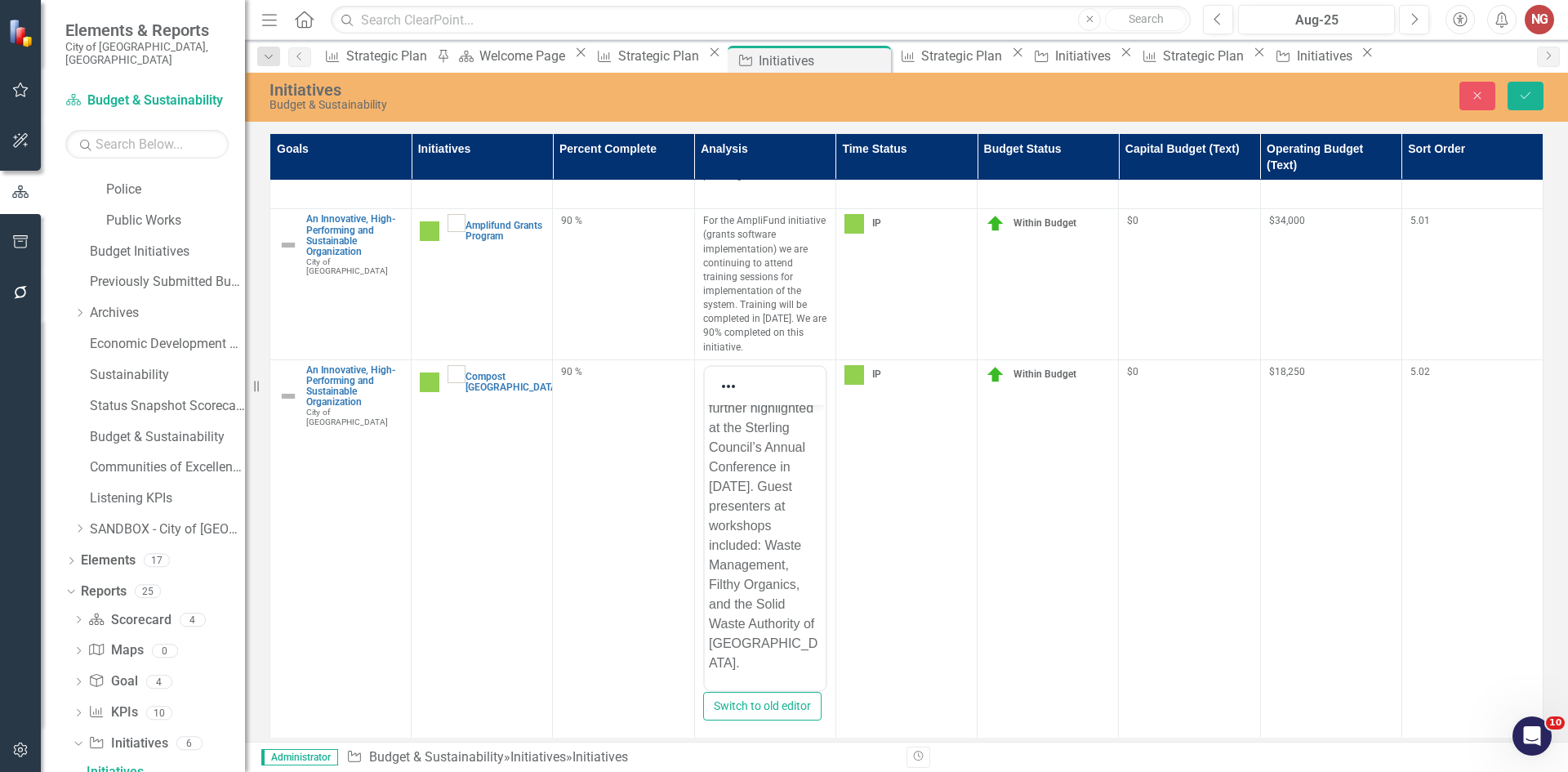
click at [858, 365] on img at bounding box center [854, 375] width 20 height 20
click at [867, 382] on input "text" at bounding box center [868, 392] width 3 height 19
click at [998, 365] on img at bounding box center [995, 375] width 20 height 20
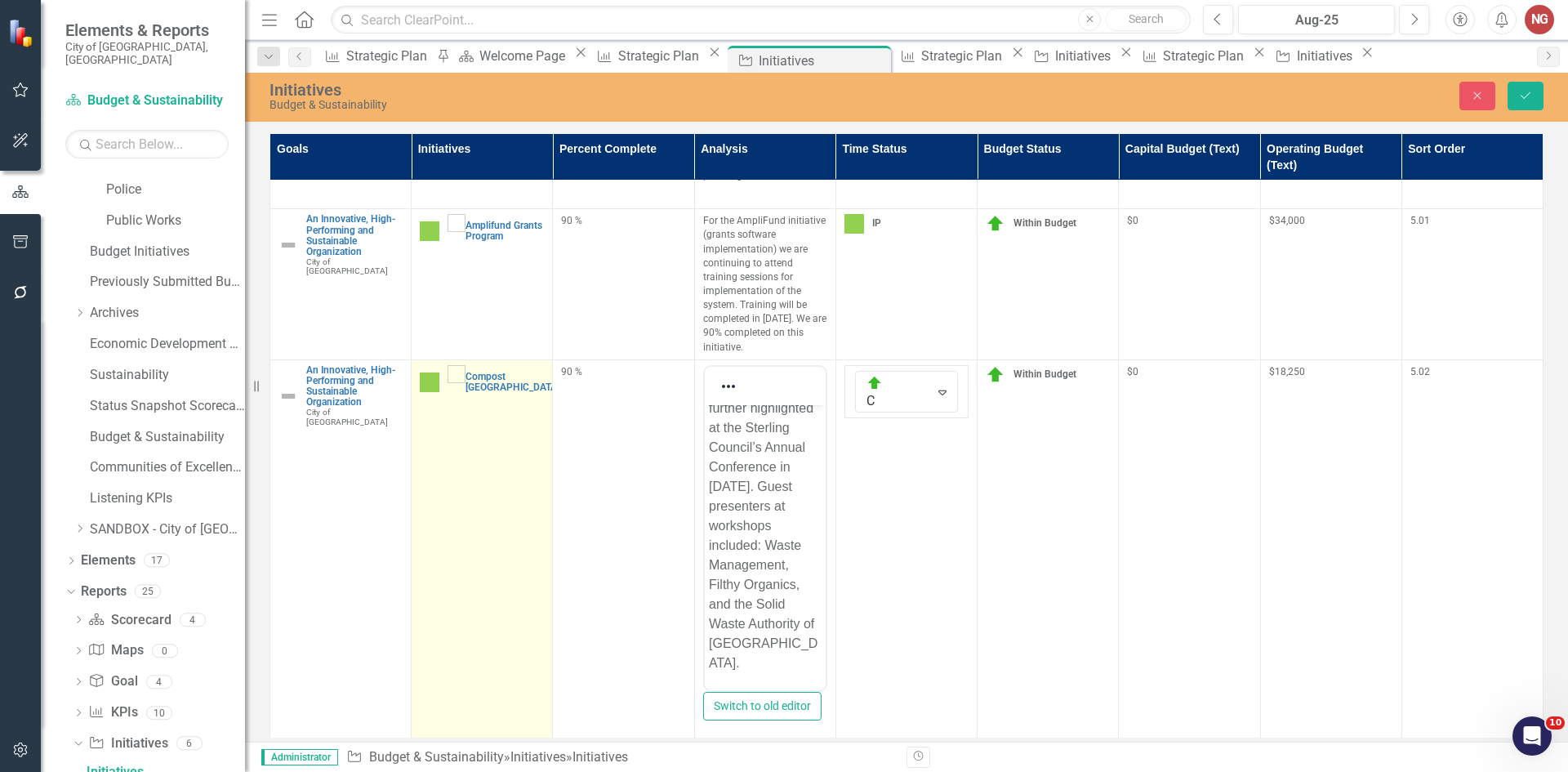
click at [424, 373] on img at bounding box center [429, 382] width 20 height 20
click at [441, 375] on img at bounding box center [449, 383] width 16 height 16
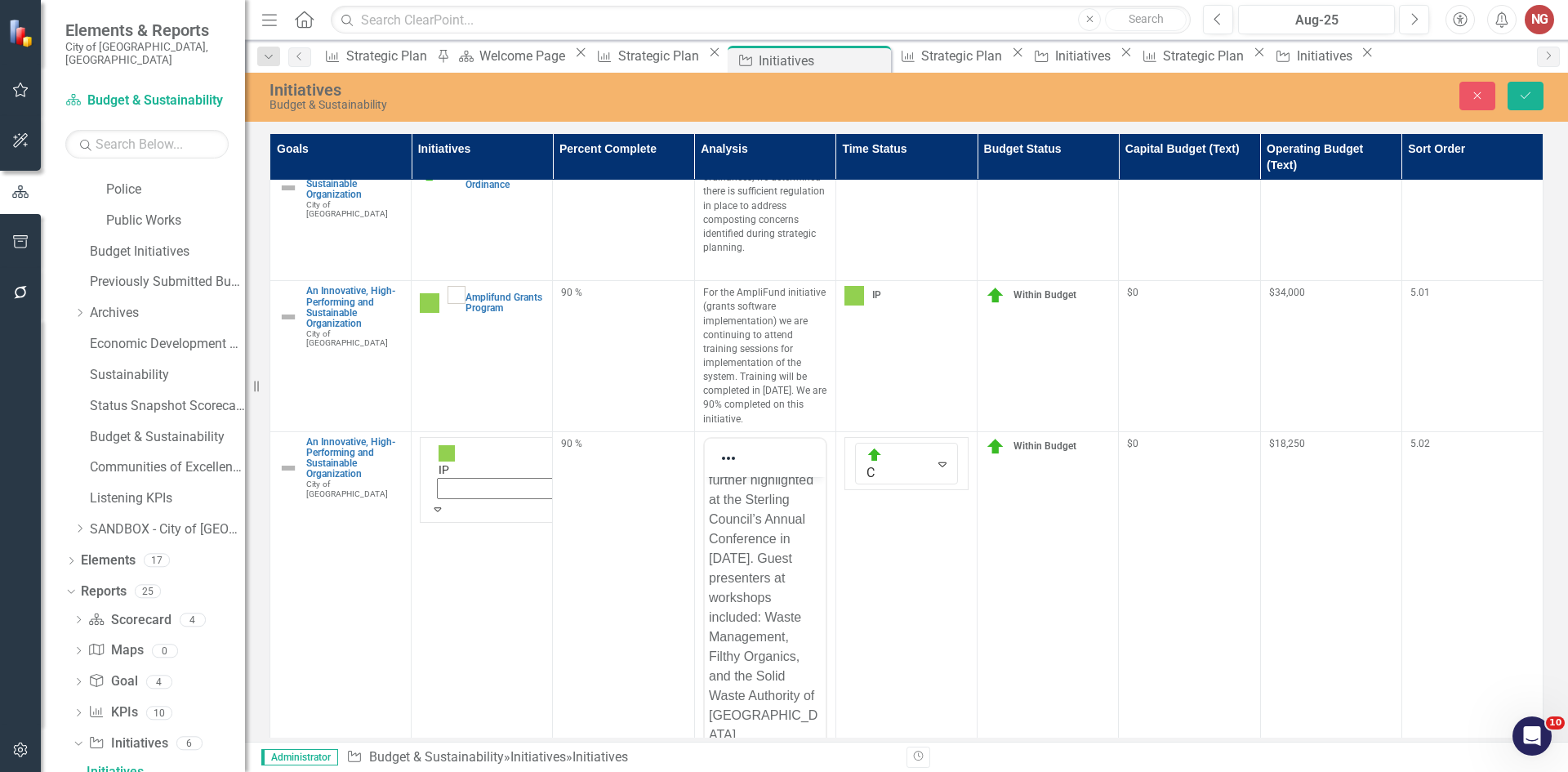
scroll to position [0, 0]
drag, startPoint x: 470, startPoint y: 488, endPoint x: 554, endPoint y: 445, distance: 94.4
click at [585, 431] on td "90 %" at bounding box center [623, 620] width 141 height 378
click at [578, 437] on div "90 %" at bounding box center [623, 444] width 124 height 14
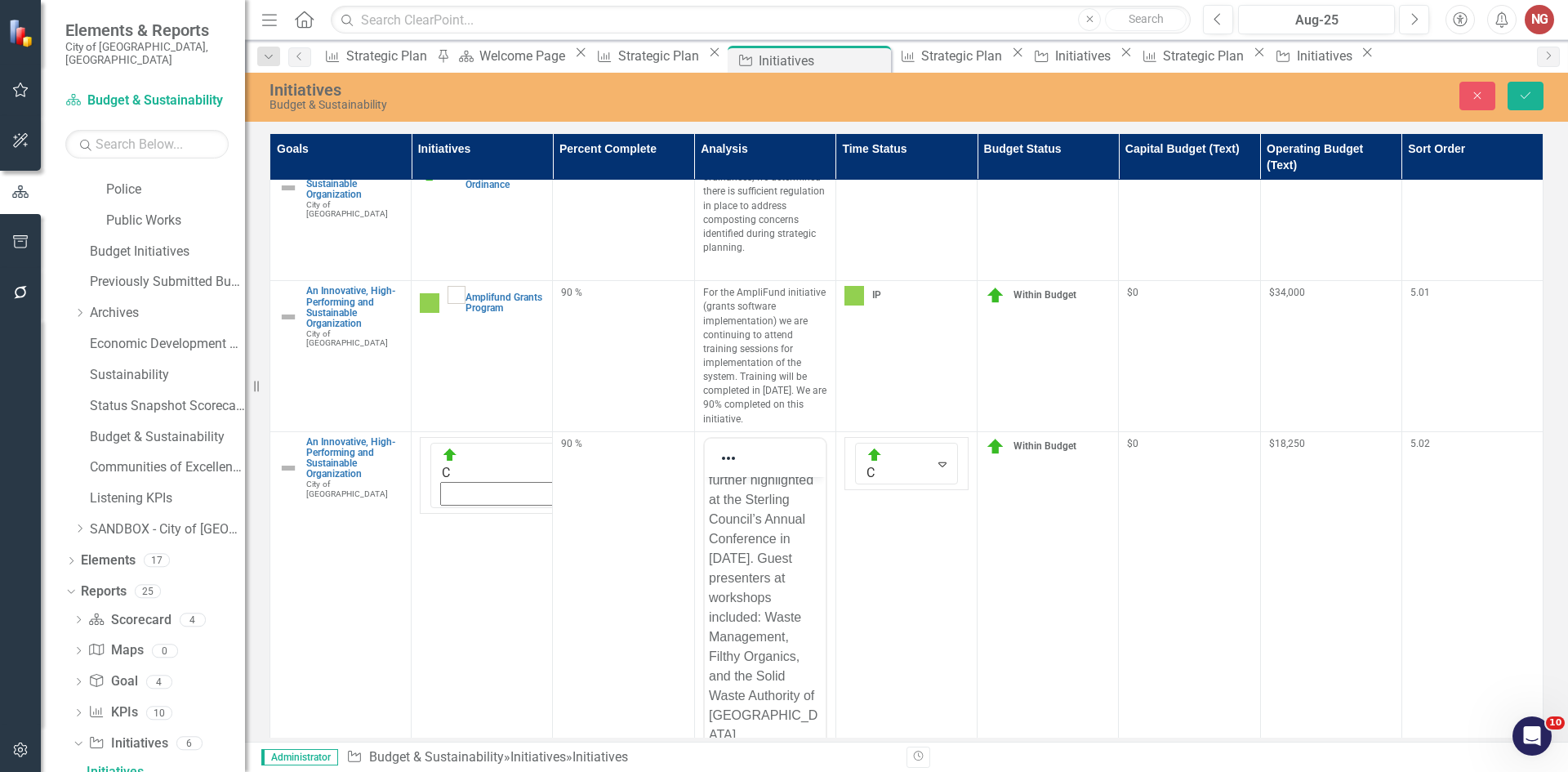
click at [578, 437] on div "90 %" at bounding box center [623, 444] width 124 height 14
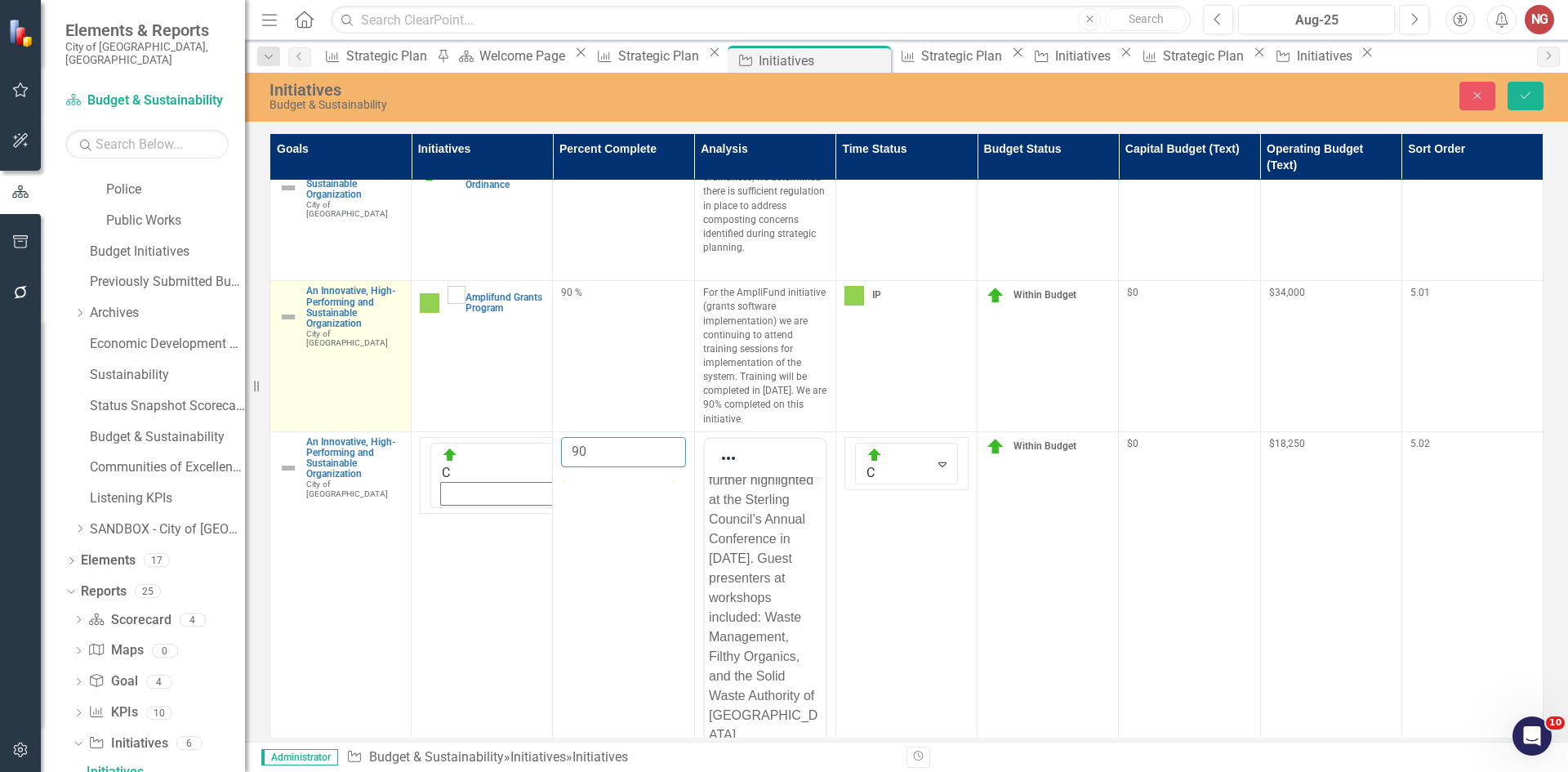
drag, startPoint x: 578, startPoint y: 436, endPoint x: 365, endPoint y: 407, distance: 215.0
click at [410, 399] on tbody "An Innovative, High-Performing and Sustainable Organization City of [GEOGRAPHIC…" at bounding box center [907, 330] width 1273 height 959
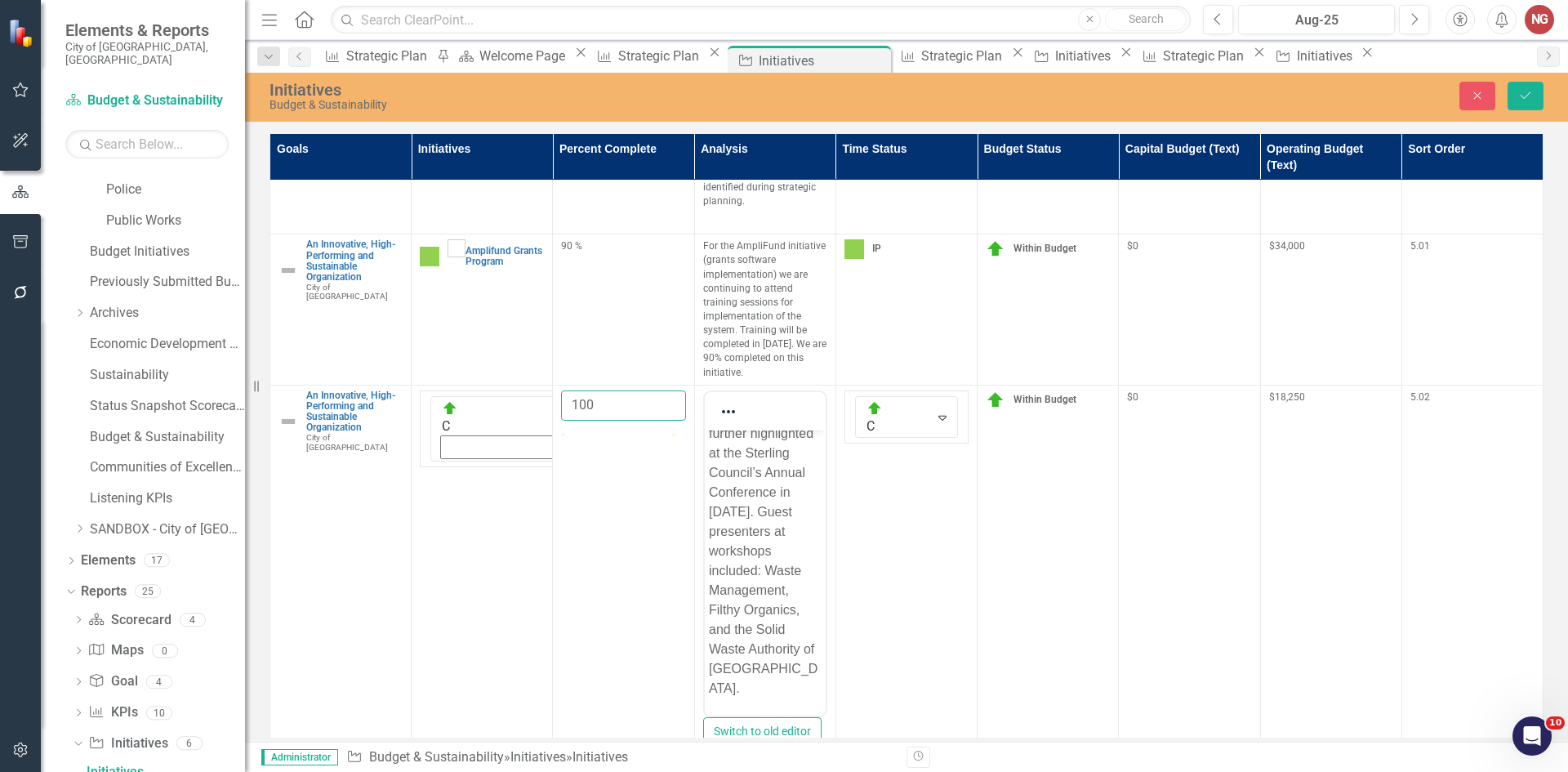
scroll to position [412, 0]
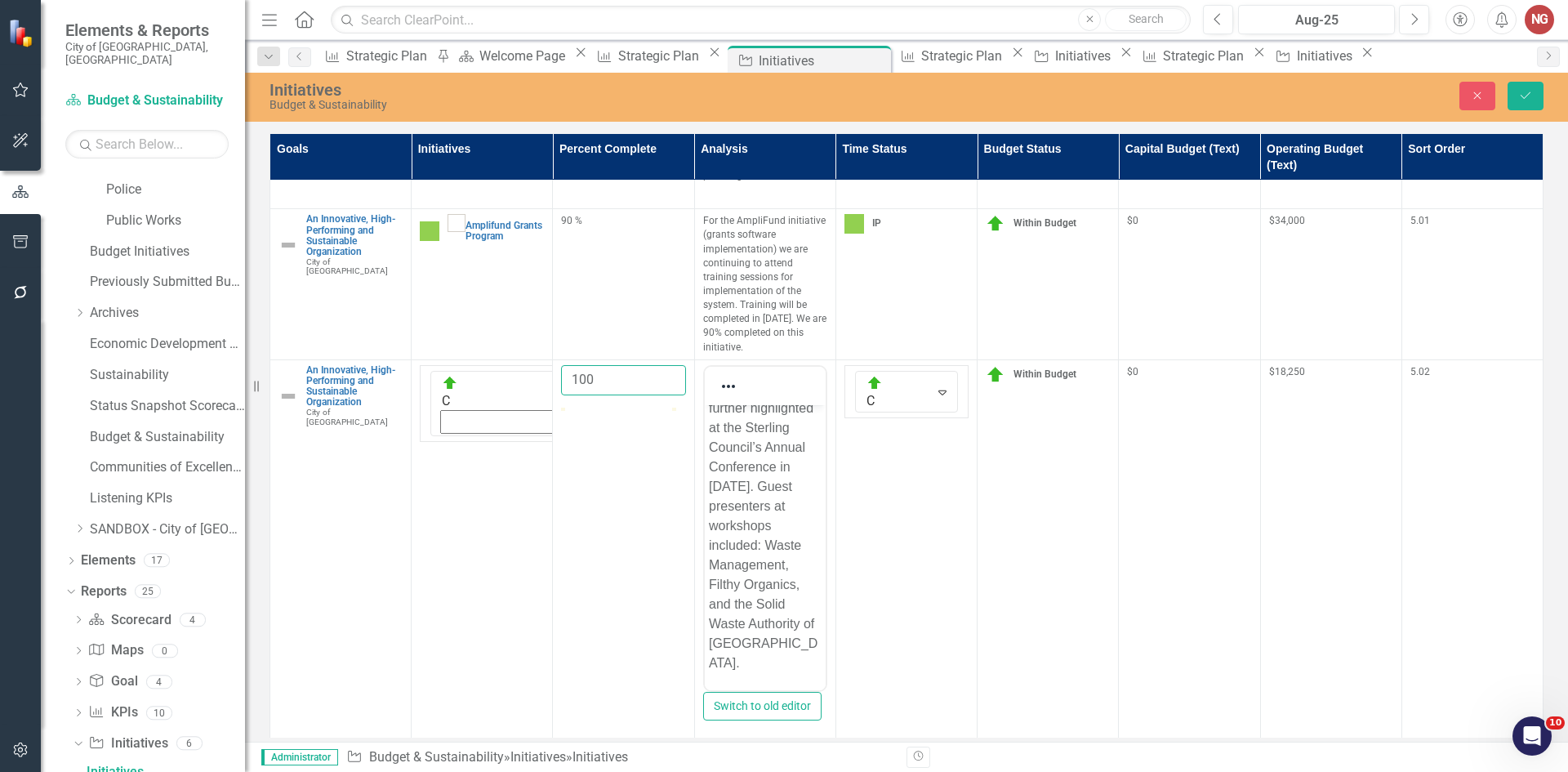
type input "100"
click at [774, 656] on p "The initiative was successfully completed 56% under budget. Average monthly hou…" at bounding box center [764, 290] width 113 height 764
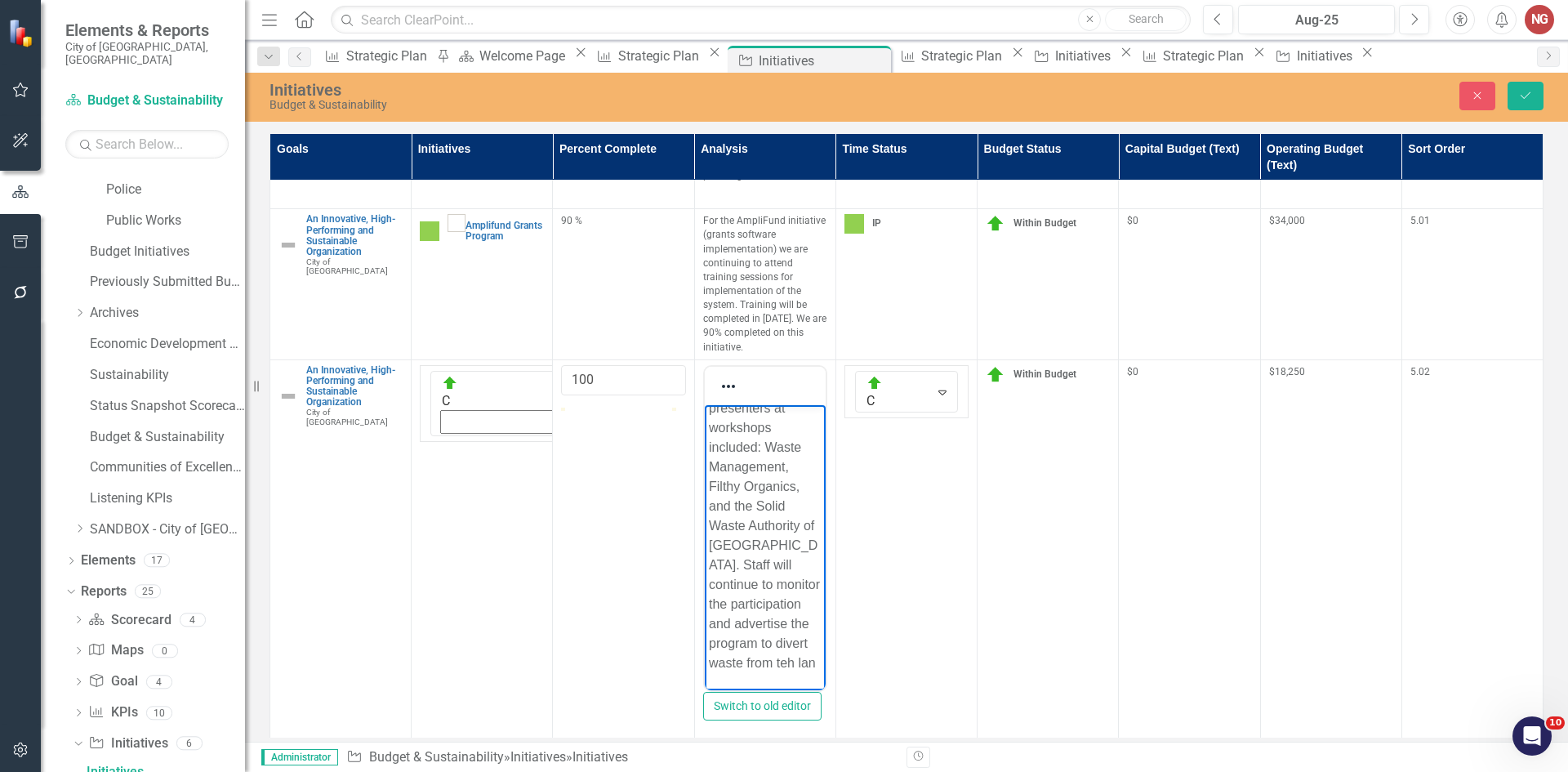
scroll to position [735, 0]
click at [1536, 100] on button "Save" at bounding box center [1526, 96] width 36 height 29
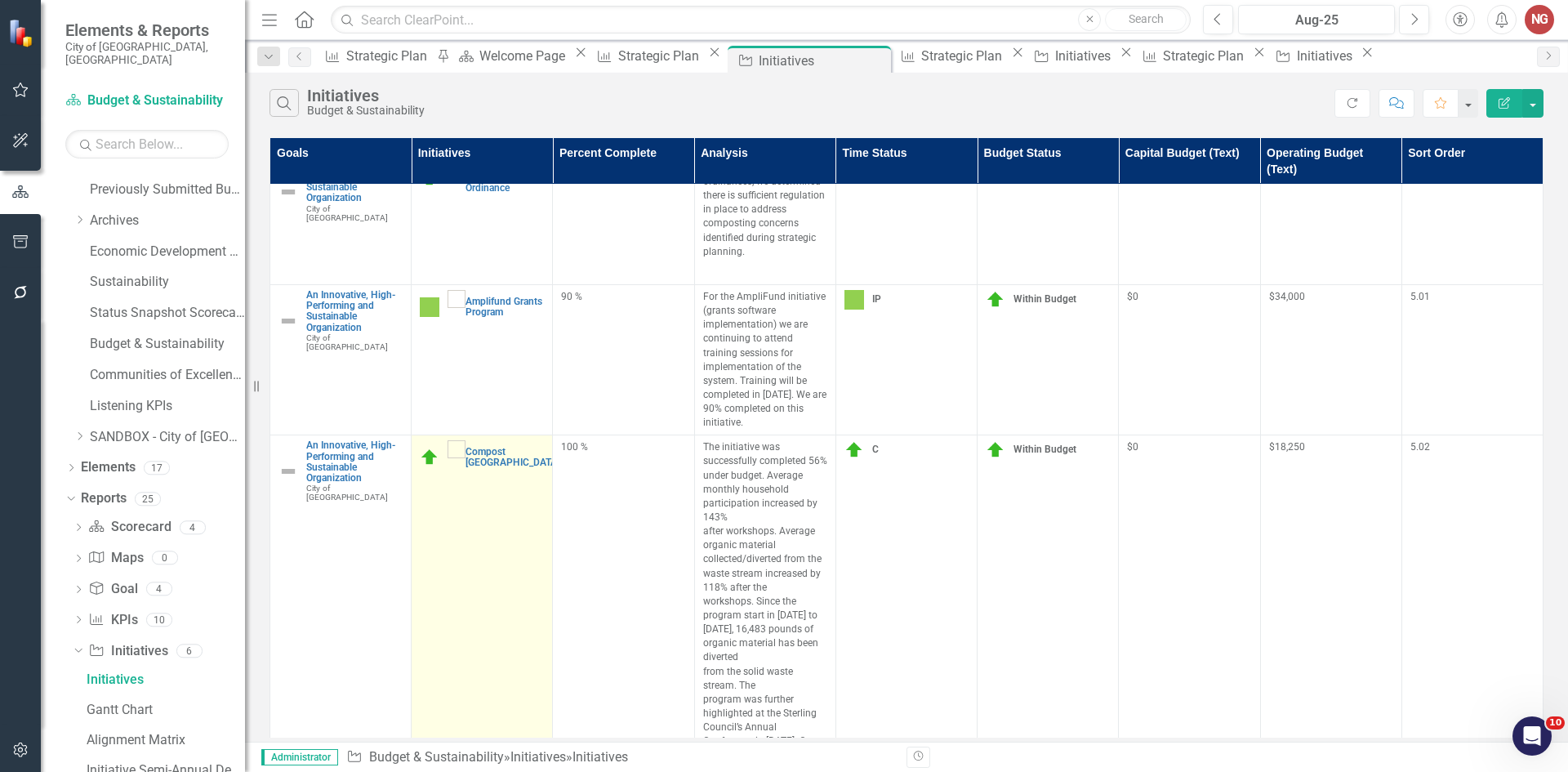
scroll to position [501, 0]
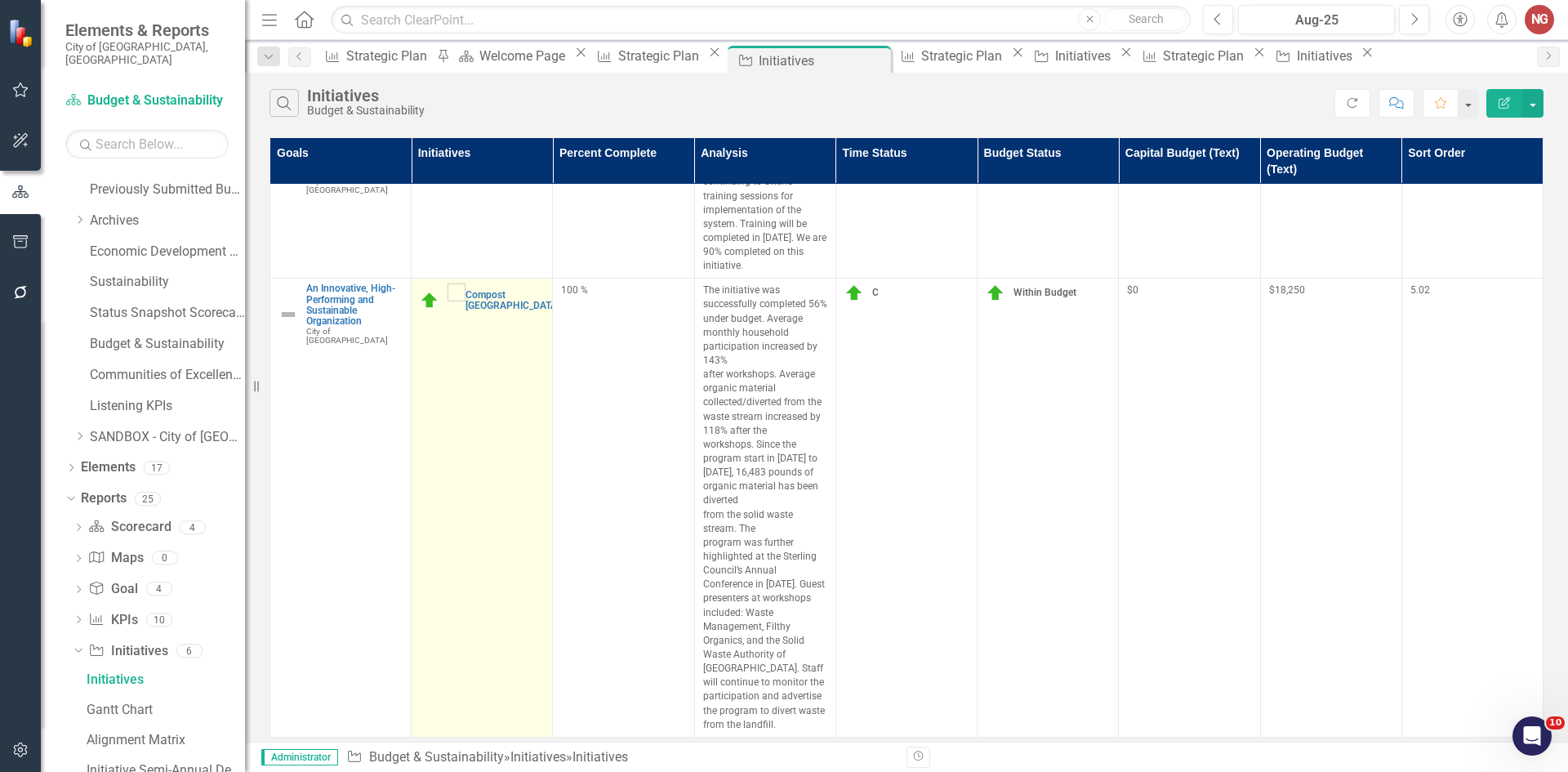
click at [0, 0] on link "Edit Edit Initiative" at bounding box center [0, 0] width 0 height 0
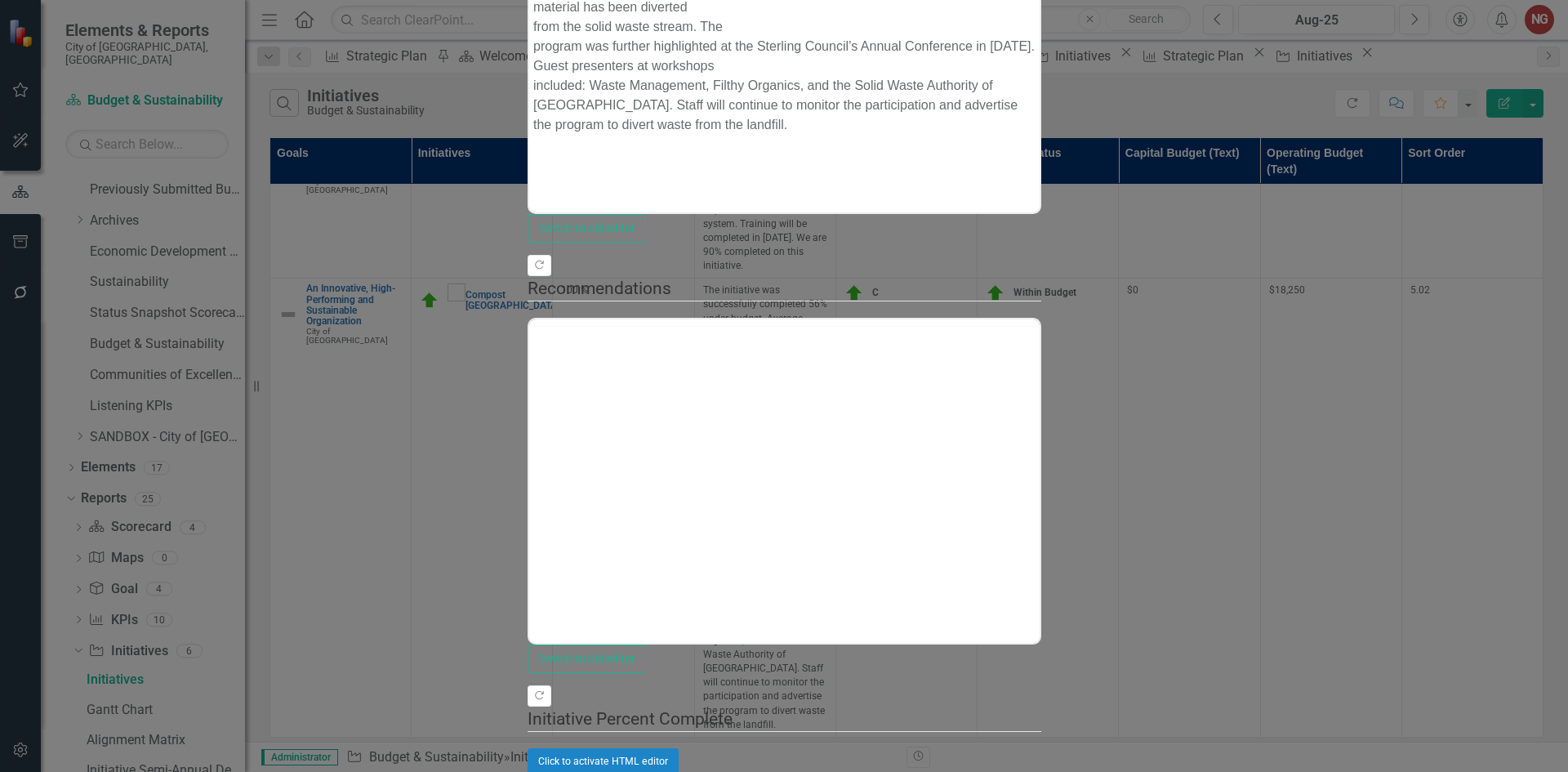
scroll to position [0, 0]
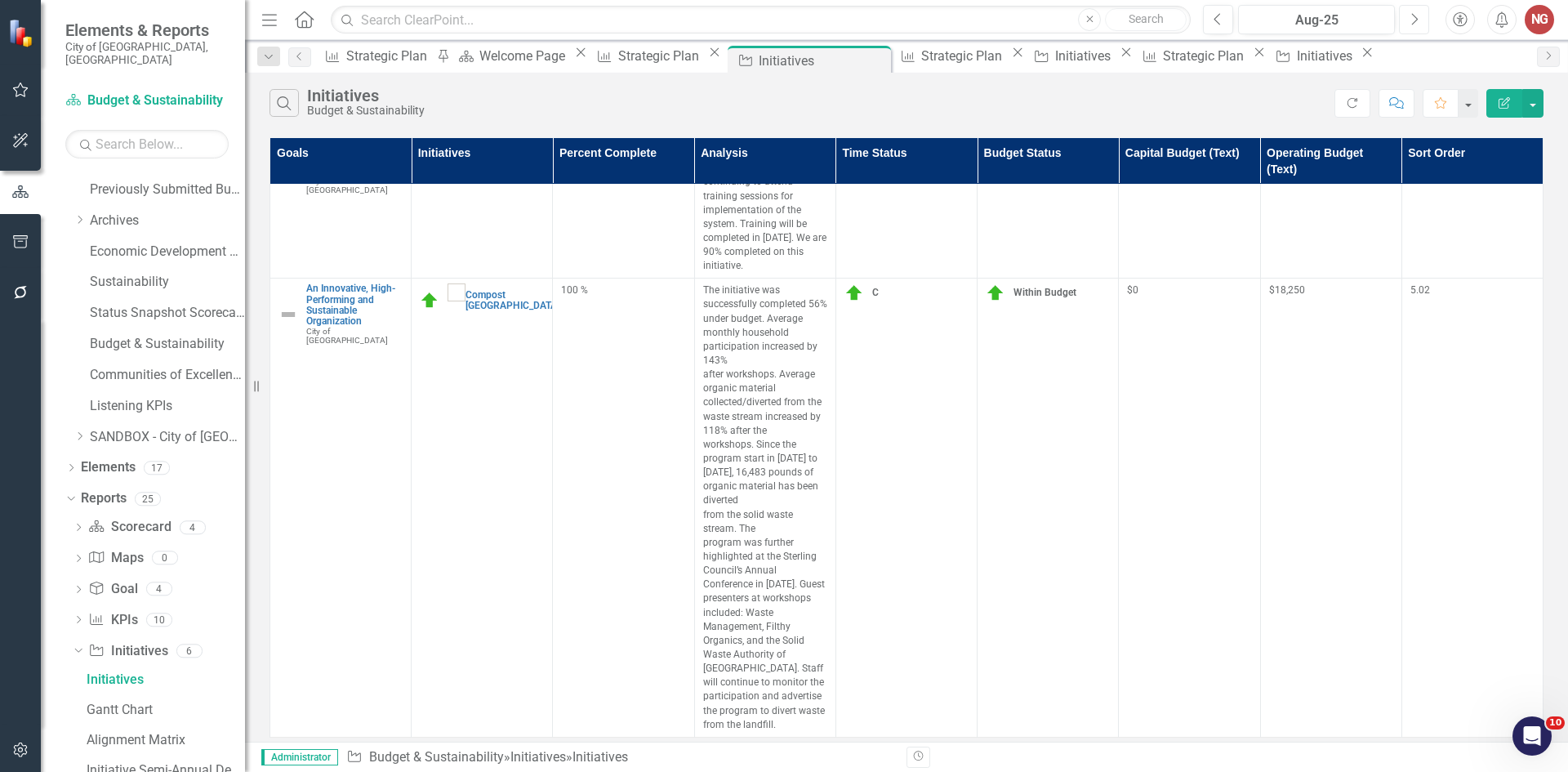
click at [1419, 22] on button "Next" at bounding box center [1414, 20] width 31 height 30
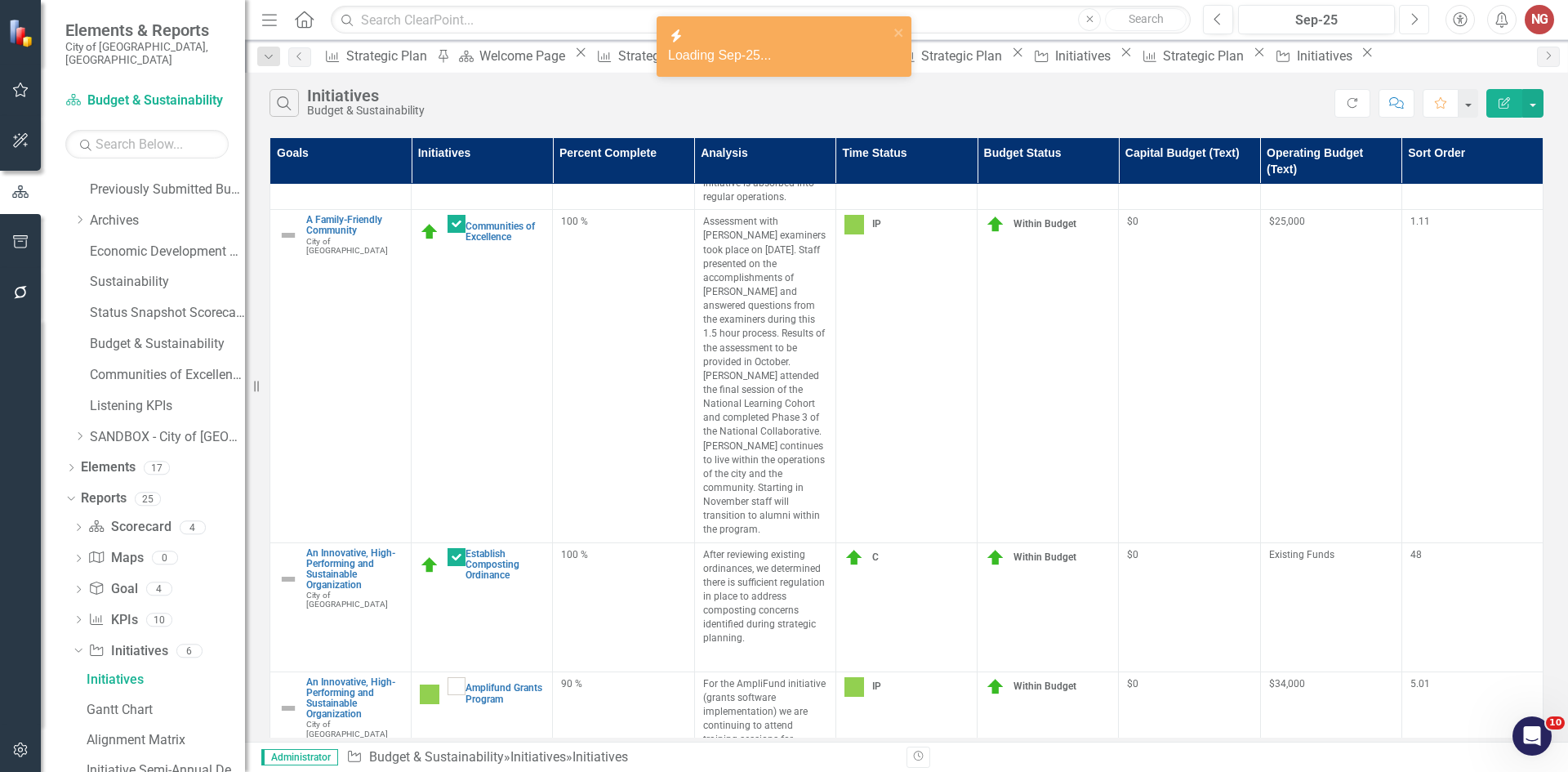
scroll to position [231, 0]
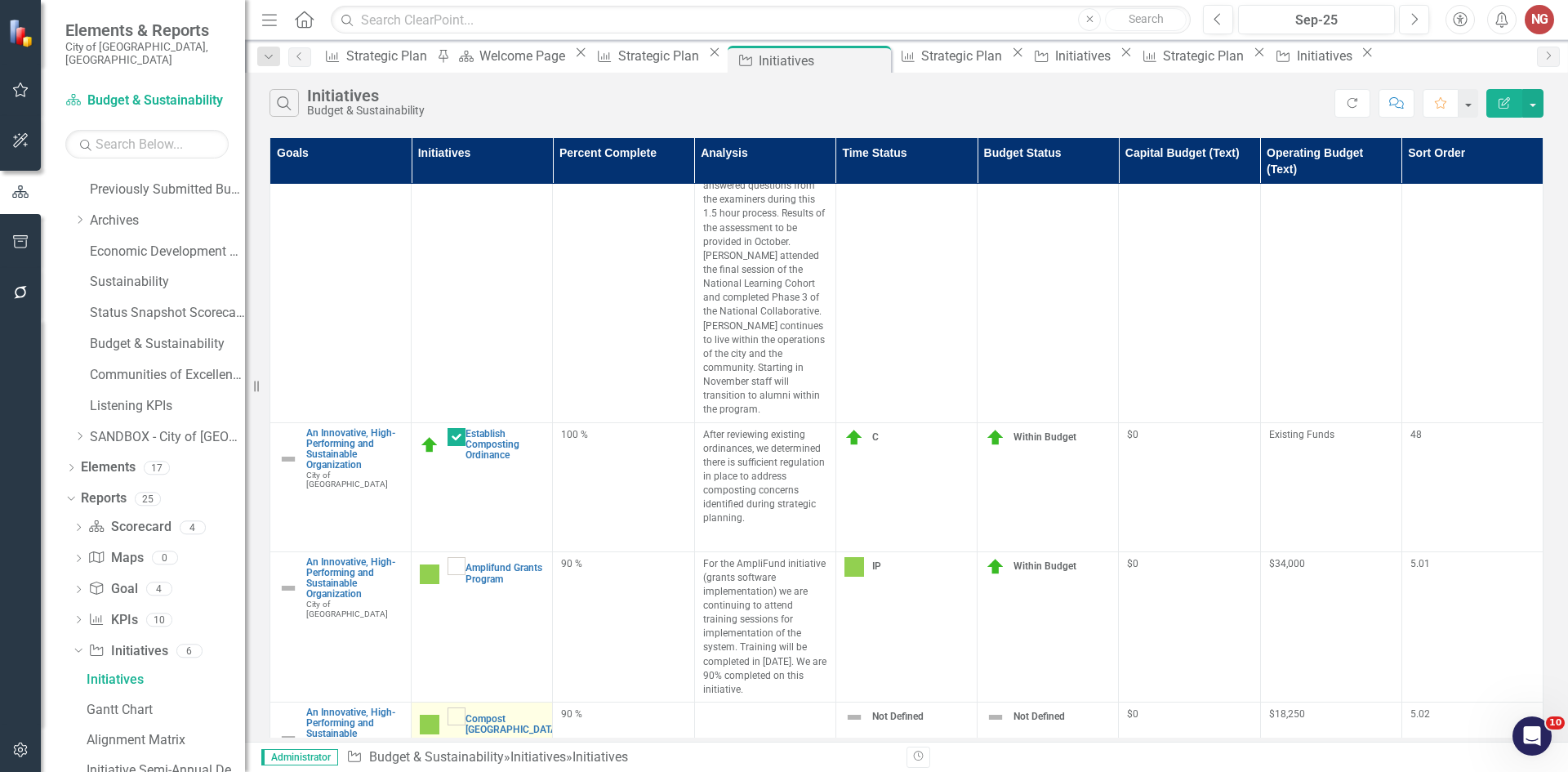
click at [0, 0] on link "Edit Edit Initiative" at bounding box center [0, 0] width 0 height 0
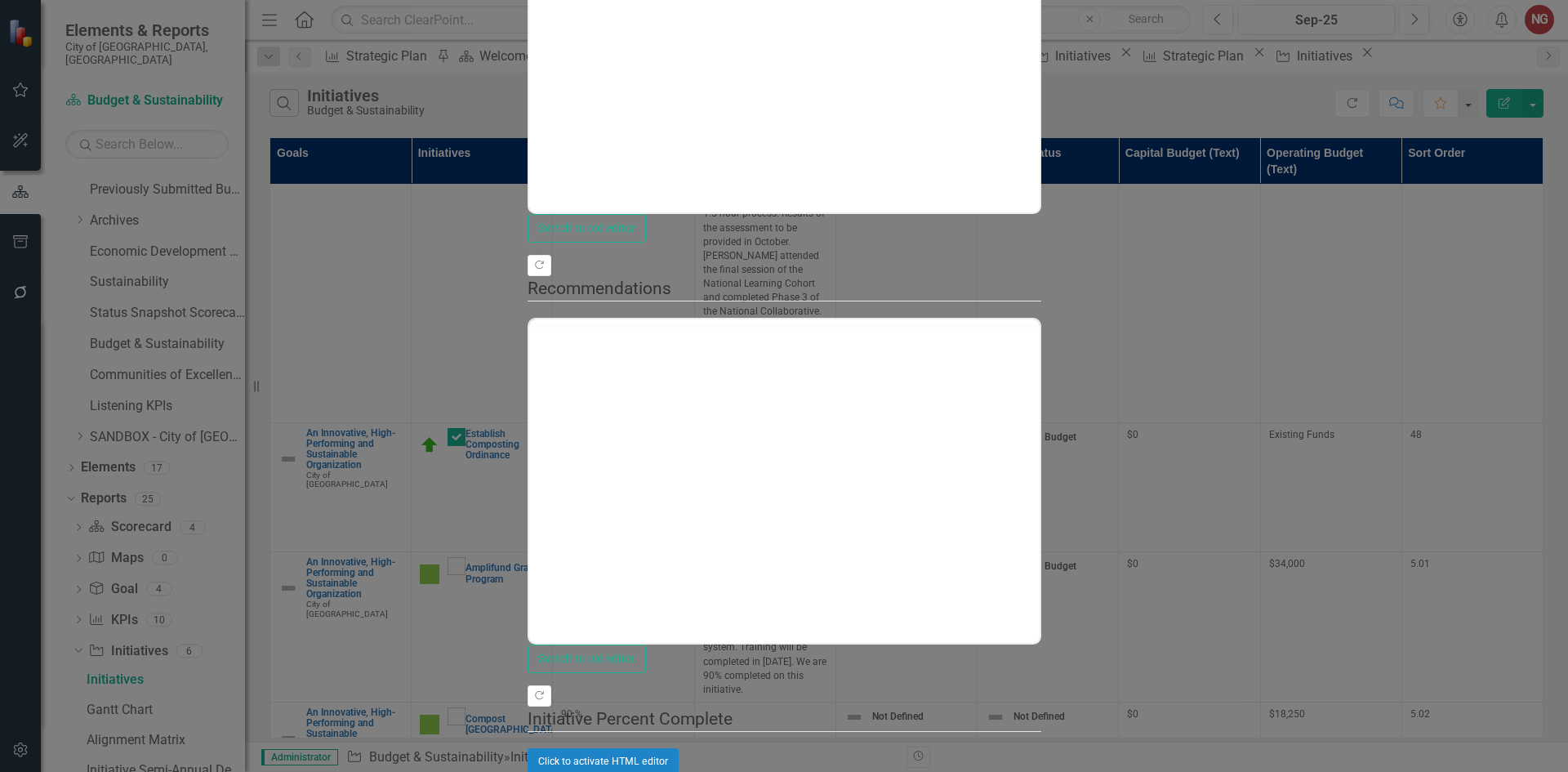
scroll to position [0, 0]
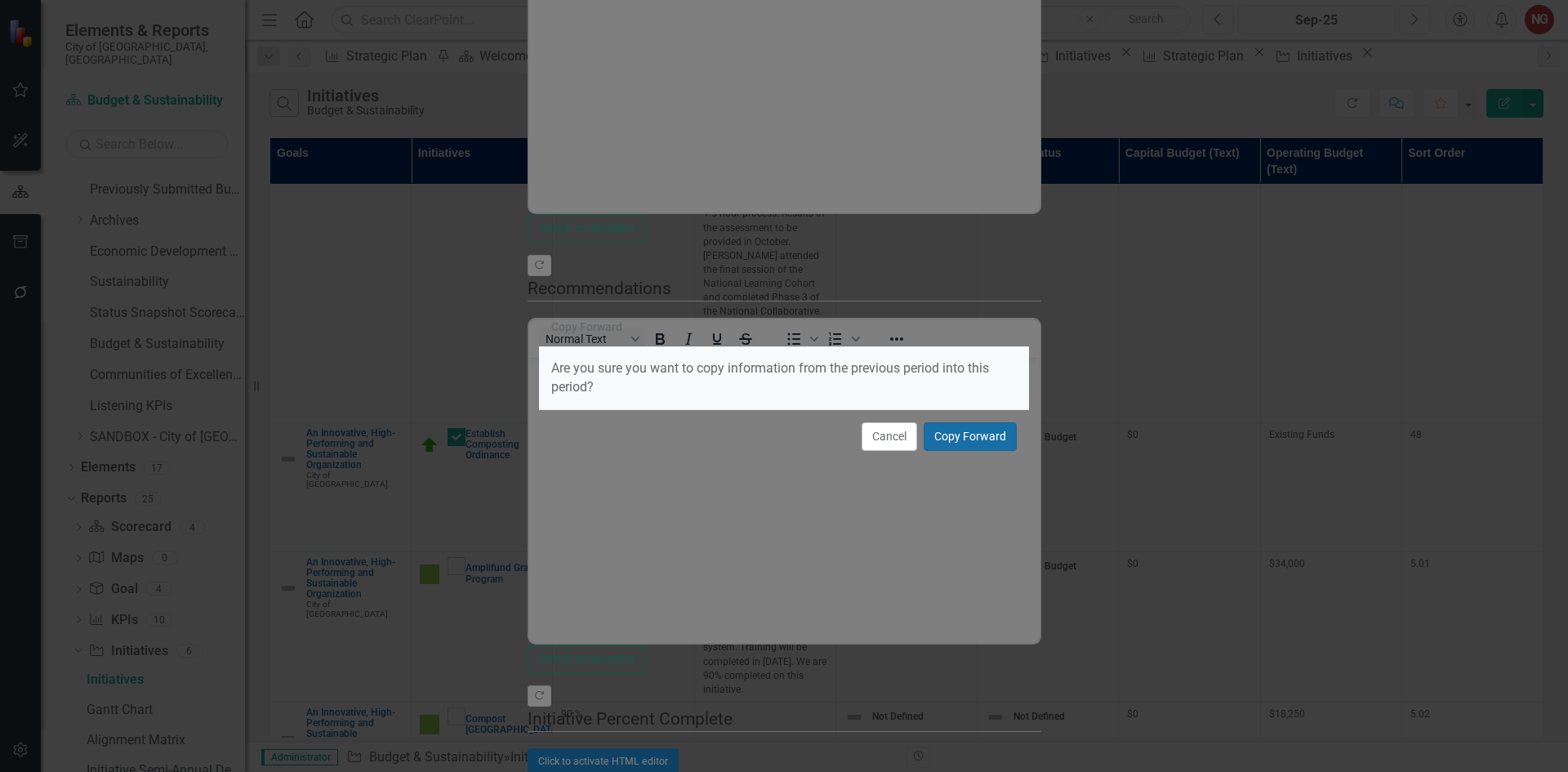
click at [958, 436] on button "Copy Forward" at bounding box center [970, 437] width 93 height 29
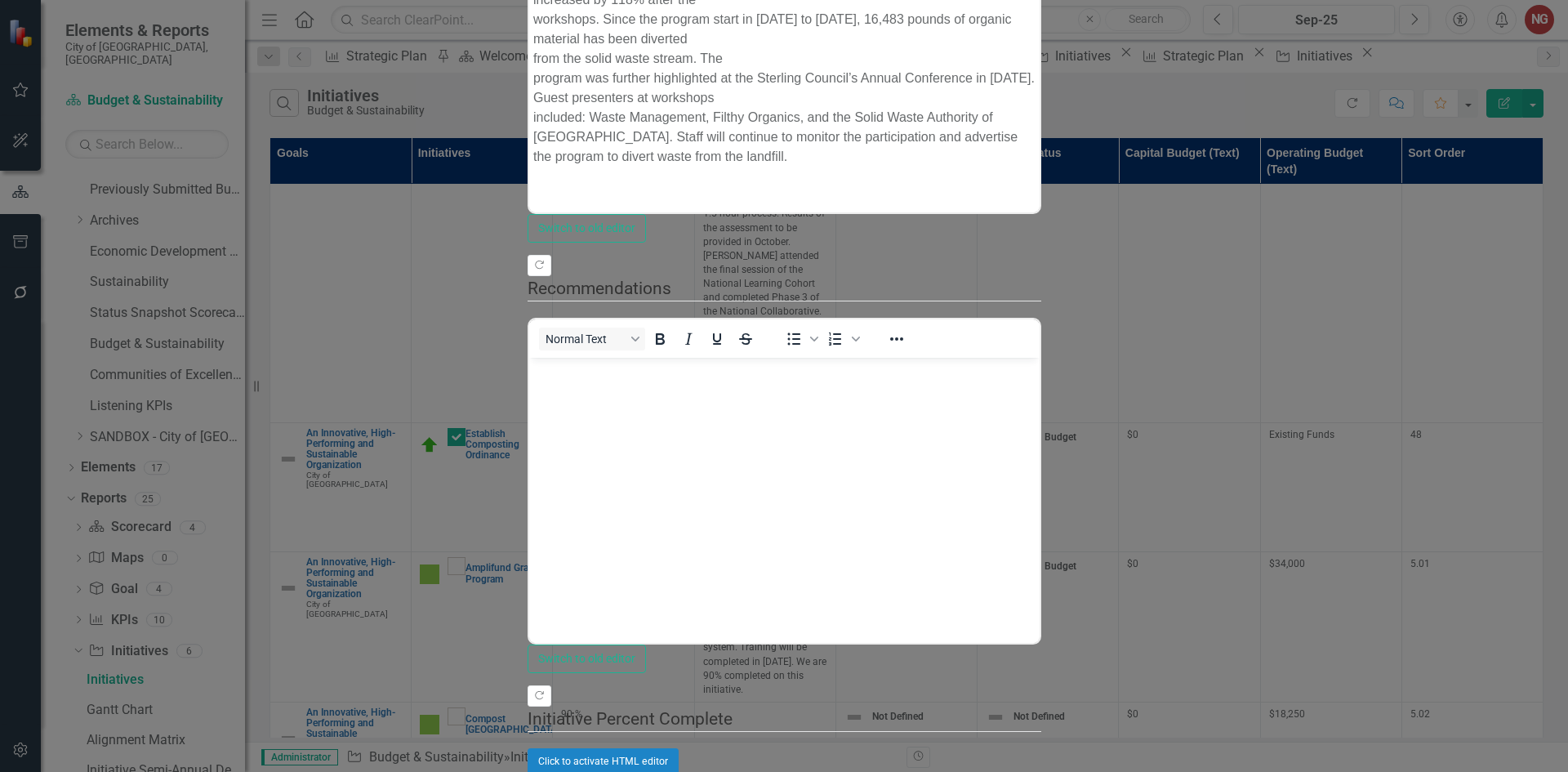
click at [1035, 0] on p "The initiative was successfully completed 56% under budget. Average monthly hou…" at bounding box center [784, 49] width 503 height 235
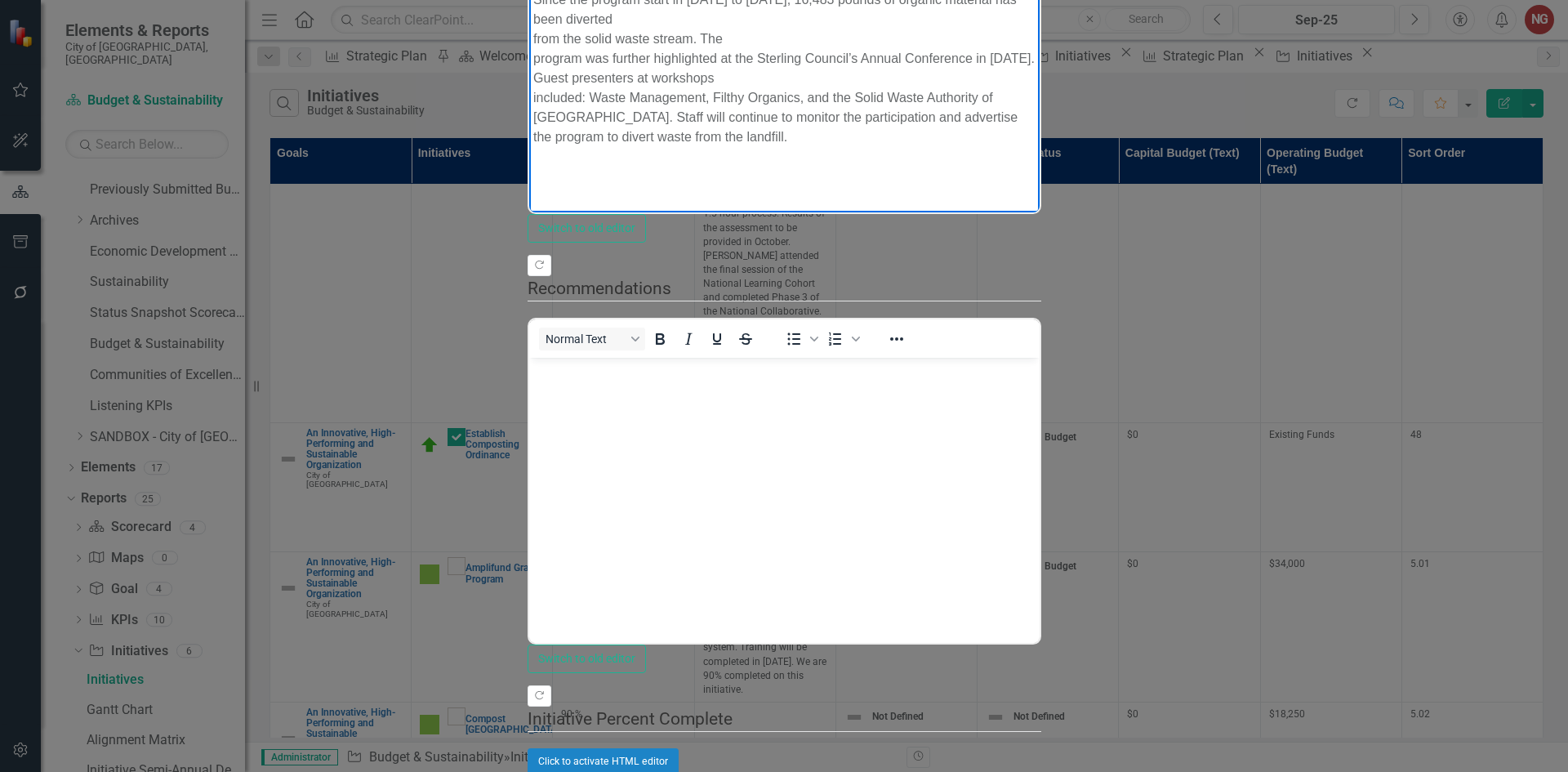
click at [626, 0] on p "The initiative was successfully completed 56% under budget. Average monthly hou…" at bounding box center [784, 40] width 503 height 216
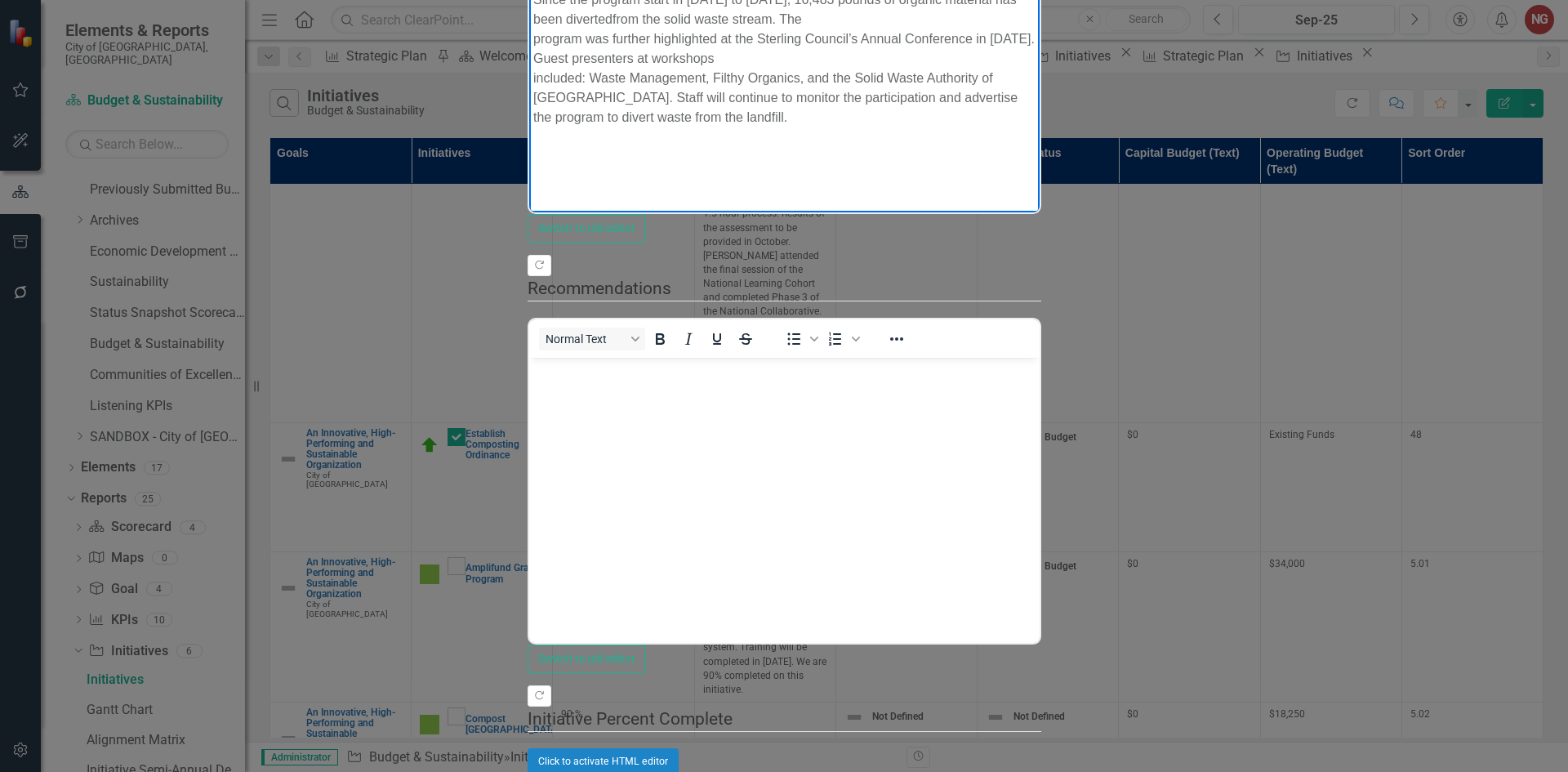
click at [891, 0] on p "The initiative was successfully completed 56% under budget. Average monthly hou…" at bounding box center [784, 30] width 503 height 196
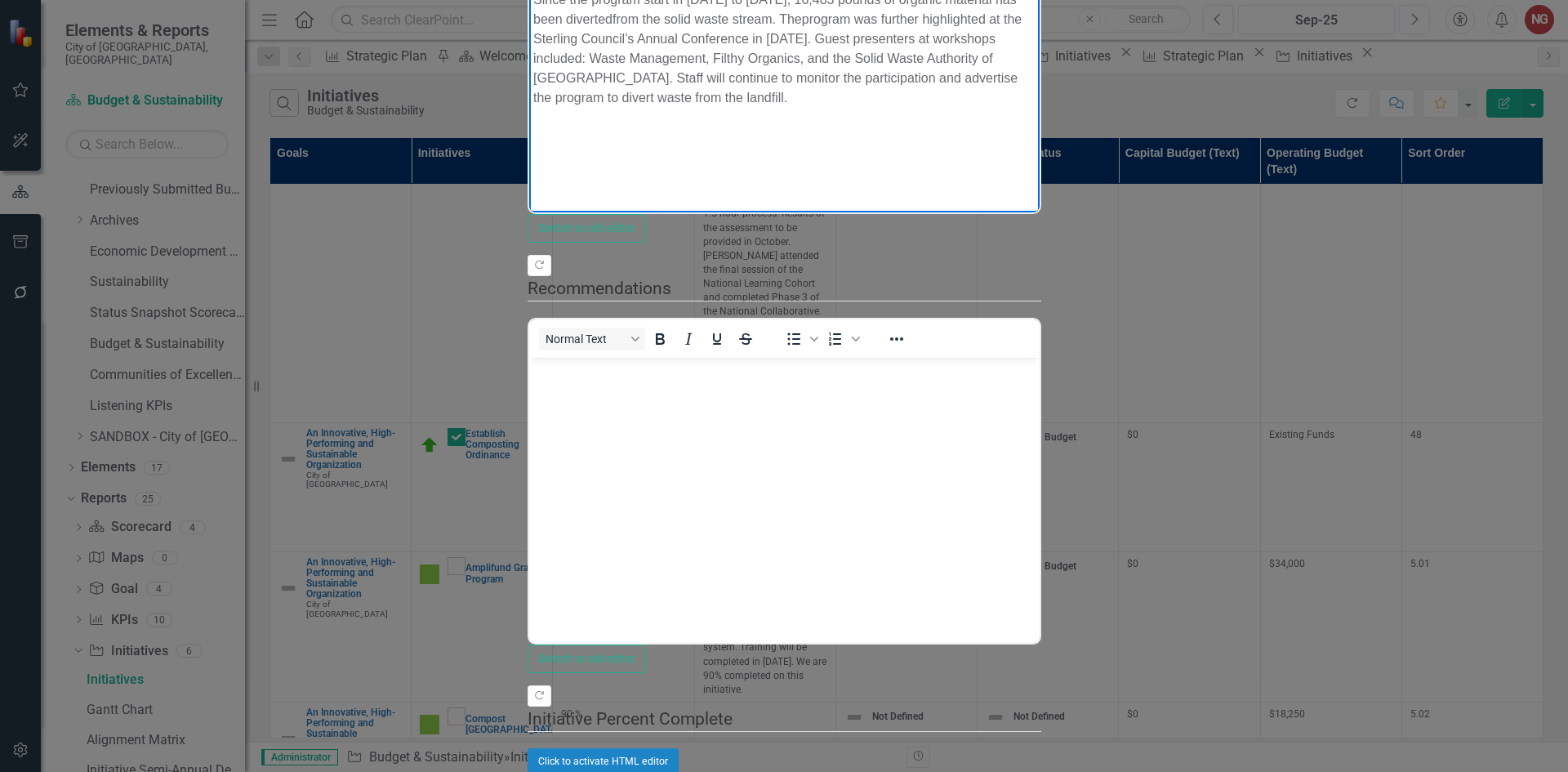
drag, startPoint x: 1516, startPoint y: -19, endPoint x: 1473, endPoint y: -25, distance: 43.4
click at [1035, 0] on p "The initiative was successfully completed 56% under budget. Average monthly hou…" at bounding box center [784, 20] width 503 height 177
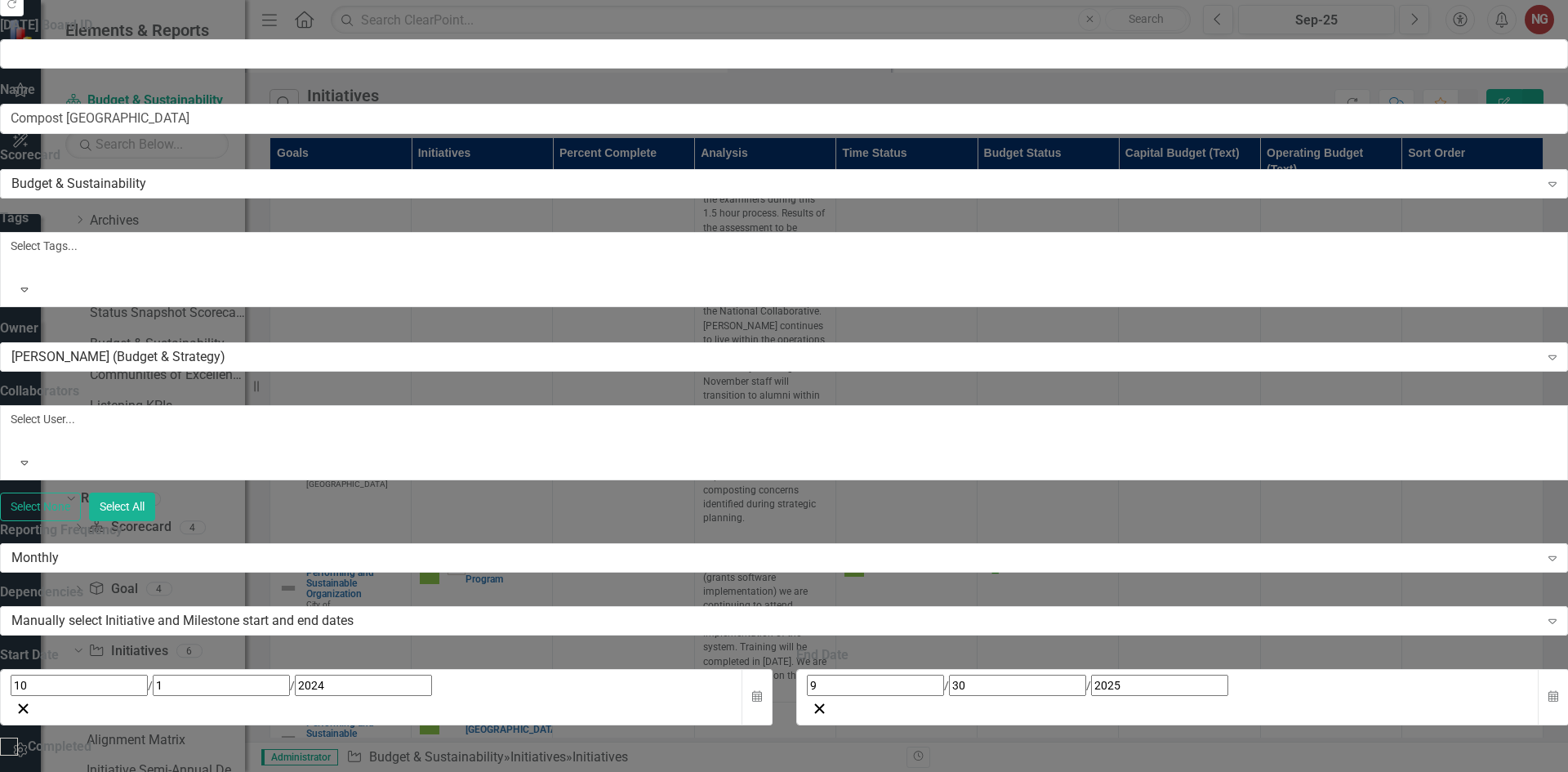
click at [18, 738] on div at bounding box center [8, 747] width 18 height 18
click at [11, 738] on input "Completed" at bounding box center [5, 743] width 11 height 11
checkbox input "true"
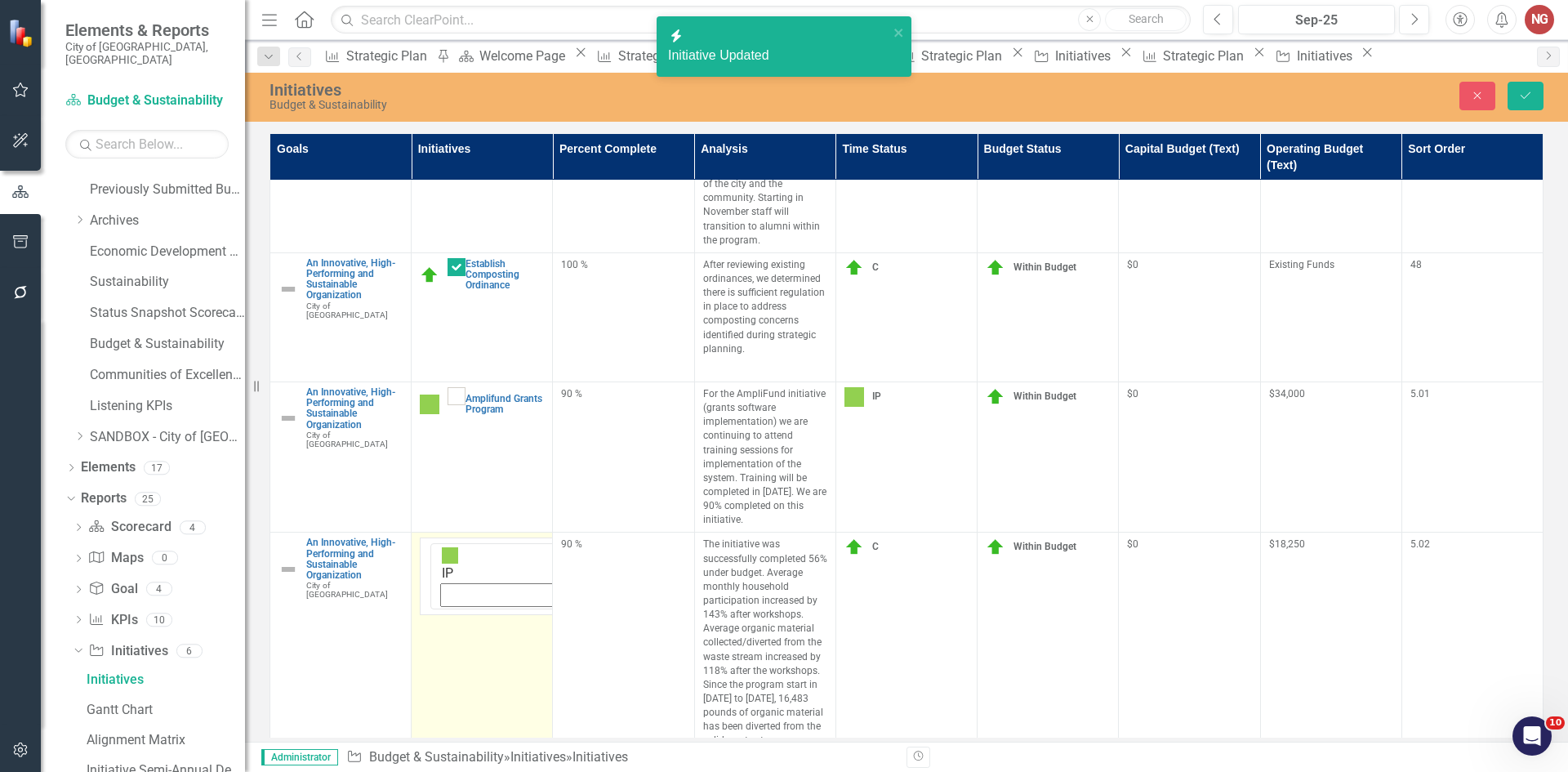
scroll to position [583, 0]
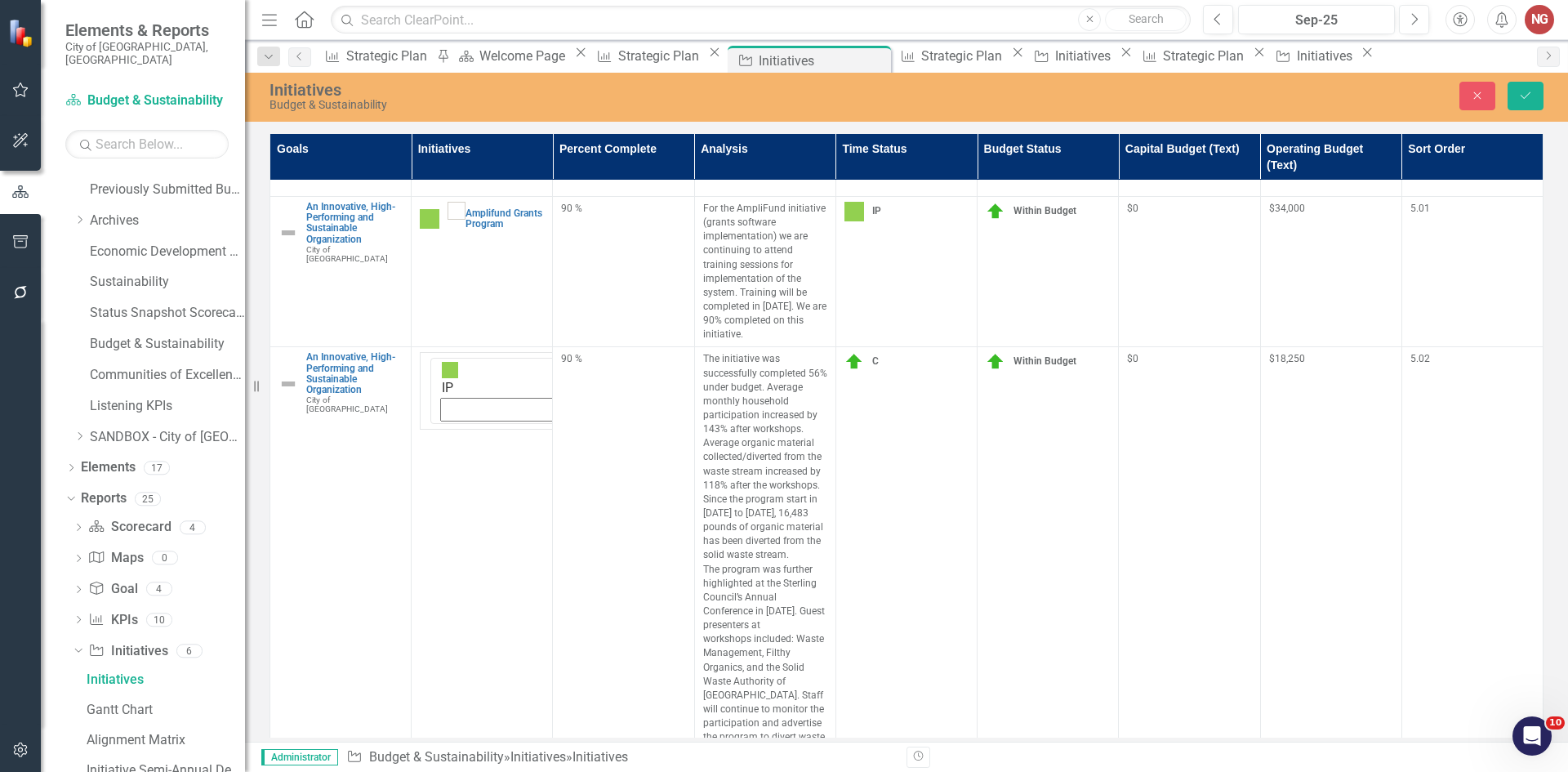
click at [570, 352] on div "90 %" at bounding box center [623, 359] width 124 height 14
click at [591, 352] on input "90" at bounding box center [623, 368] width 124 height 31
click at [588, 352] on input "90" at bounding box center [623, 368] width 124 height 31
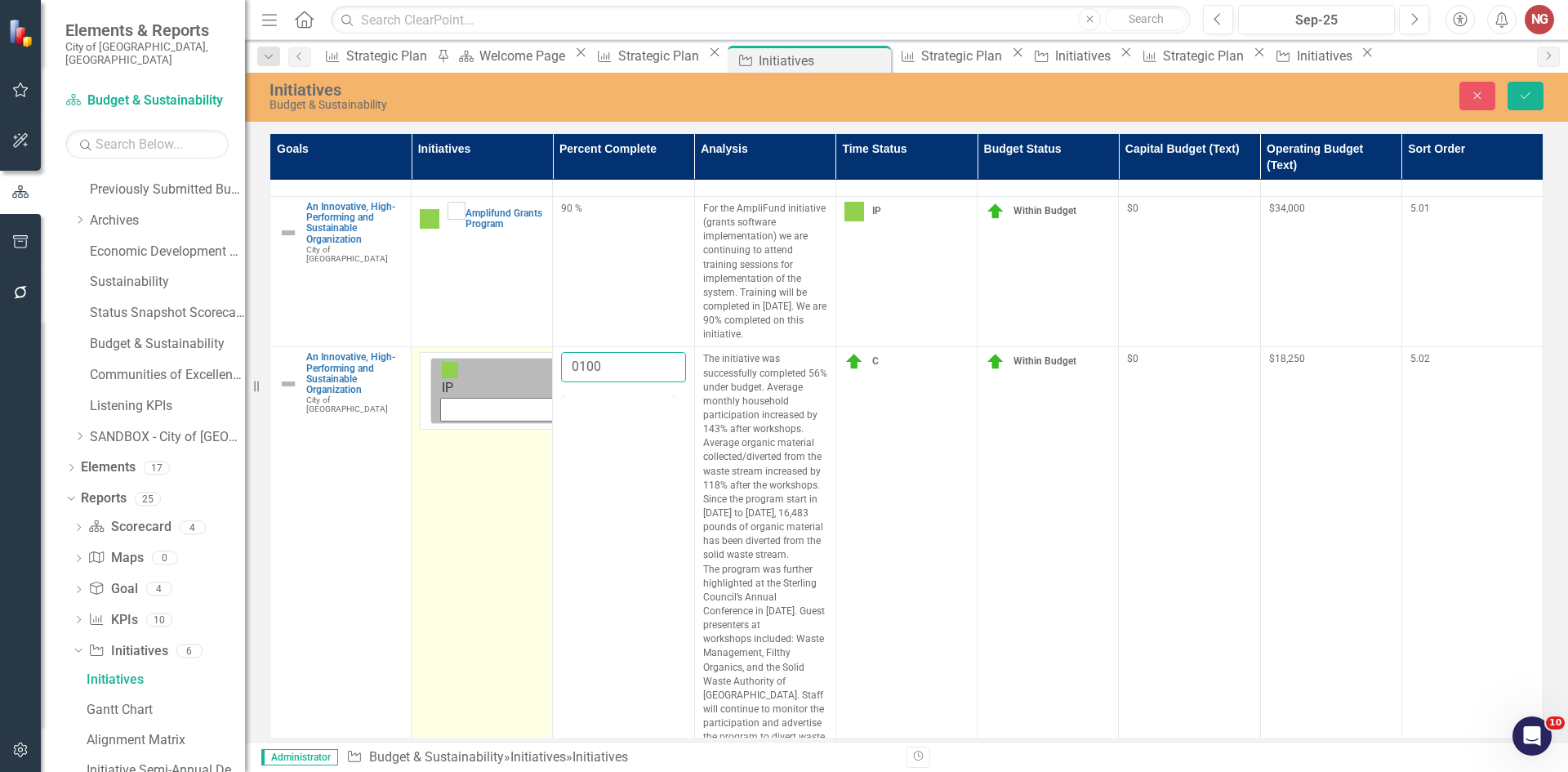
type input "0100"
click at [442, 362] on img at bounding box center [449, 369] width 16 height 16
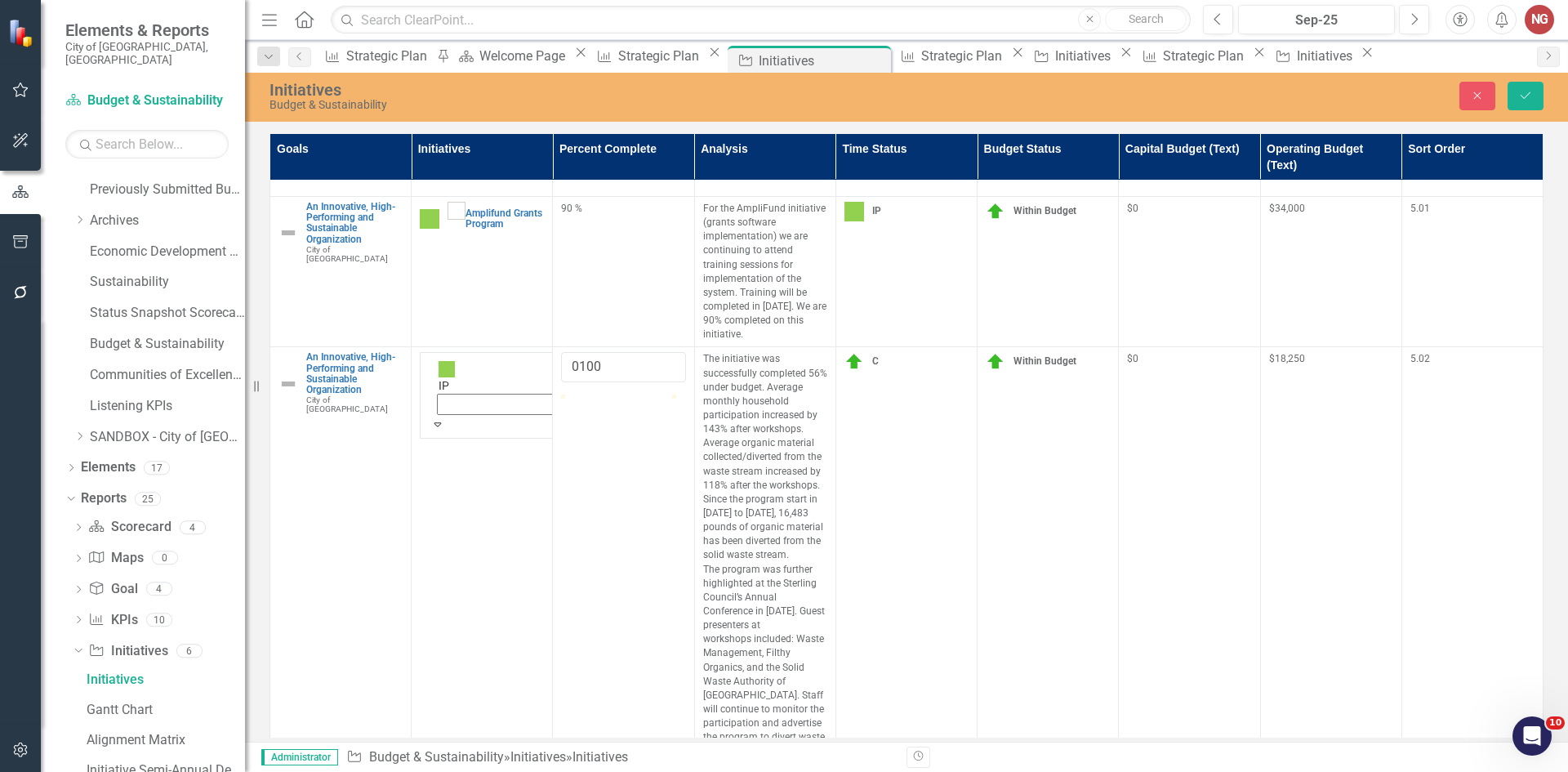
scroll to position [0, 0]
click at [1529, 101] on icon "Save" at bounding box center [1525, 95] width 14 height 11
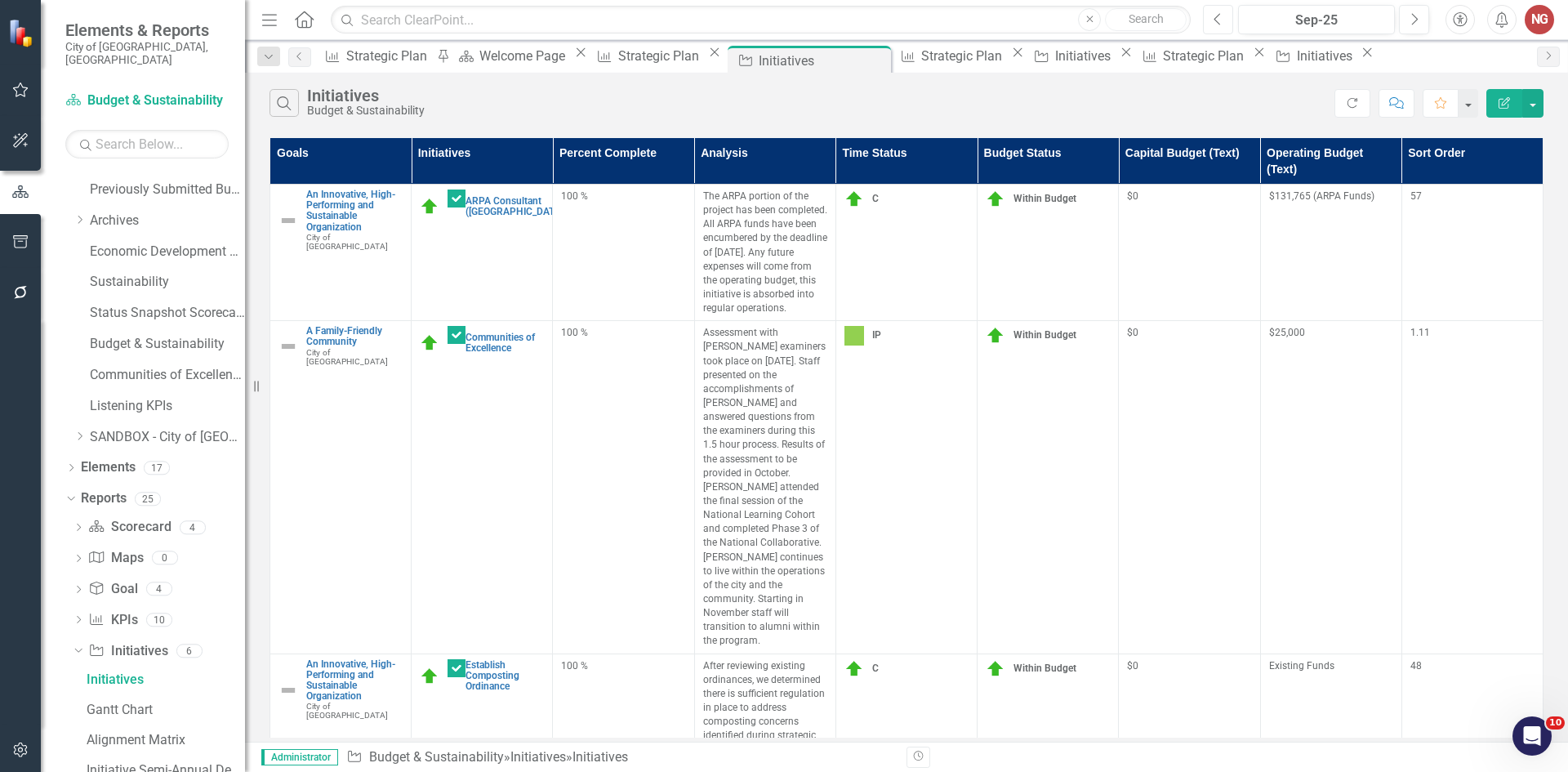
click at [1222, 18] on icon "Previous" at bounding box center [1218, 19] width 9 height 14
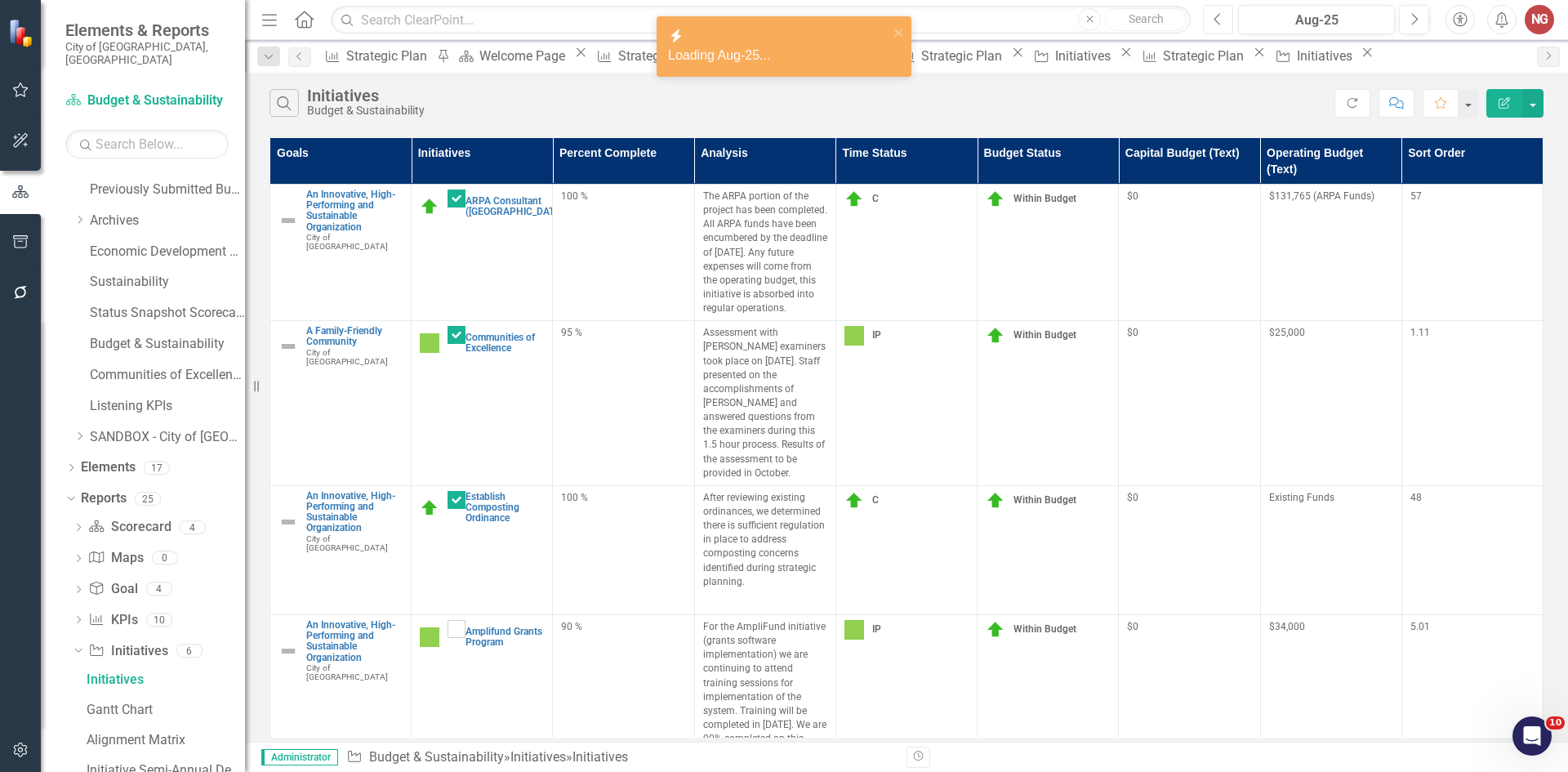
scroll to position [499, 0]
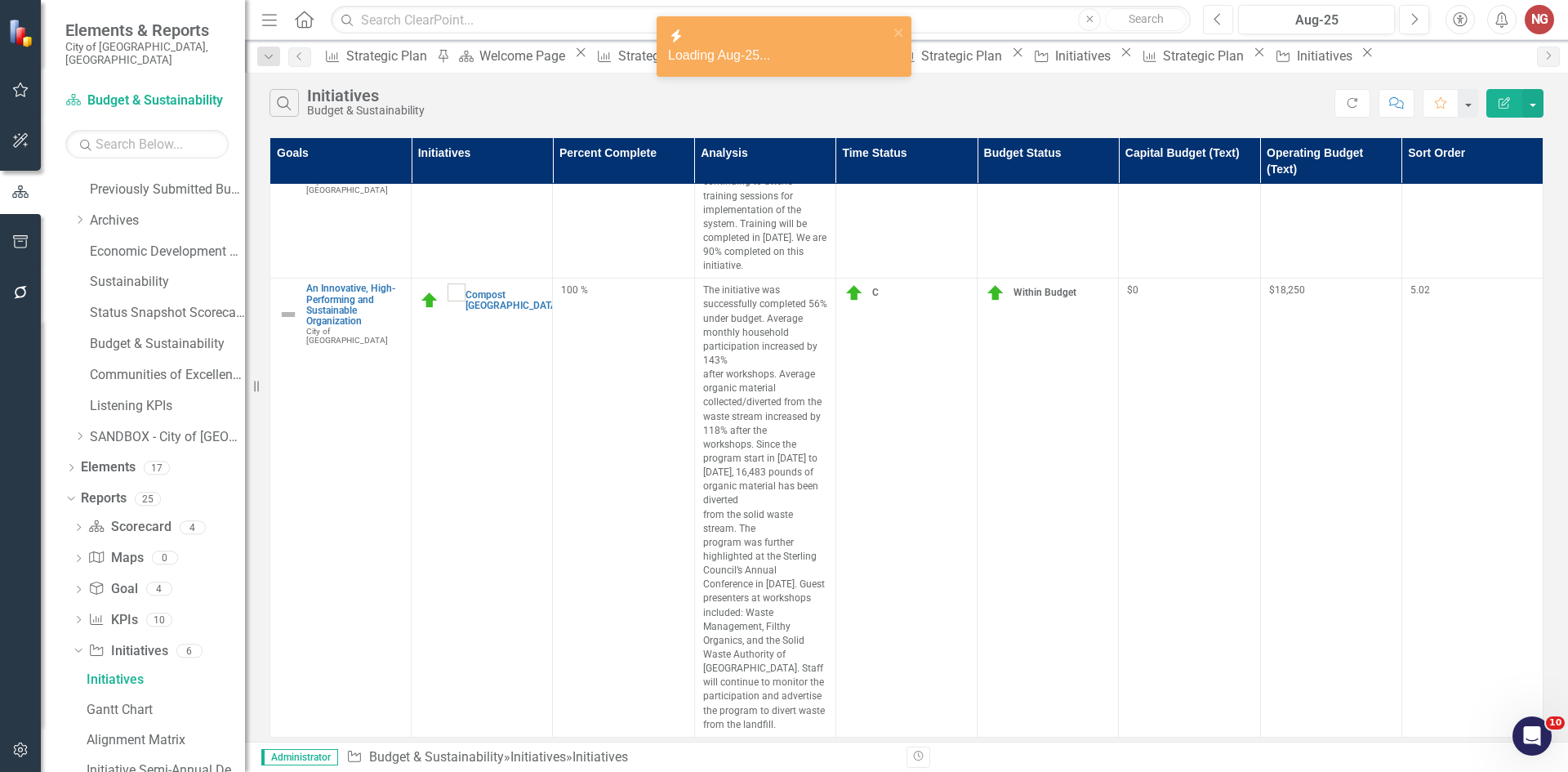
checkbox input "true"
click at [593, 284] on div "100 %" at bounding box center [623, 290] width 124 height 14
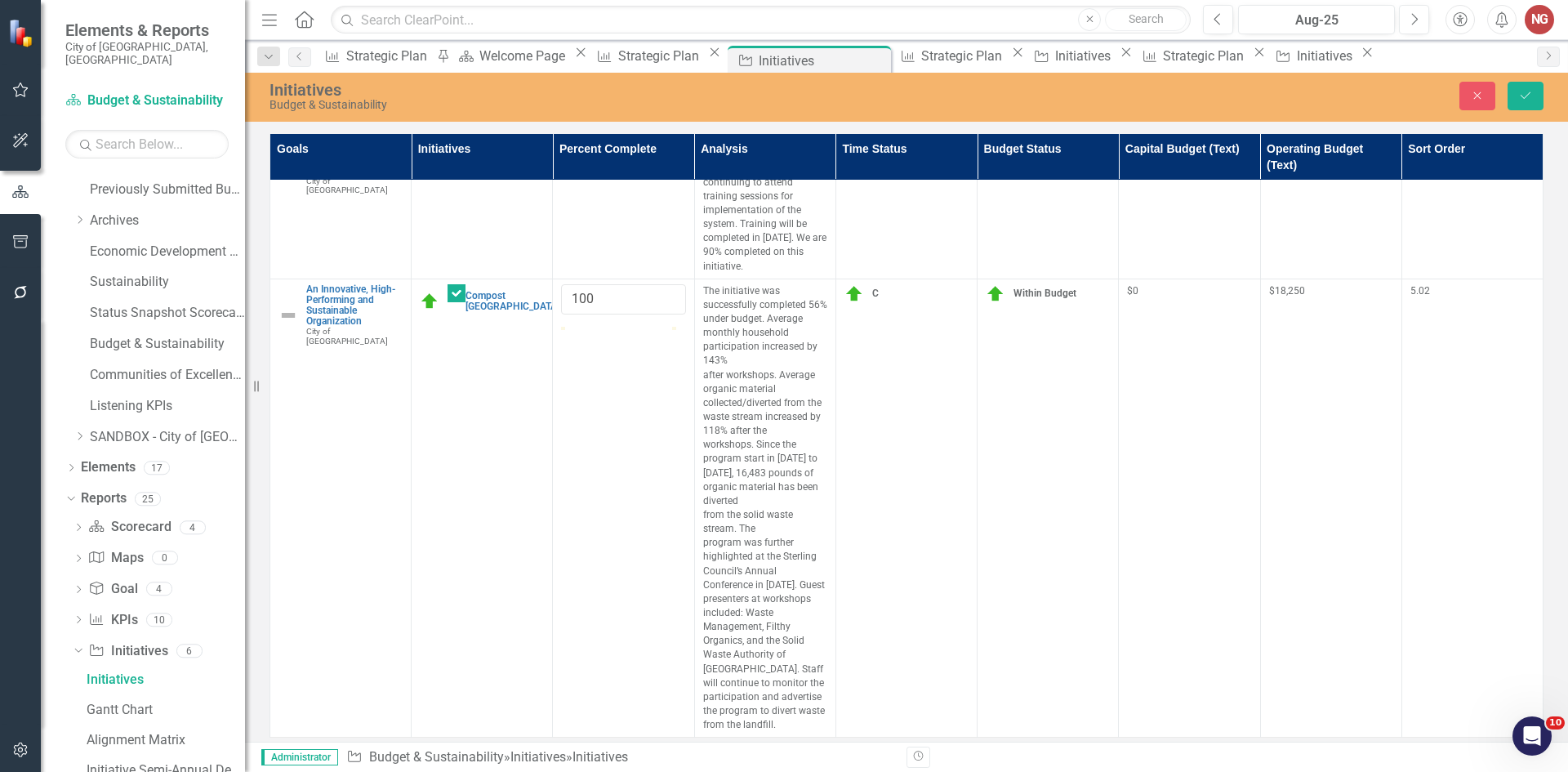
scroll to position [499, 0]
drag, startPoint x: 525, startPoint y: 262, endPoint x: 220, endPoint y: 161, distance: 321.3
click at [257, 177] on div "Elements & Reports City of [GEOGRAPHIC_DATA], [GEOGRAPHIC_DATA] Scorecard Budge…" at bounding box center [784, 386] width 1568 height 772
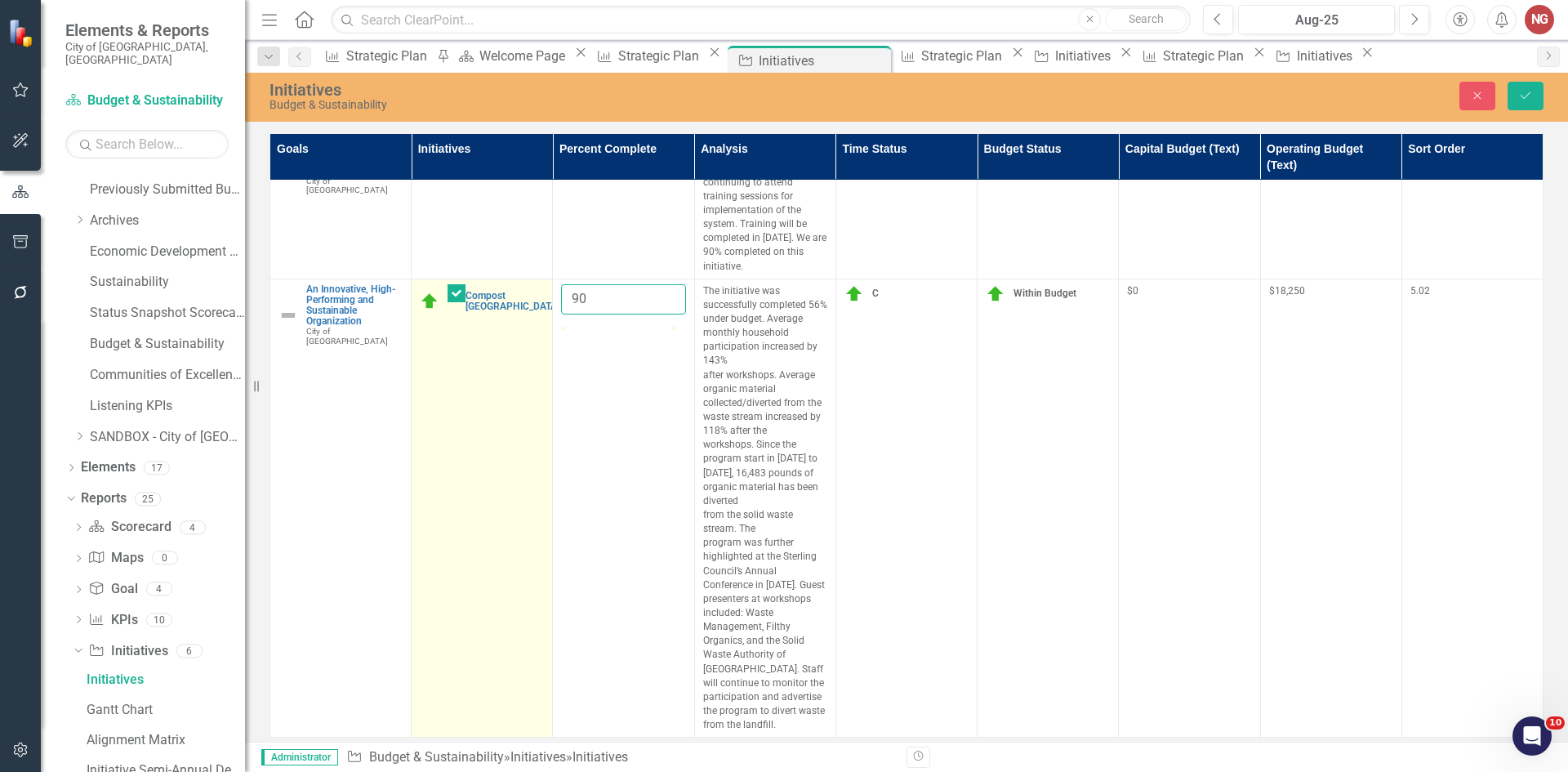
type input "90"
click at [426, 291] on img at bounding box center [429, 301] width 20 height 20
click at [441, 294] on img at bounding box center [449, 301] width 16 height 16
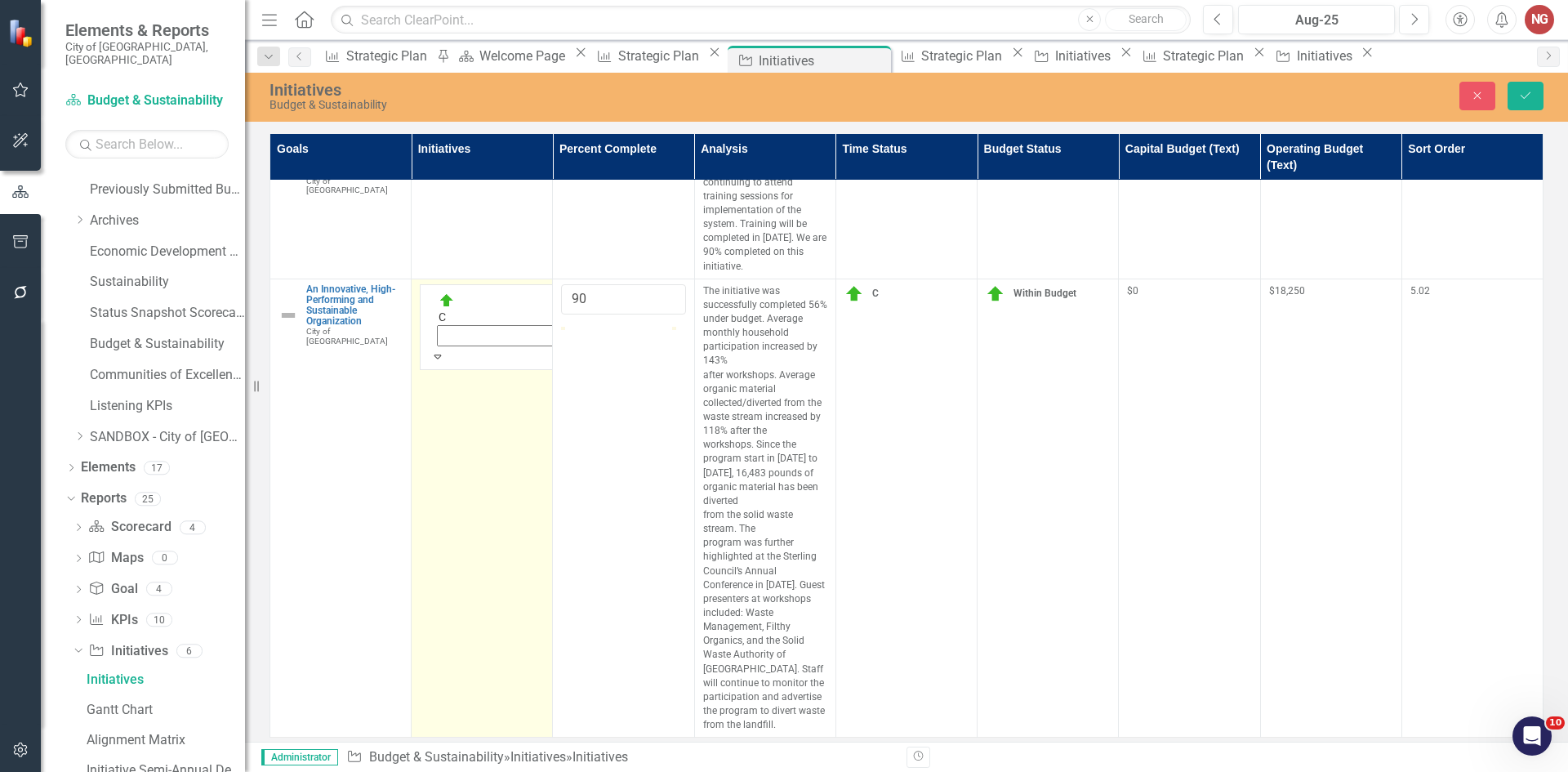
click at [876, 285] on label "C" at bounding box center [862, 294] width 34 height 20
click at [875, 288] on span "C" at bounding box center [875, 293] width 7 height 11
click at [855, 290] on div "Select Status..." at bounding box center [906, 312] width 103 height 42
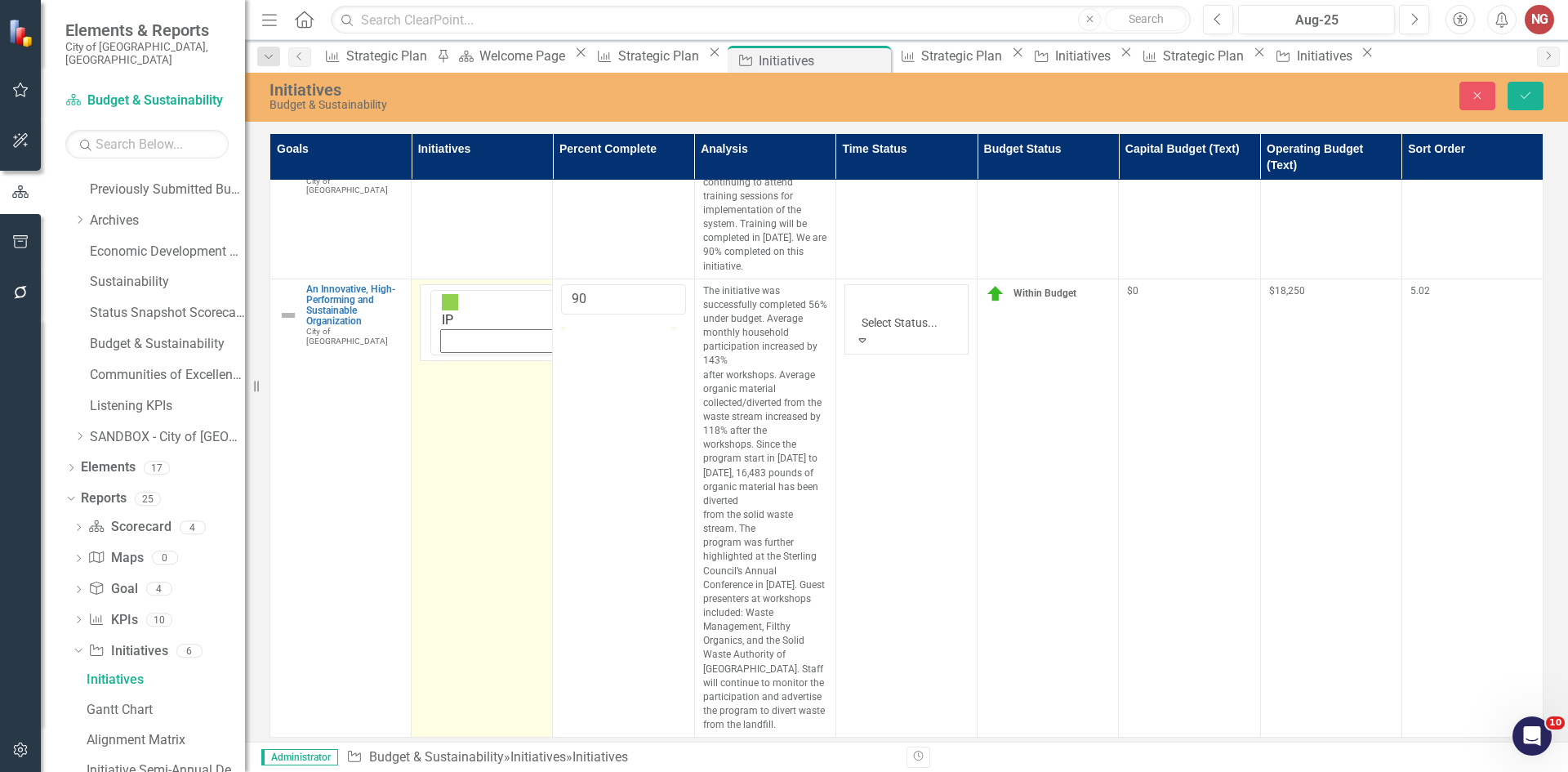
click at [773, 305] on p "The initiative was successfully completed 56% under budget. Average monthly hou…" at bounding box center [765, 509] width 124 height 448
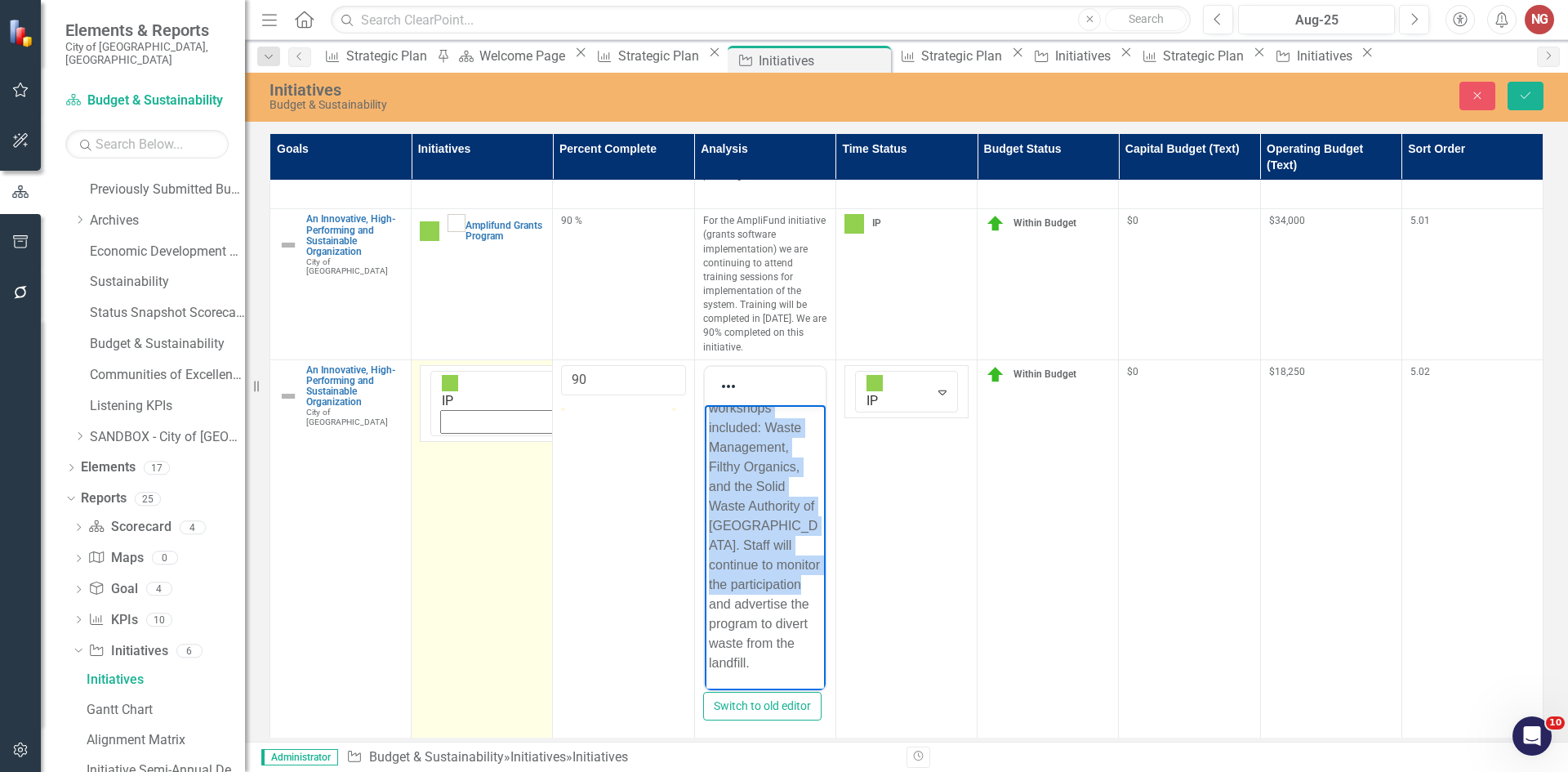
scroll to position [756, 0]
drag, startPoint x: 780, startPoint y: 419, endPoint x: 779, endPoint y: 669, distance: 250.0
click at [779, 669] on p "The initiative was successfully completed 56% under budget. Average monthly hou…" at bounding box center [764, 231] width 113 height 882
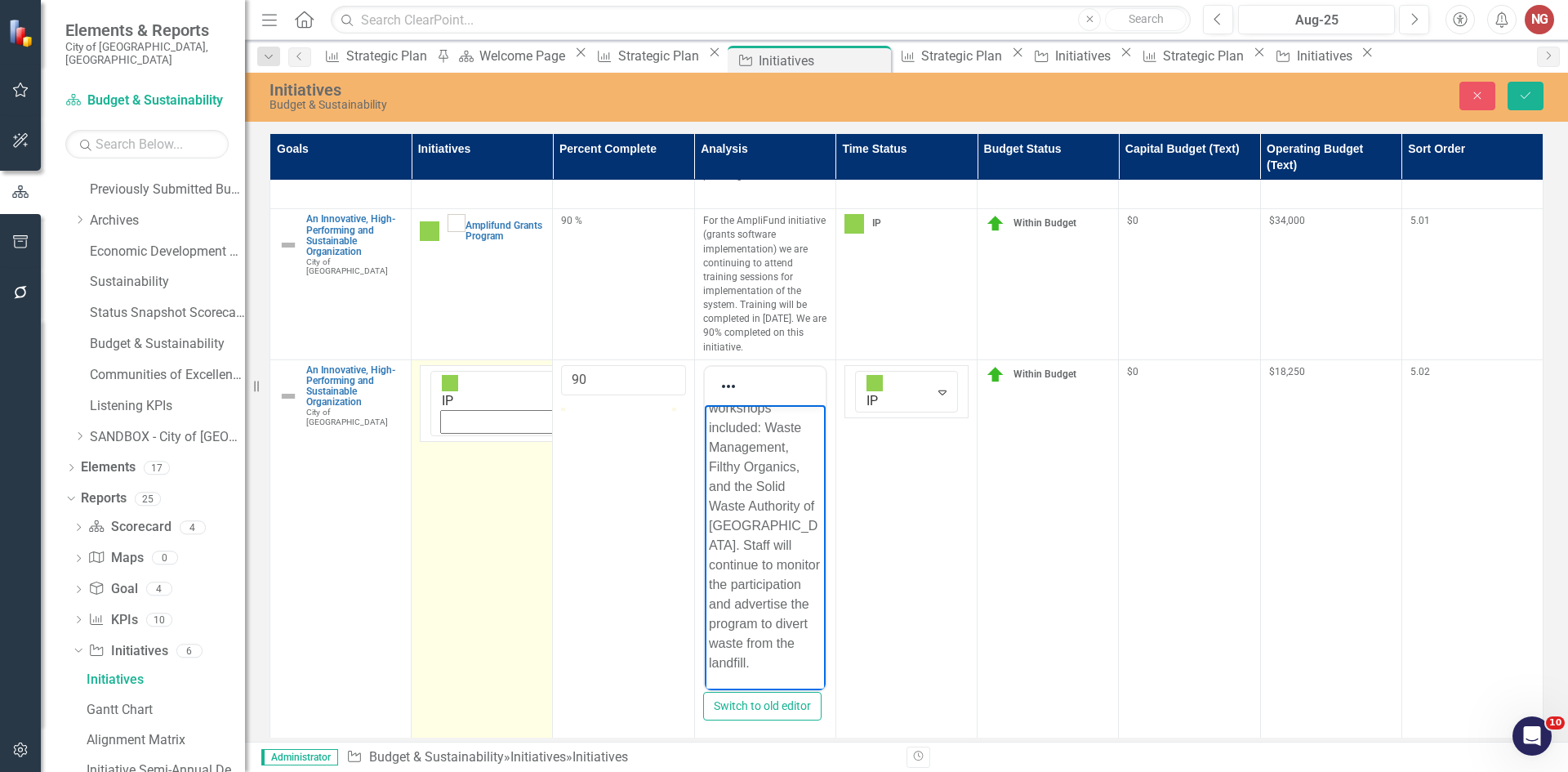
scroll to position [0, 0]
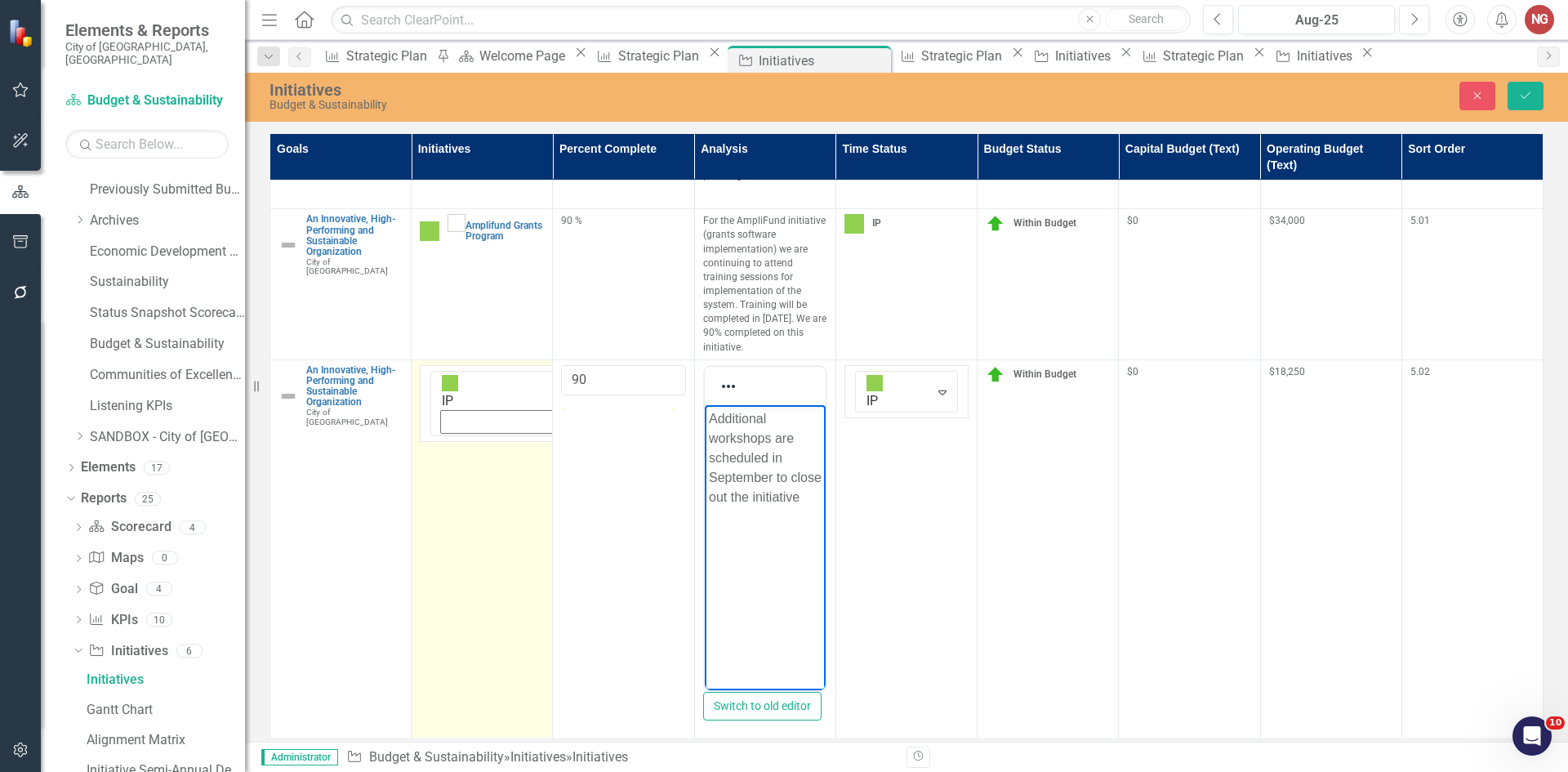
click at [812, 503] on p "Additional workshops are scheduled in September to close out the initiative" at bounding box center [764, 457] width 113 height 98
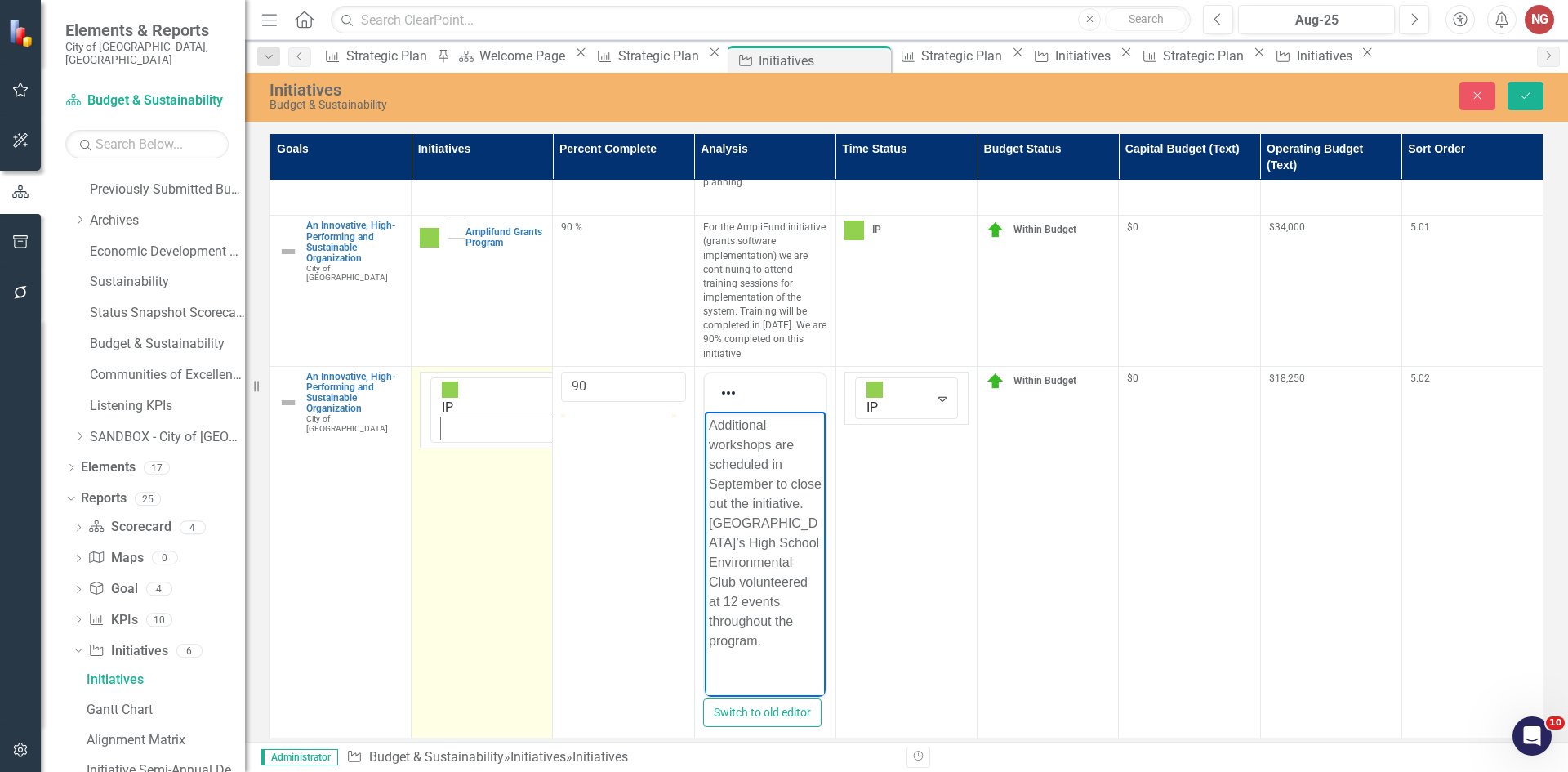
scroll to position [412, 0]
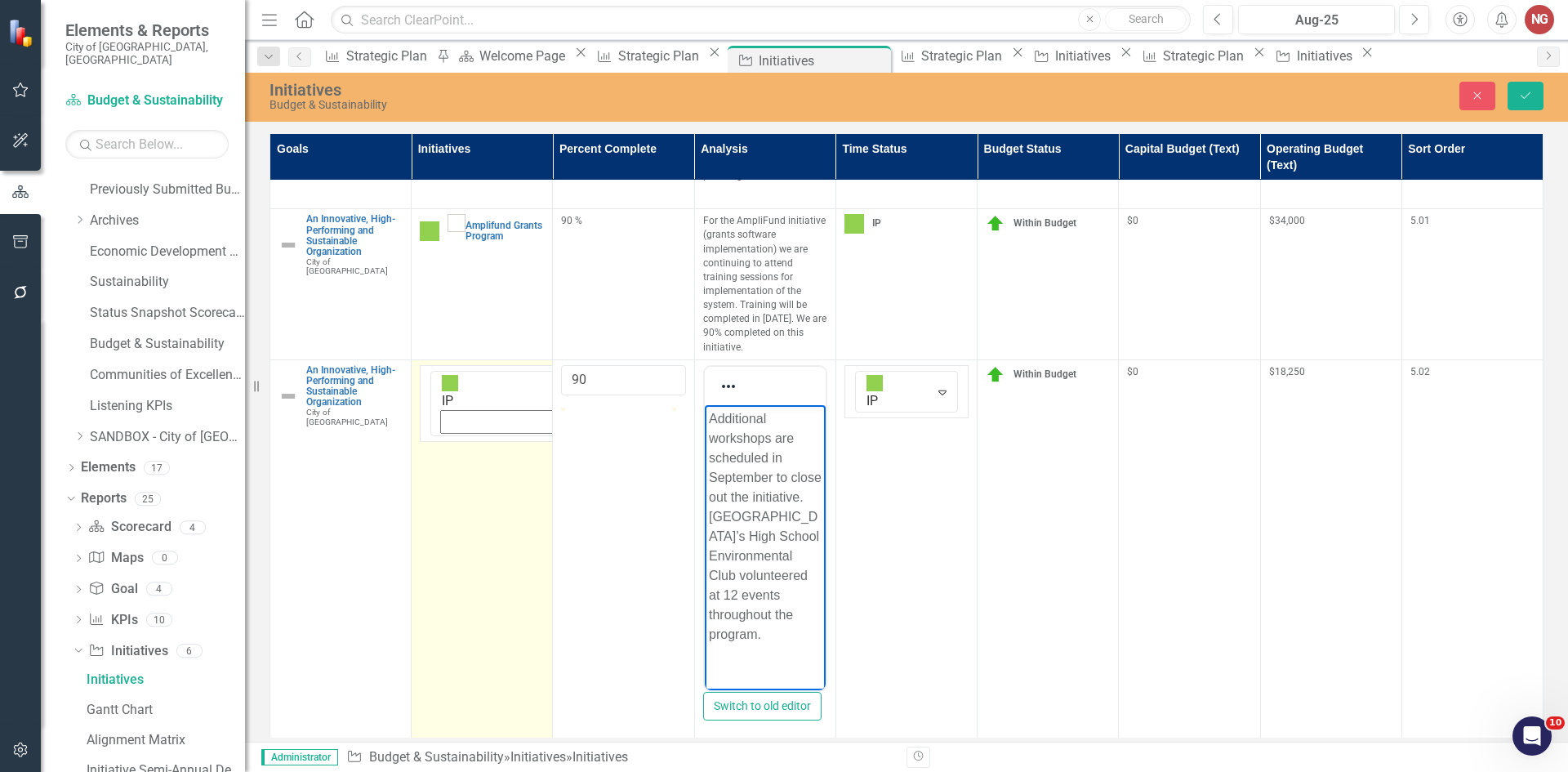
drag, startPoint x: 773, startPoint y: 668, endPoint x: 719, endPoint y: 525, distance: 152.9
click at [719, 525] on body "Additional workshops are scheduled in September to close out the initiative. [G…" at bounding box center [764, 533] width 121 height 256
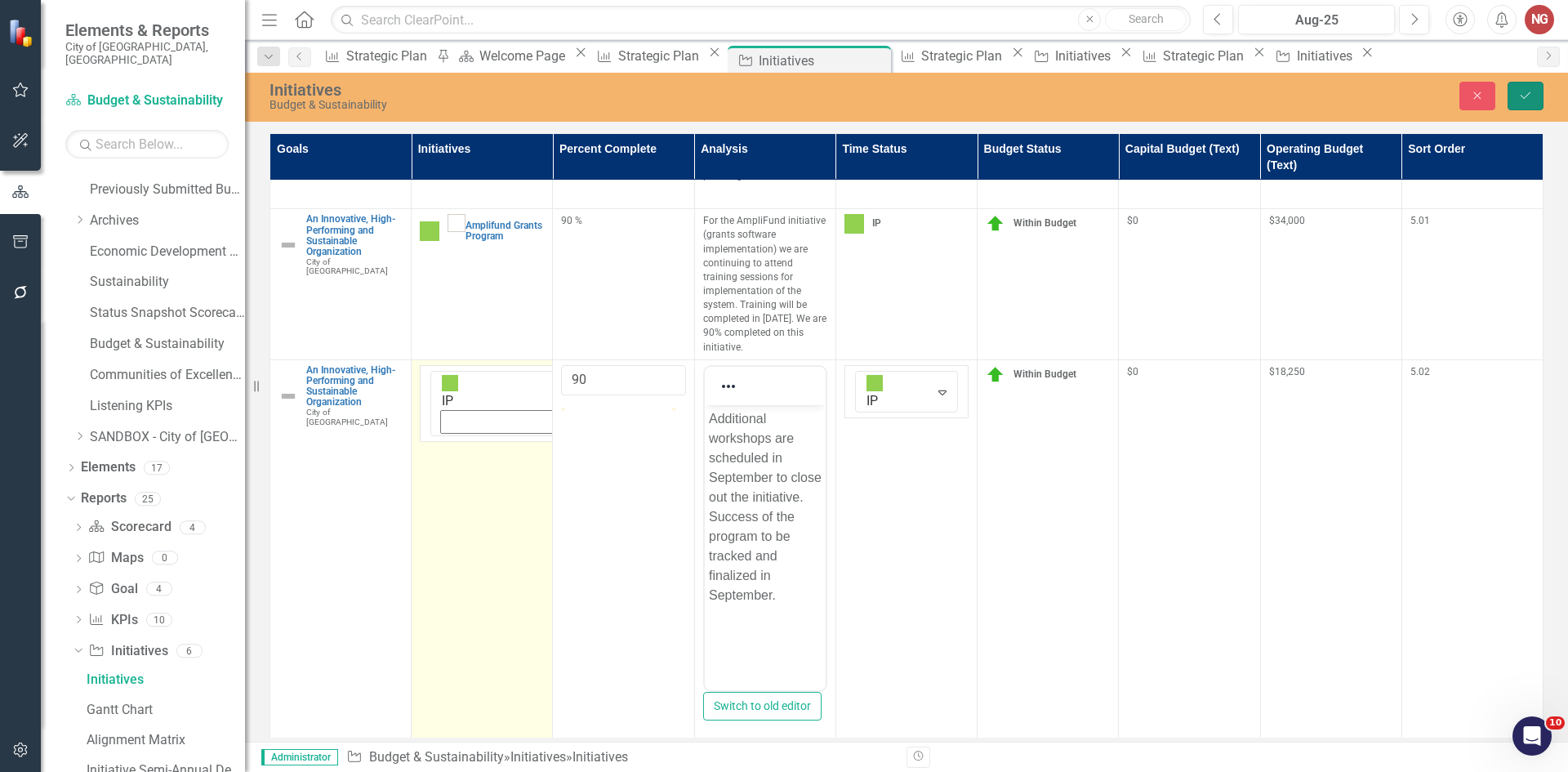
click at [1539, 88] on button "Save" at bounding box center [1526, 96] width 36 height 29
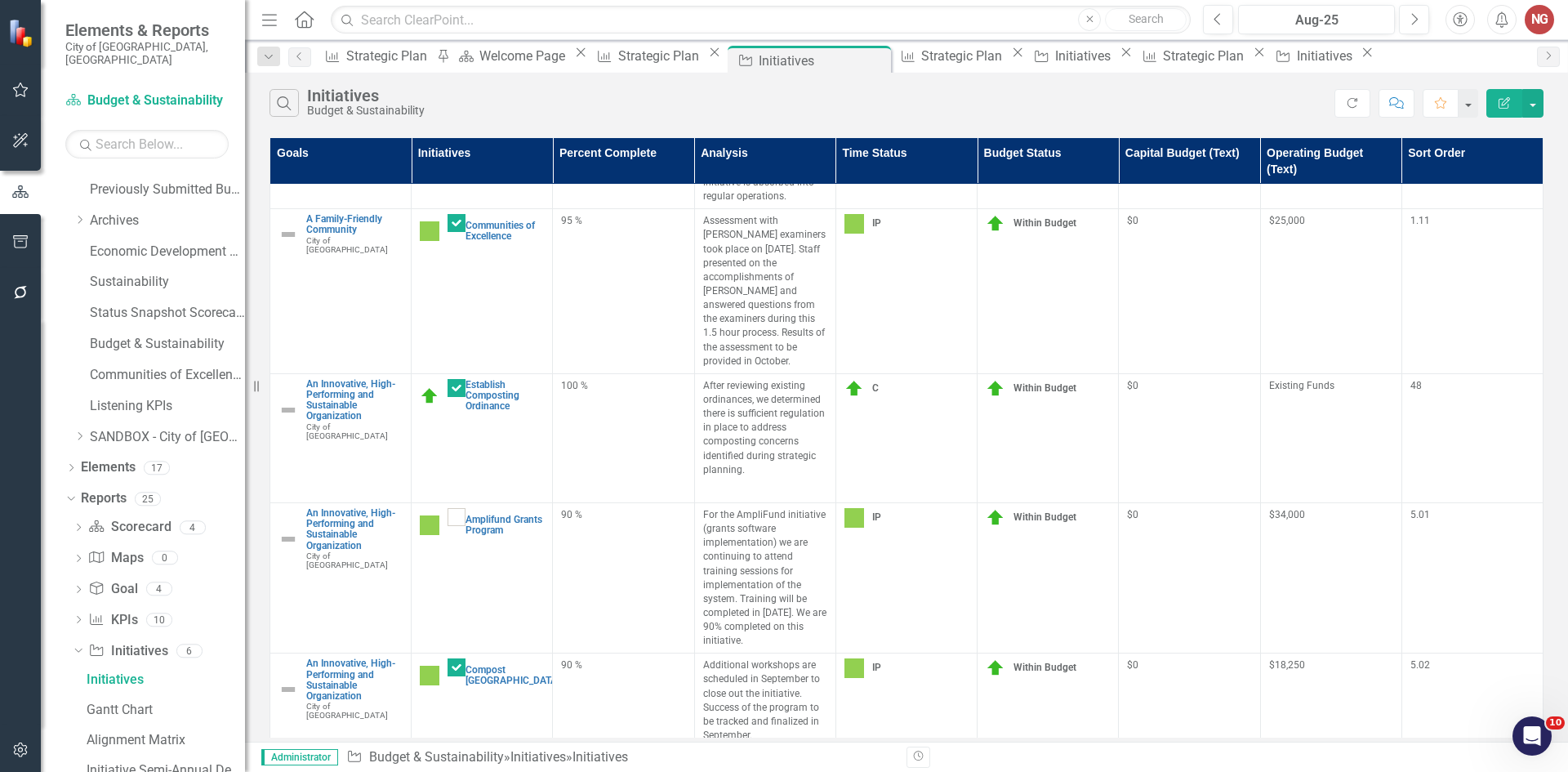
scroll to position [122, 0]
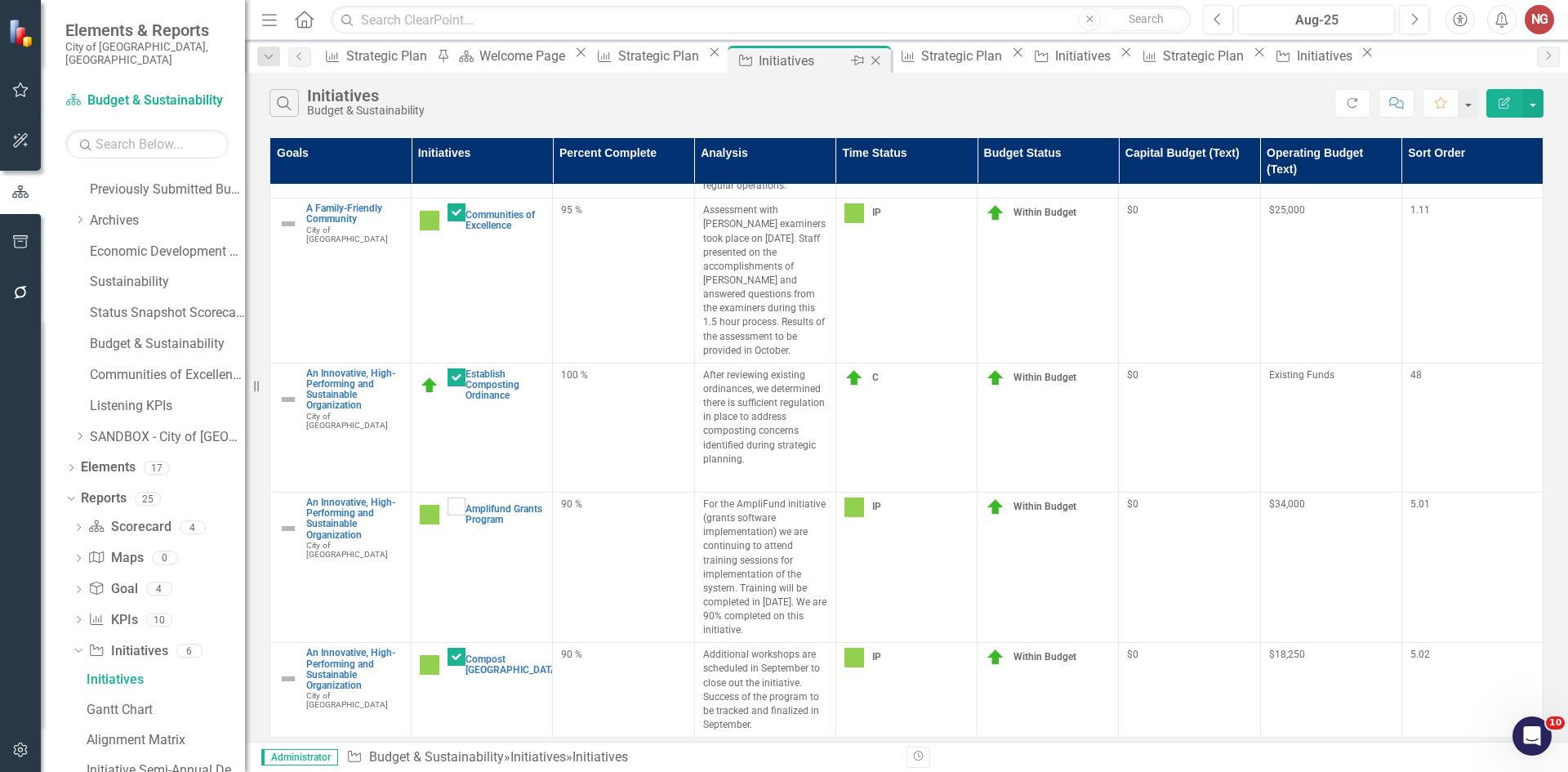
click at [868, 54] on icon "Close" at bounding box center [875, 59] width 16 height 13
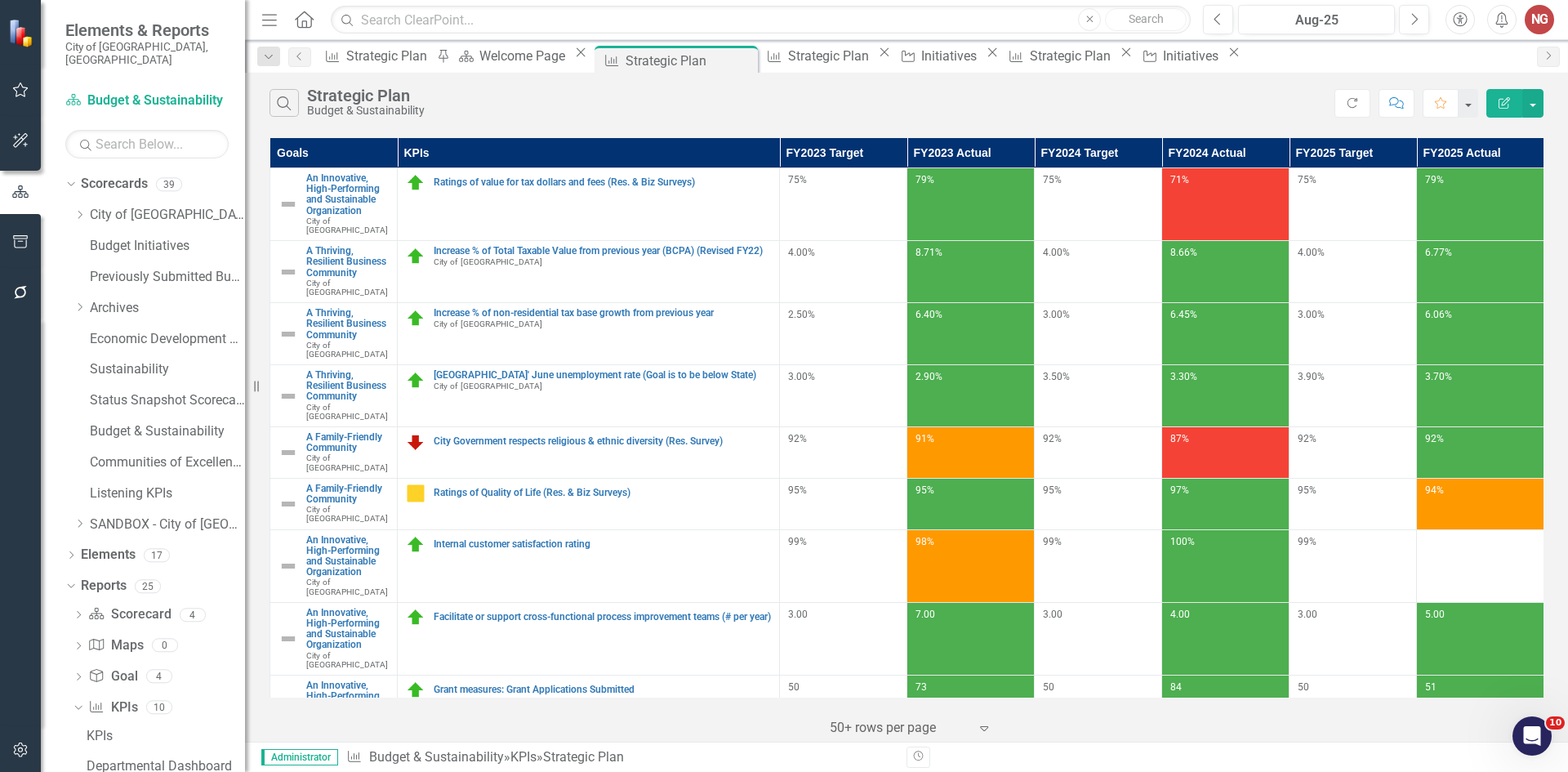
drag, startPoint x: 79, startPoint y: 207, endPoint x: 71, endPoint y: 212, distance: 9.4
click at [79, 208] on div "Dropdown" at bounding box center [80, 215] width 12 height 14
